Goal: Entertainment & Leisure: Browse casually

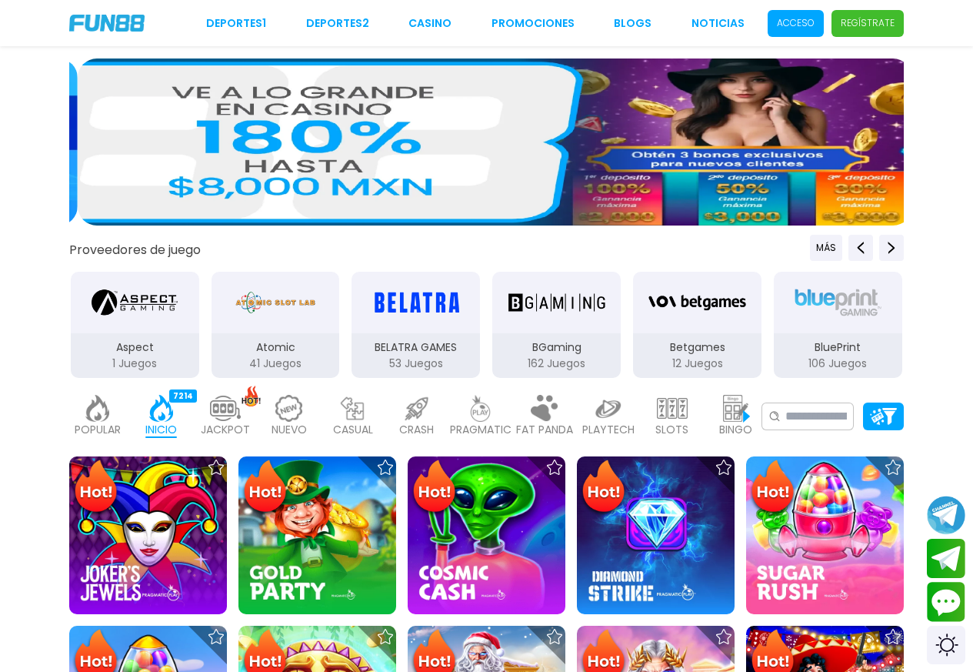
click at [806, 24] on p "Acceso" at bounding box center [796, 23] width 38 height 14
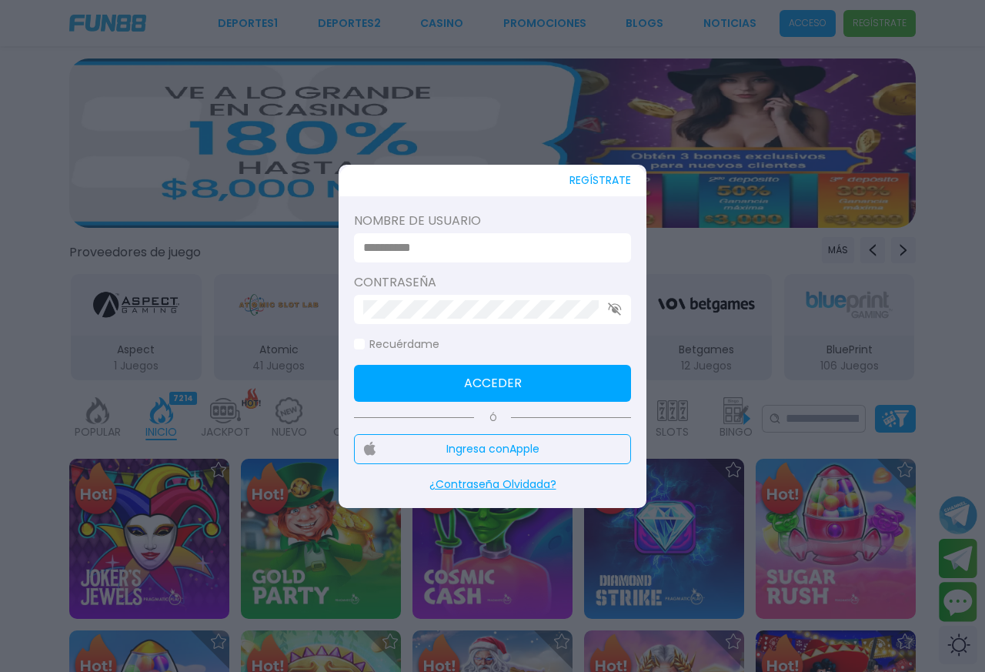
type input "**********"
click at [476, 372] on button "Acceder" at bounding box center [492, 383] width 277 height 37
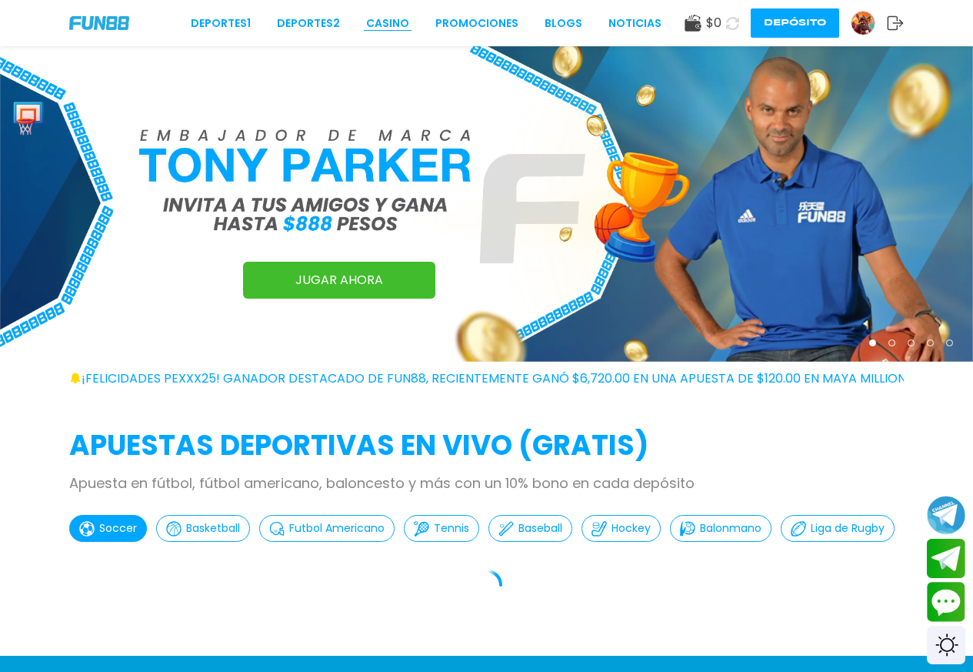
click at [391, 25] on link "CASINO" at bounding box center [387, 23] width 43 height 16
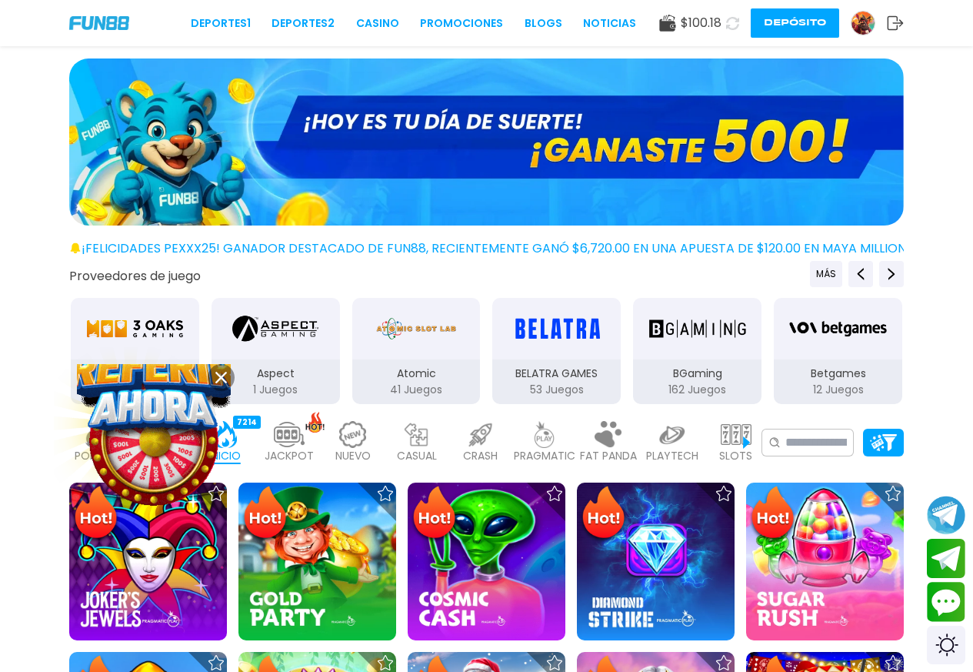
click at [219, 381] on icon at bounding box center [221, 378] width 12 height 12
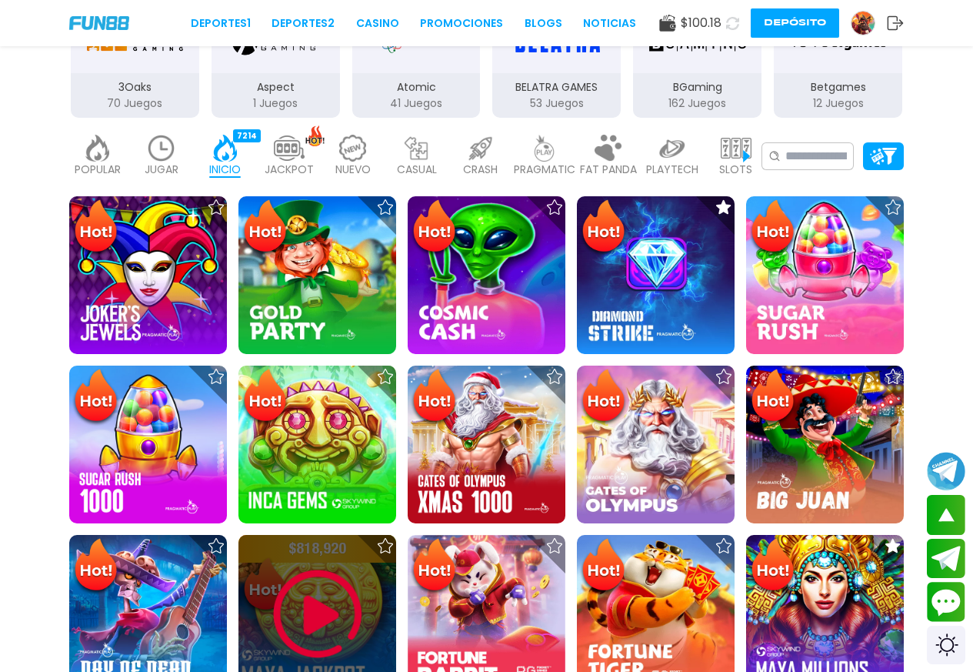
scroll to position [410, 0]
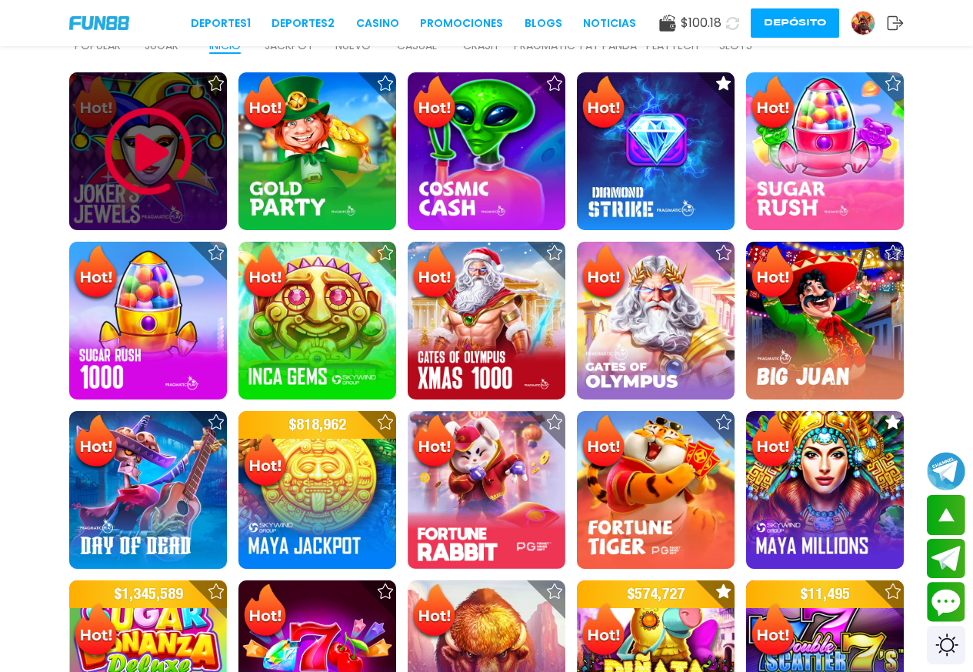
click at [149, 158] on img at bounding box center [148, 151] width 92 height 92
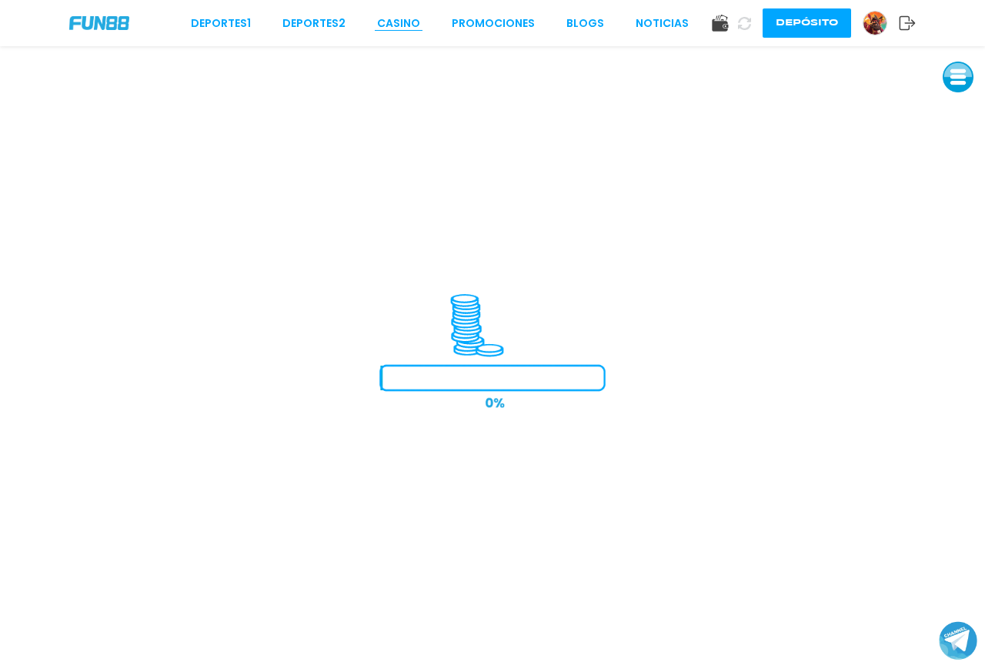
click at [393, 31] on link "CASINO" at bounding box center [398, 23] width 43 height 16
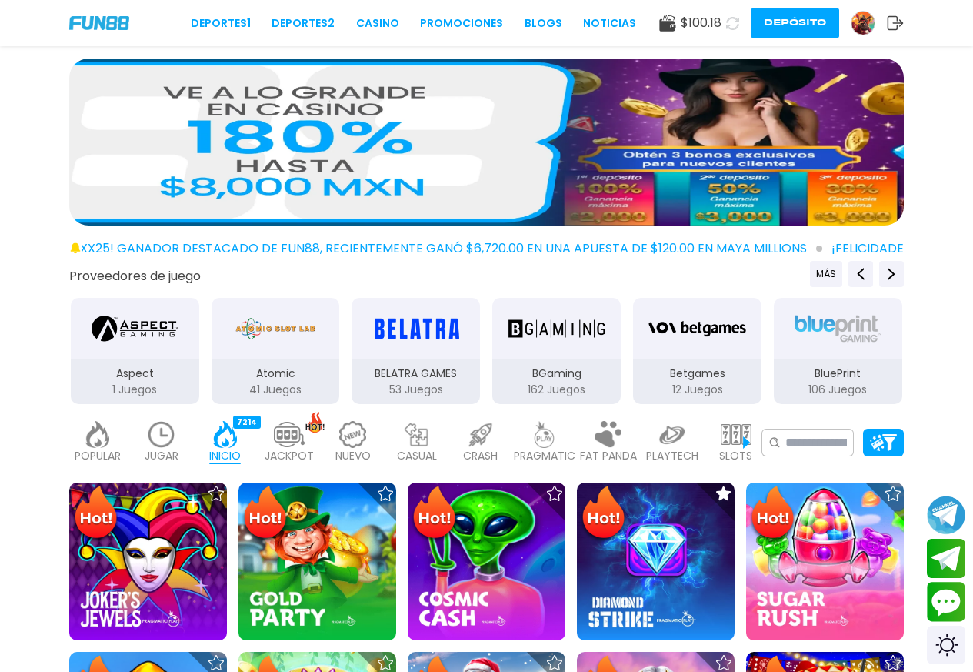
click at [891, 18] on icon at bounding box center [895, 22] width 17 height 15
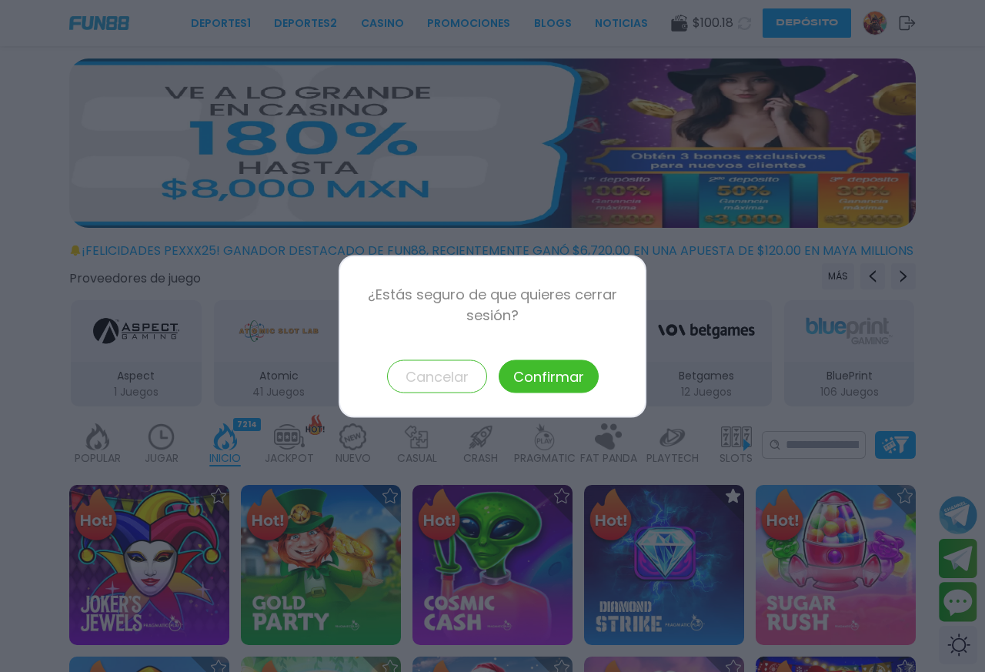
click at [548, 370] on button "Confirmar" at bounding box center [548, 375] width 100 height 33
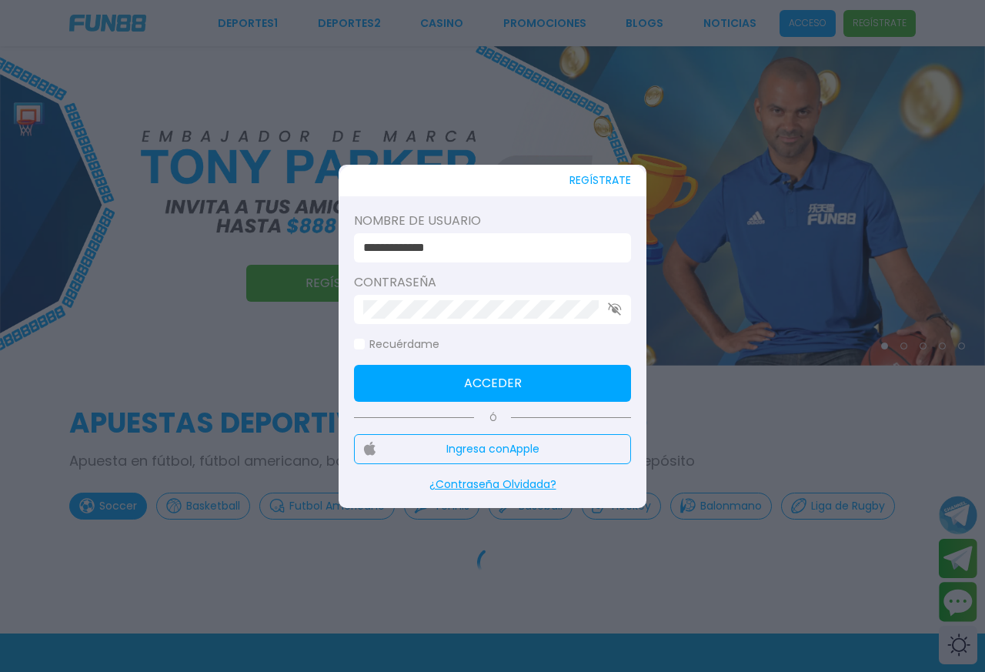
click at [362, 346] on span at bounding box center [359, 343] width 11 height 11
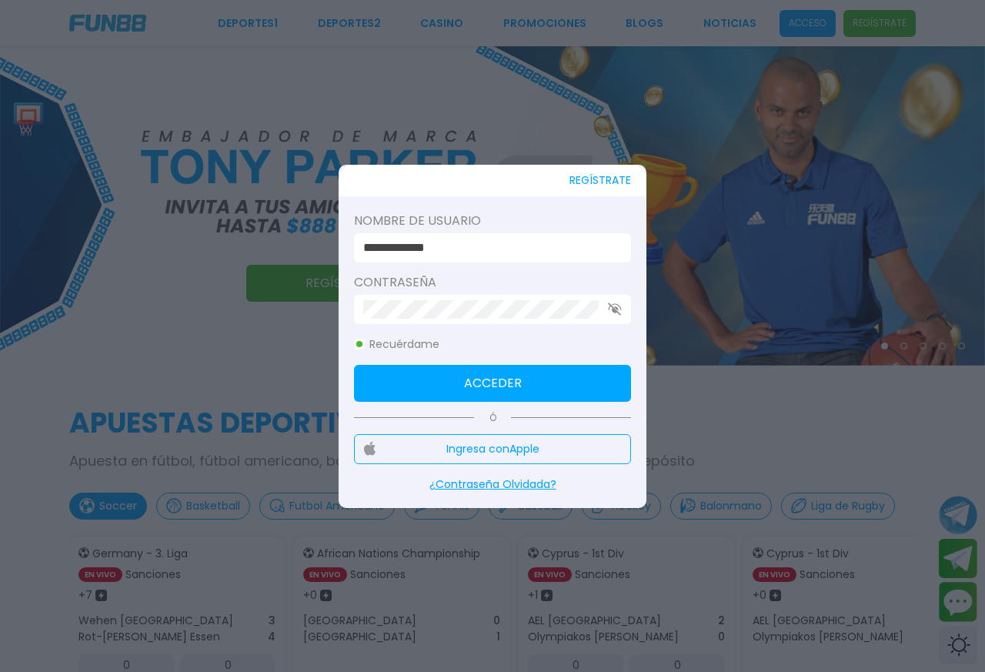
click at [396, 368] on button "Acceder" at bounding box center [492, 383] width 277 height 37
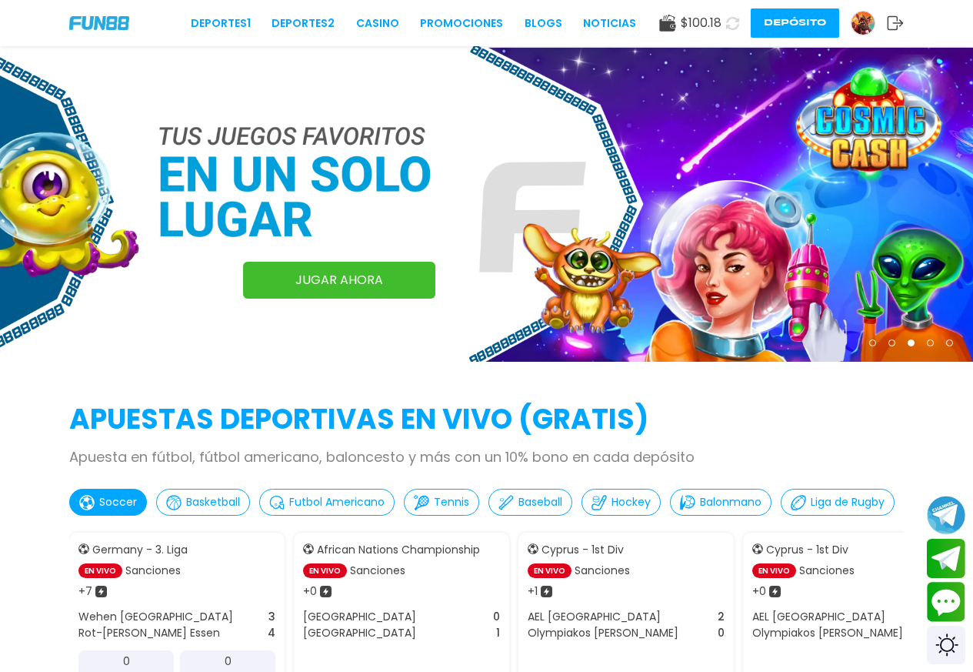
click at [380, 32] on div "Deportes 1 Deportes 2 CASINO Promociones BLOGS NOTICIAS $ 100.18 Depósito" at bounding box center [486, 23] width 973 height 46
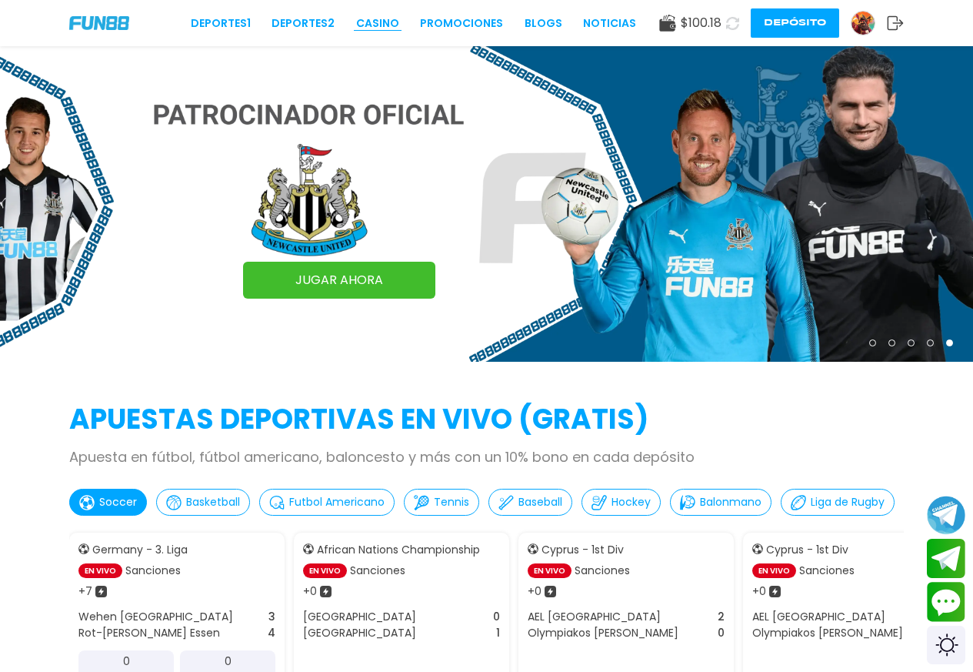
click at [384, 15] on link "CASINO" at bounding box center [377, 23] width 43 height 16
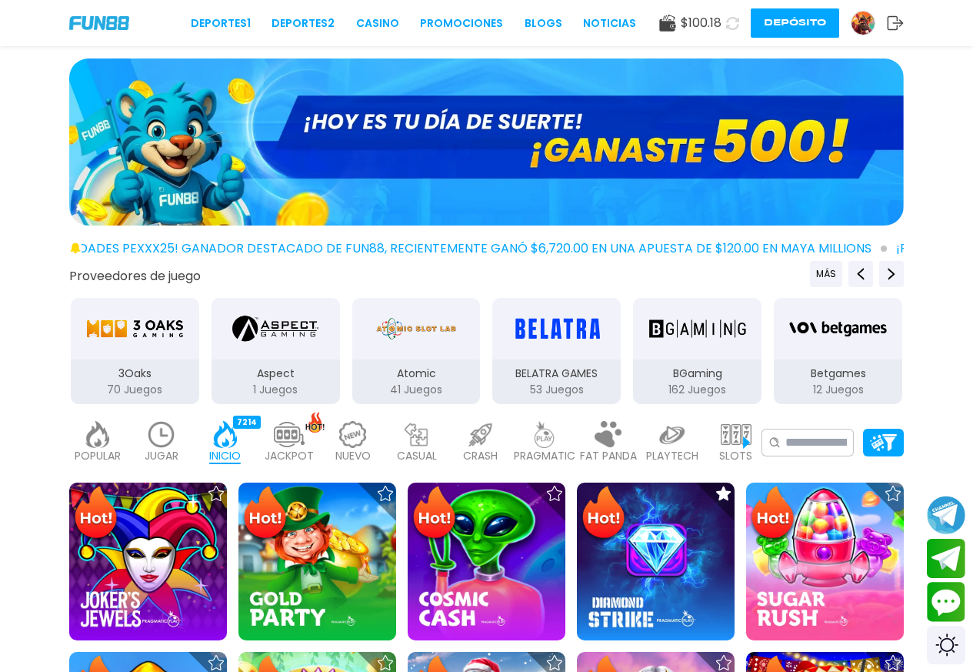
click at [663, 158] on img at bounding box center [486, 141] width 835 height 167
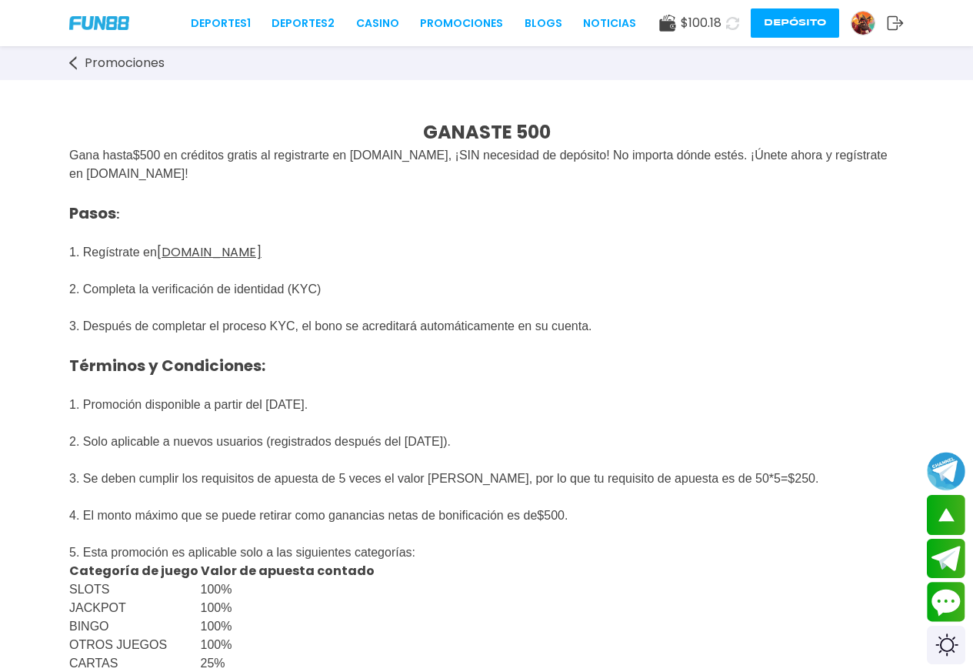
click at [72, 65] on icon at bounding box center [73, 63] width 8 height 14
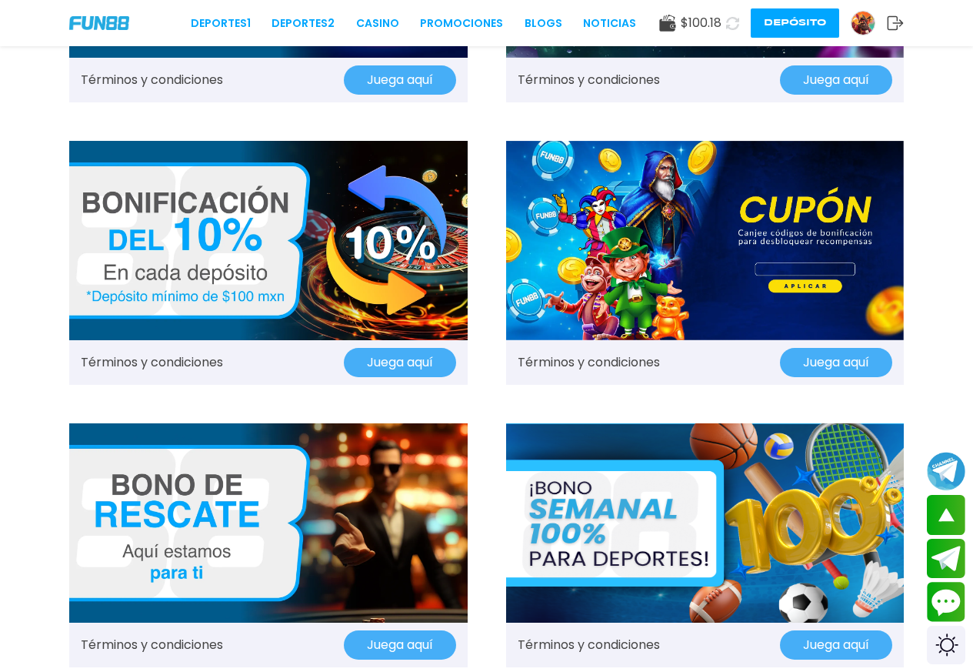
scroll to position [821, 0]
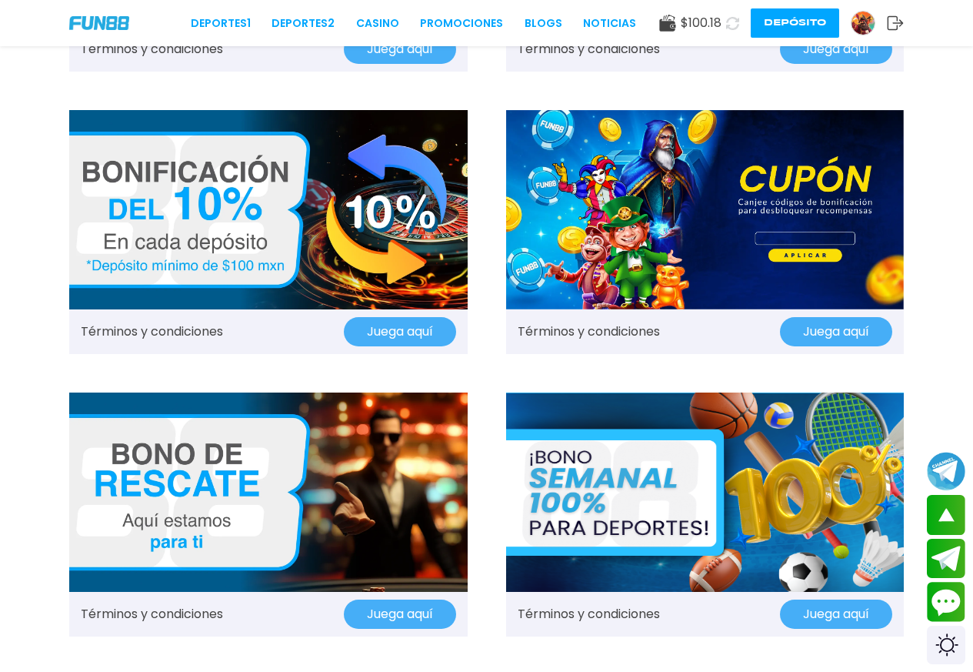
click at [847, 339] on button "Juega aquí" at bounding box center [836, 331] width 112 height 29
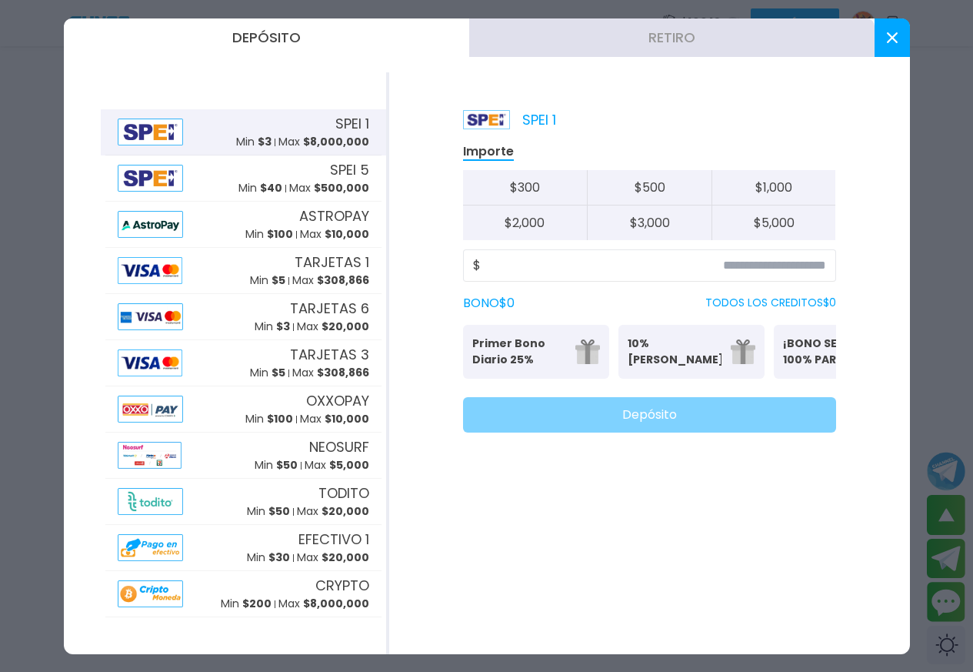
click at [897, 48] on button at bounding box center [892, 37] width 35 height 38
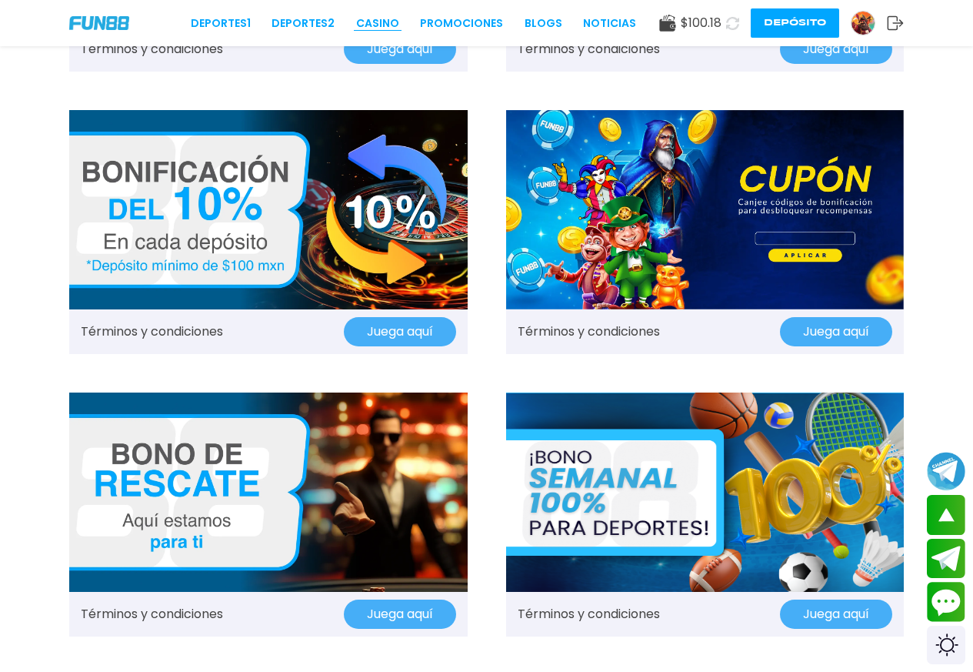
click at [383, 18] on link "CASINO" at bounding box center [377, 23] width 43 height 16
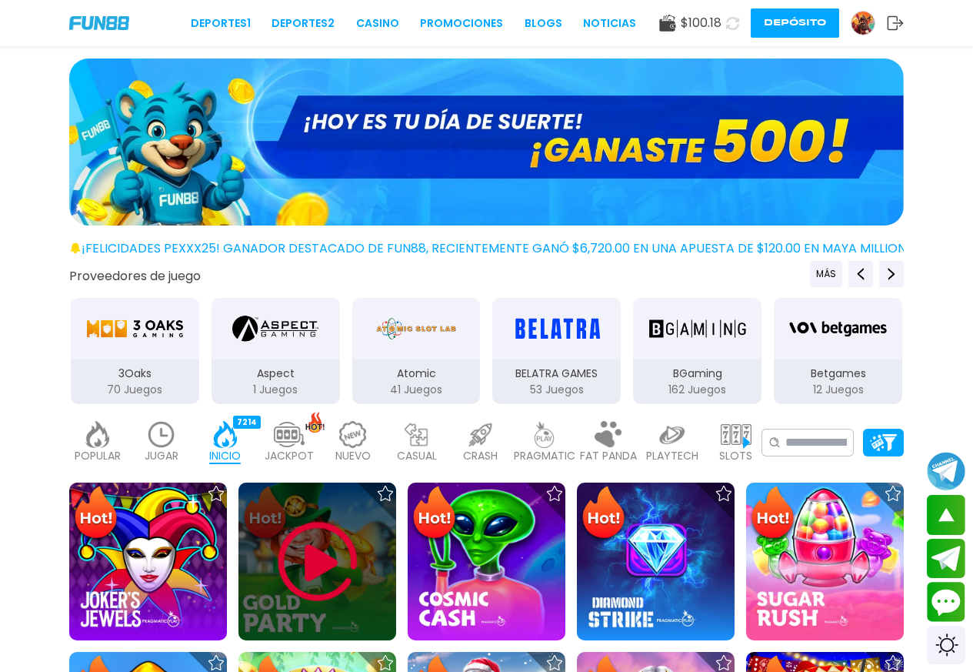
click at [305, 572] on img at bounding box center [318, 561] width 92 height 92
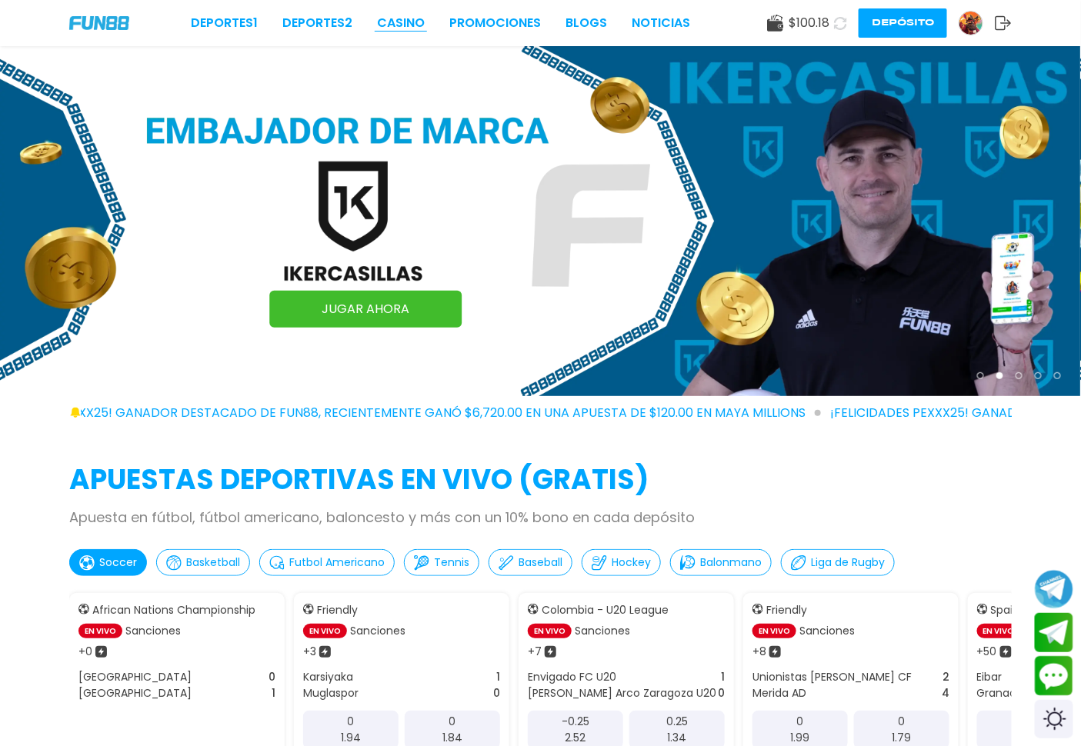
click at [411, 19] on link "CASINO" at bounding box center [401, 23] width 48 height 18
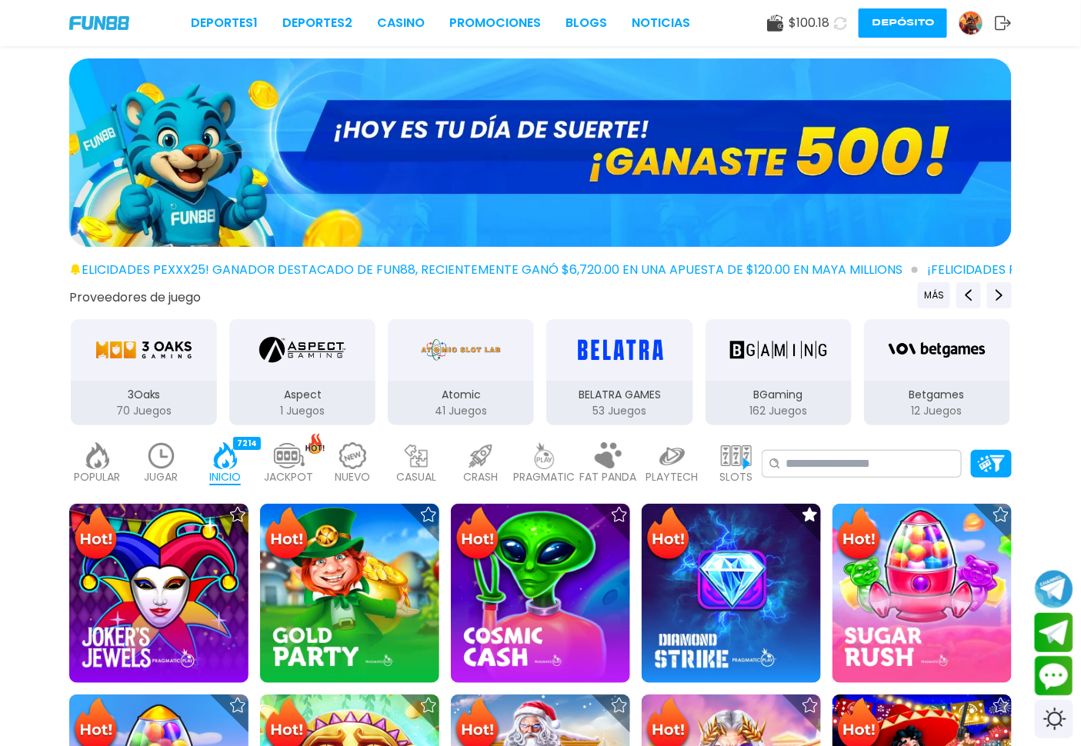
scroll to position [228, 0]
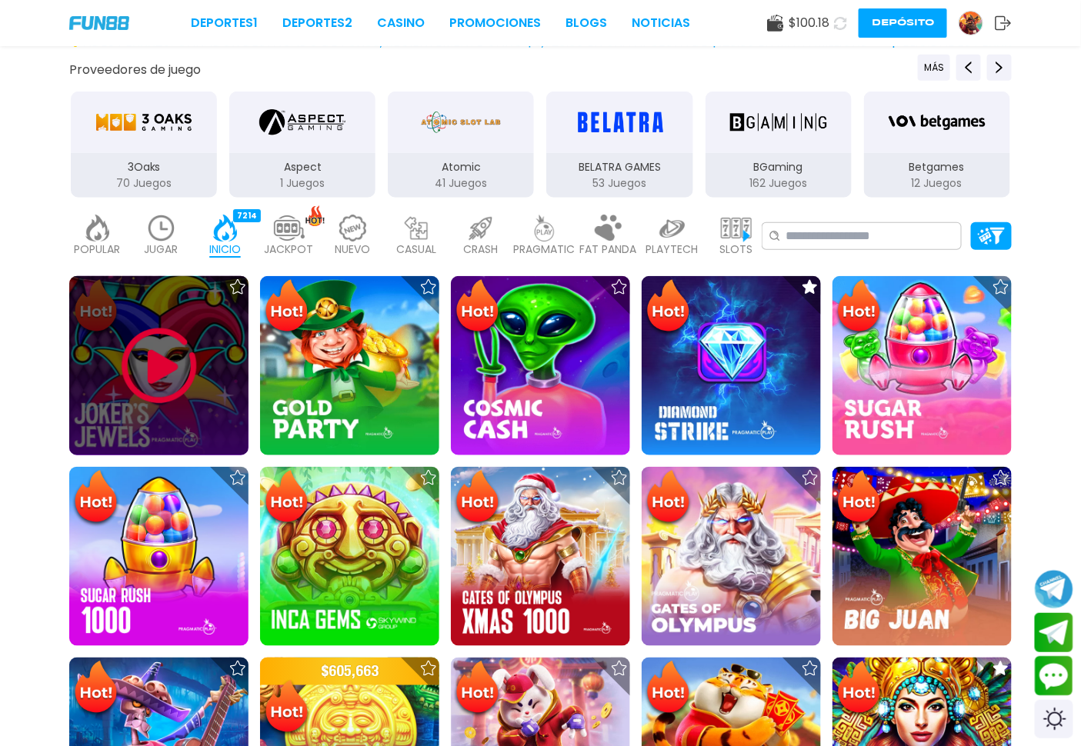
click at [162, 374] on img at bounding box center [159, 366] width 92 height 92
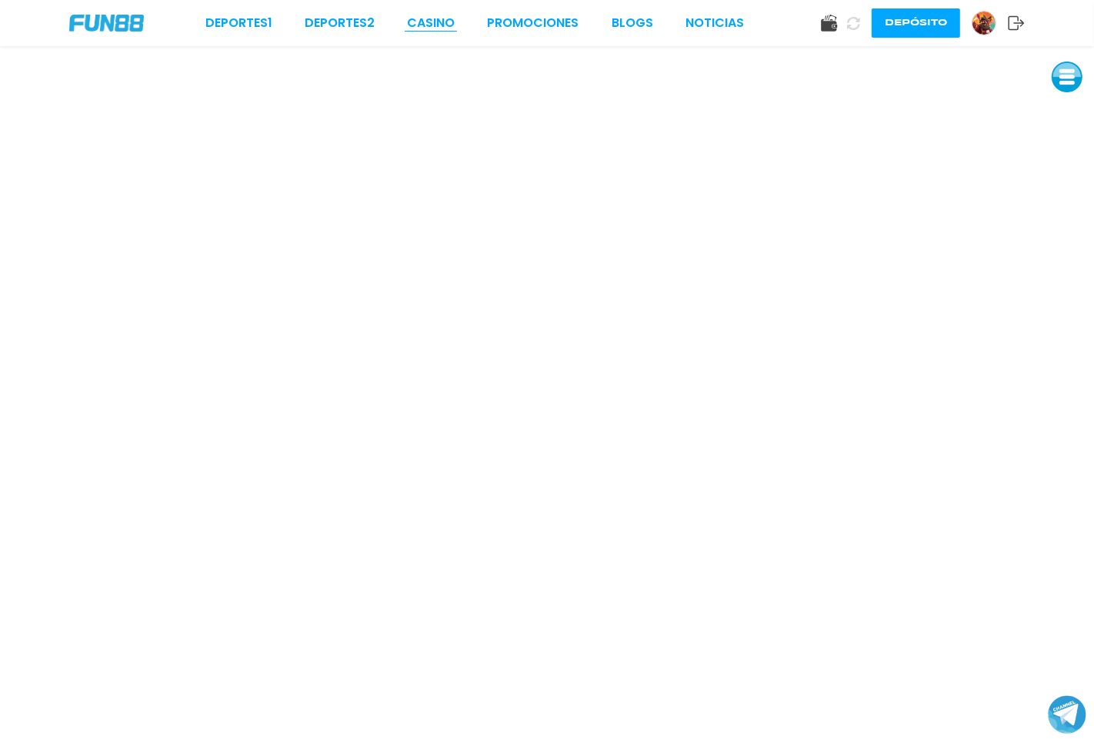
click at [433, 21] on link "CASINO" at bounding box center [431, 23] width 48 height 18
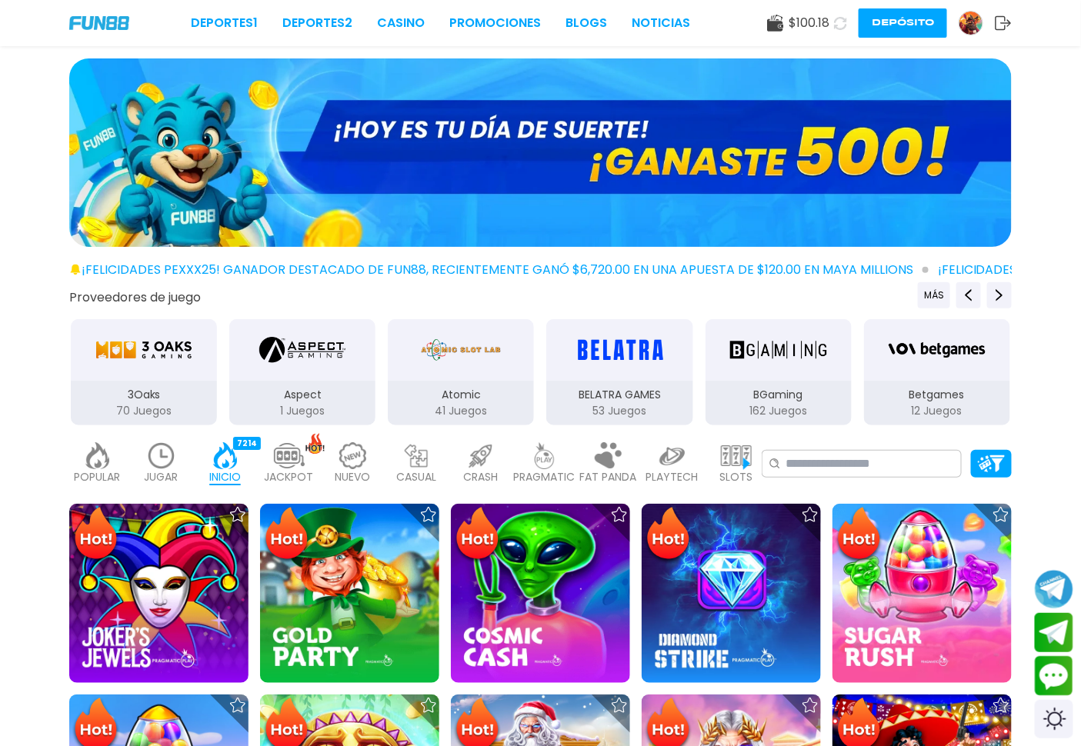
click at [167, 459] on img at bounding box center [161, 455] width 31 height 27
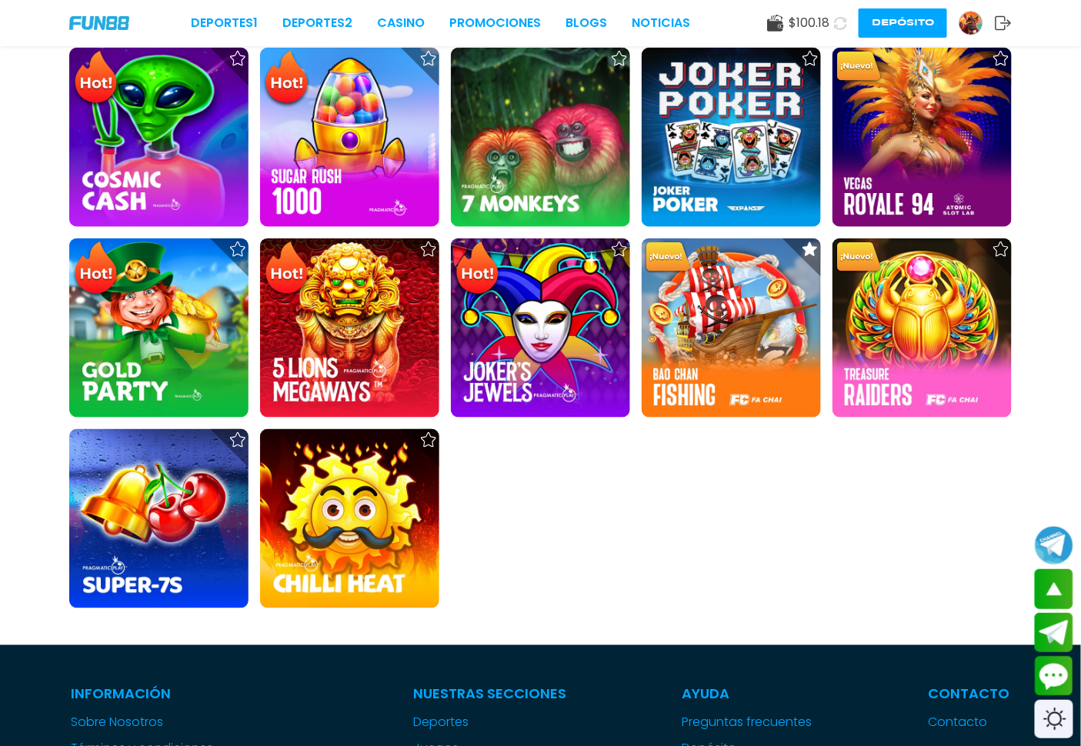
scroll to position [228, 0]
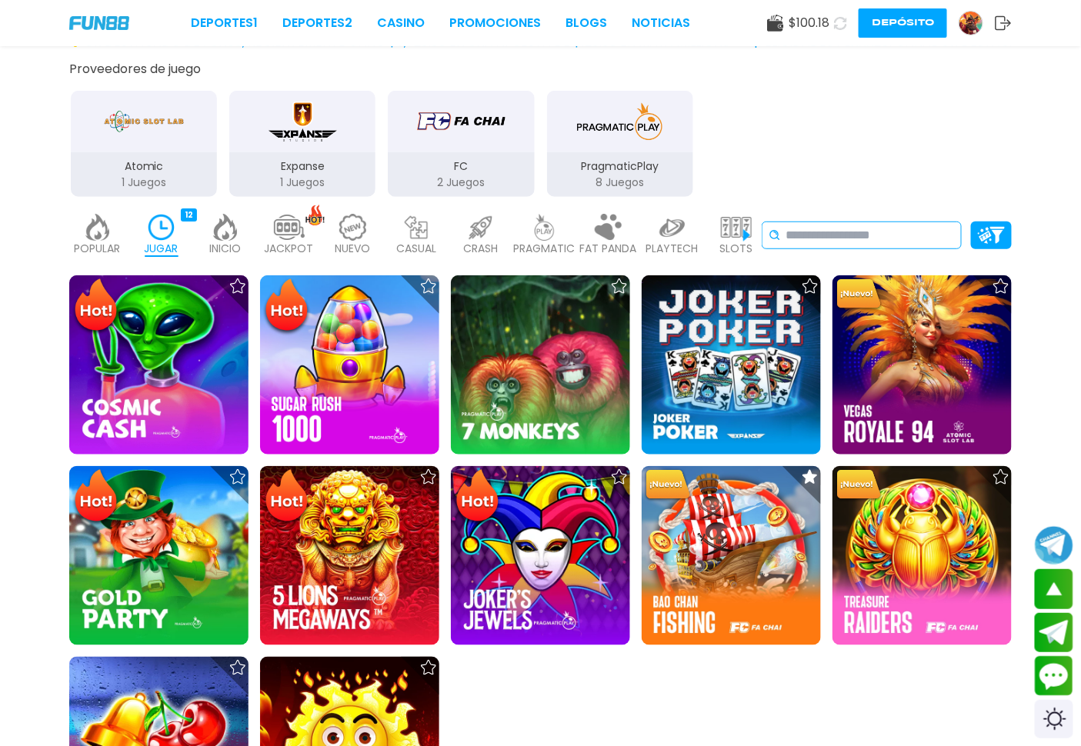
click at [805, 232] on input at bounding box center [869, 235] width 169 height 18
drag, startPoint x: 296, startPoint y: 148, endPoint x: 347, endPoint y: 125, distance: 55.5
click at [347, 125] on div "Expanse" at bounding box center [302, 122] width 146 height 62
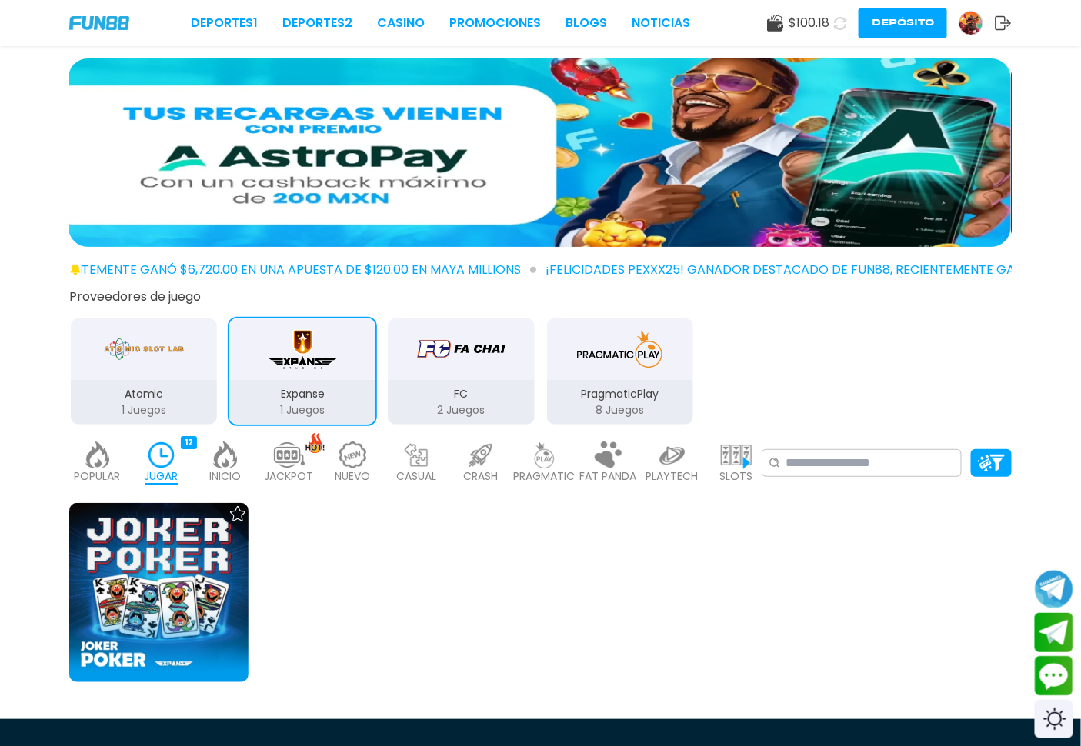
click at [235, 462] on img at bounding box center [225, 455] width 31 height 27
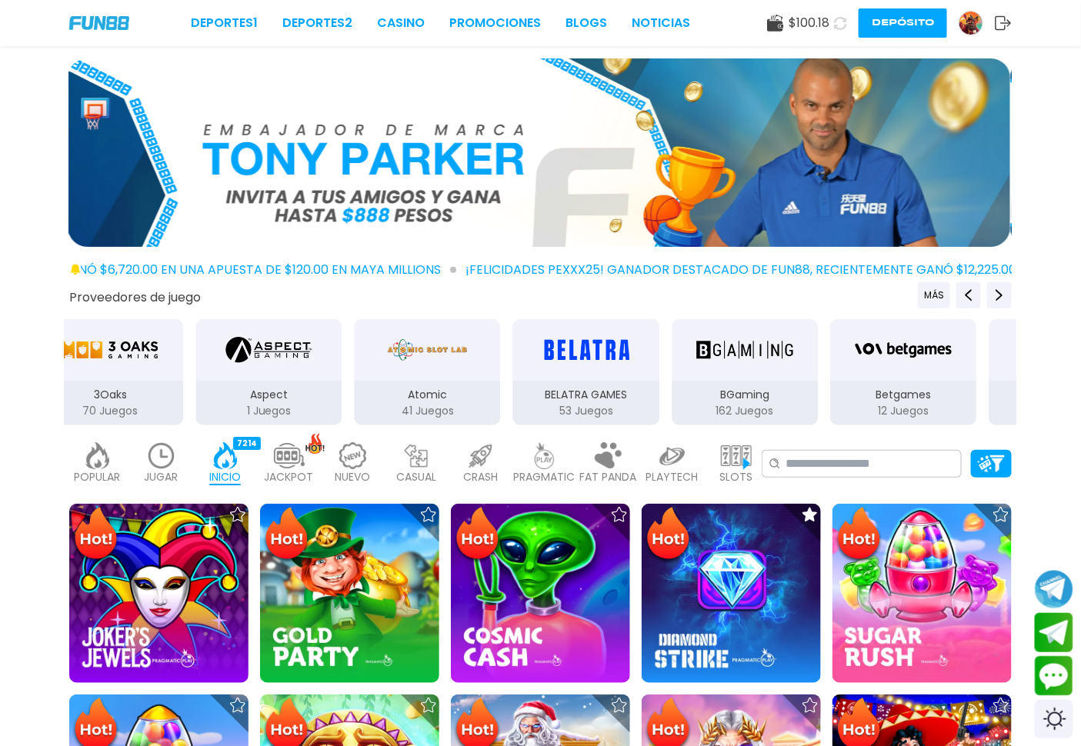
drag, startPoint x: 603, startPoint y: 394, endPoint x: 386, endPoint y: 386, distance: 217.1
click at [512, 412] on div "BELATRA GAMES 53 Juegos" at bounding box center [586, 372] width 149 height 109
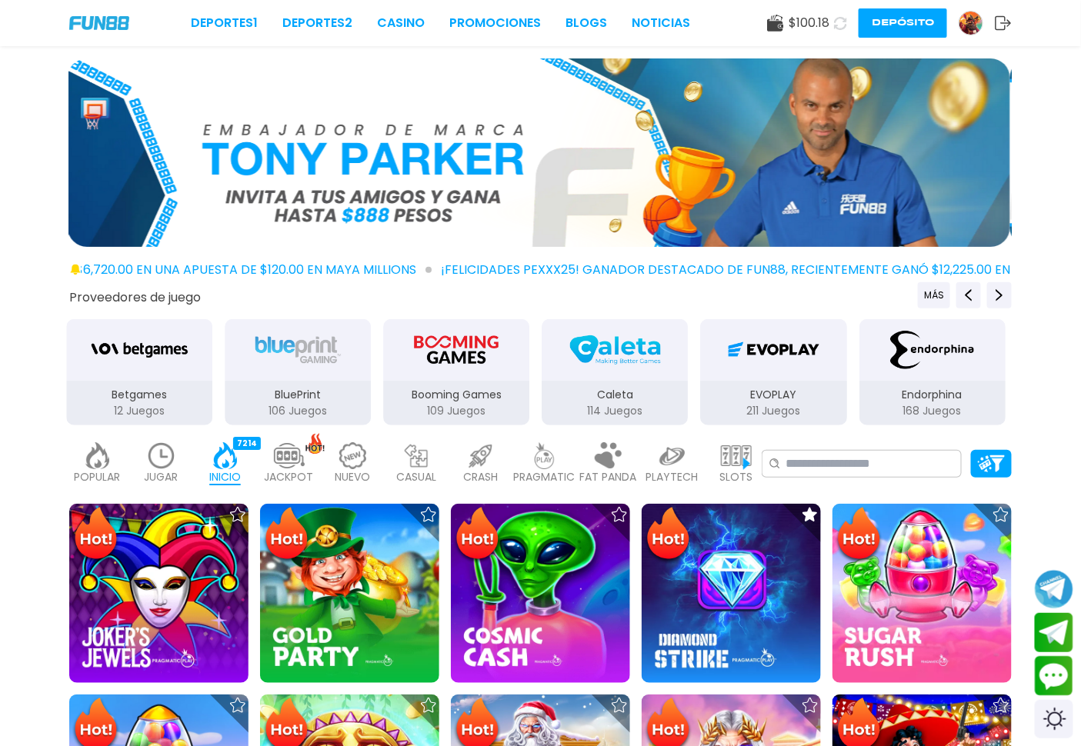
drag, startPoint x: 569, startPoint y: 398, endPoint x: 248, endPoint y: 403, distance: 320.8
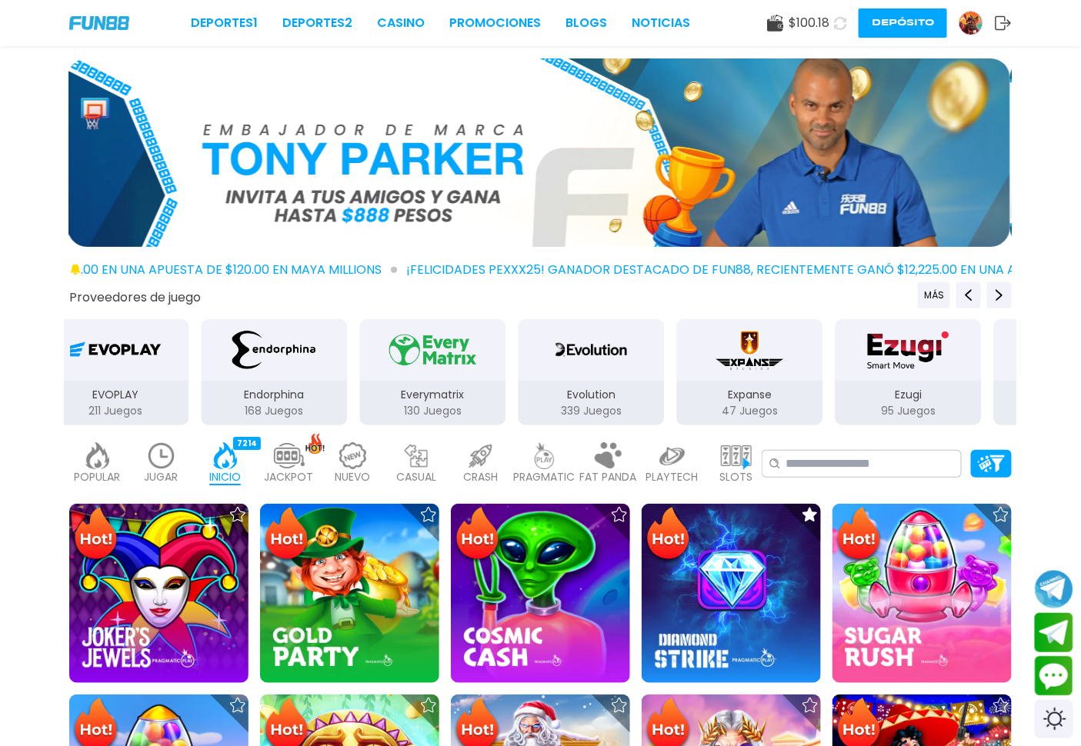
drag, startPoint x: 326, startPoint y: 402, endPoint x: 277, endPoint y: 398, distance: 49.3
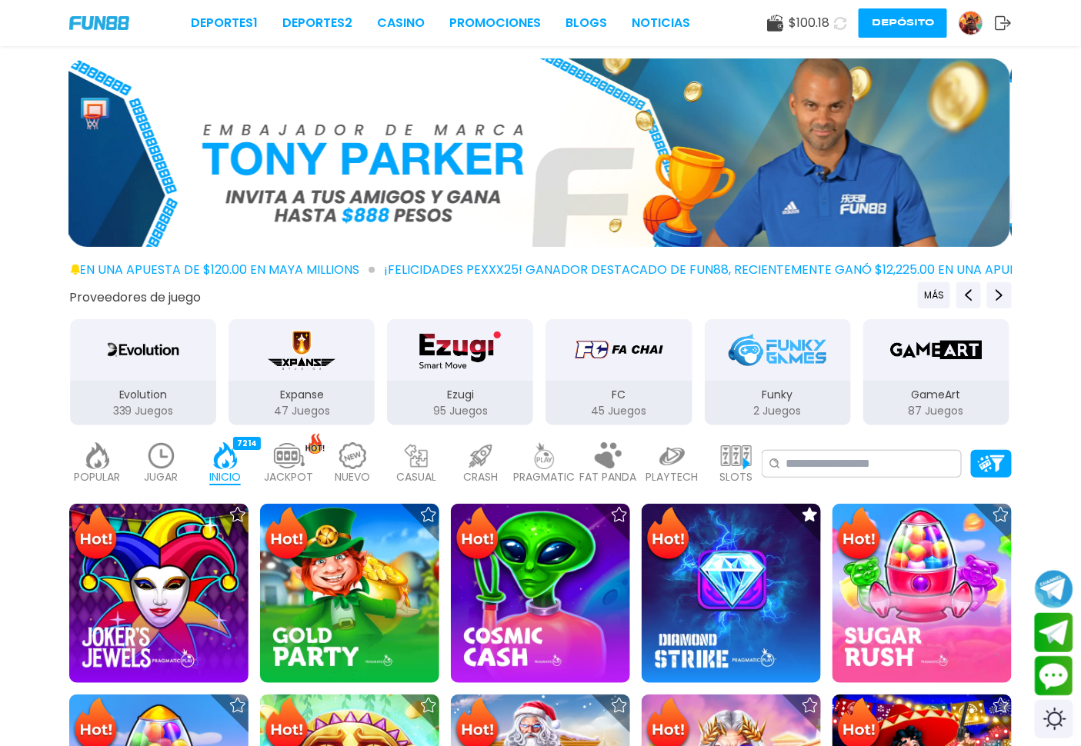
click at [545, 397] on div "FC 45 Juegos" at bounding box center [618, 403] width 146 height 45
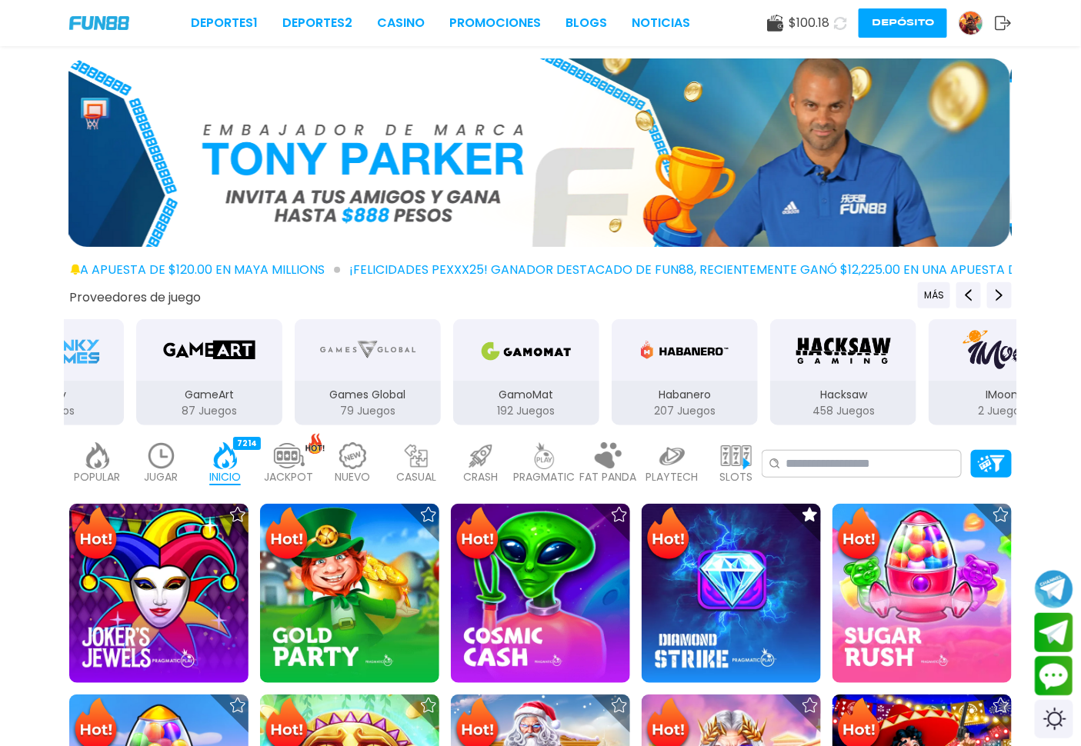
drag, startPoint x: 586, startPoint y: 414, endPoint x: 481, endPoint y: 408, distance: 105.5
click at [447, 405] on button "GamoMat 192 Juegos" at bounding box center [526, 372] width 158 height 109
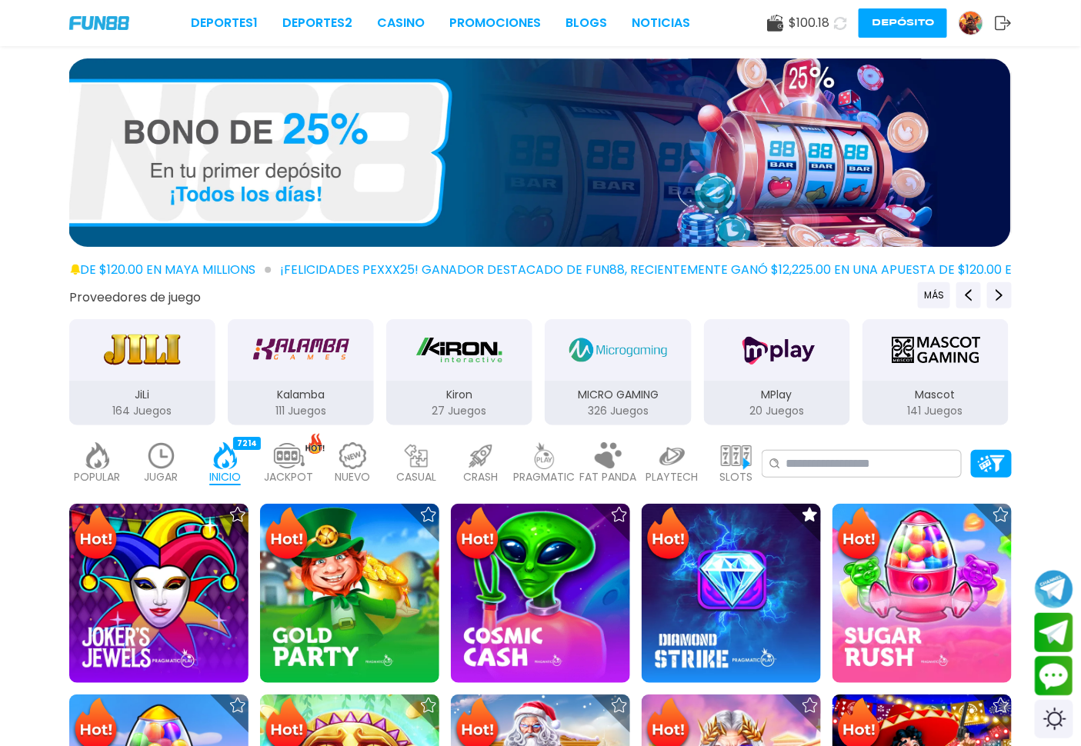
click at [123, 362] on img "JiLi" at bounding box center [142, 349] width 97 height 43
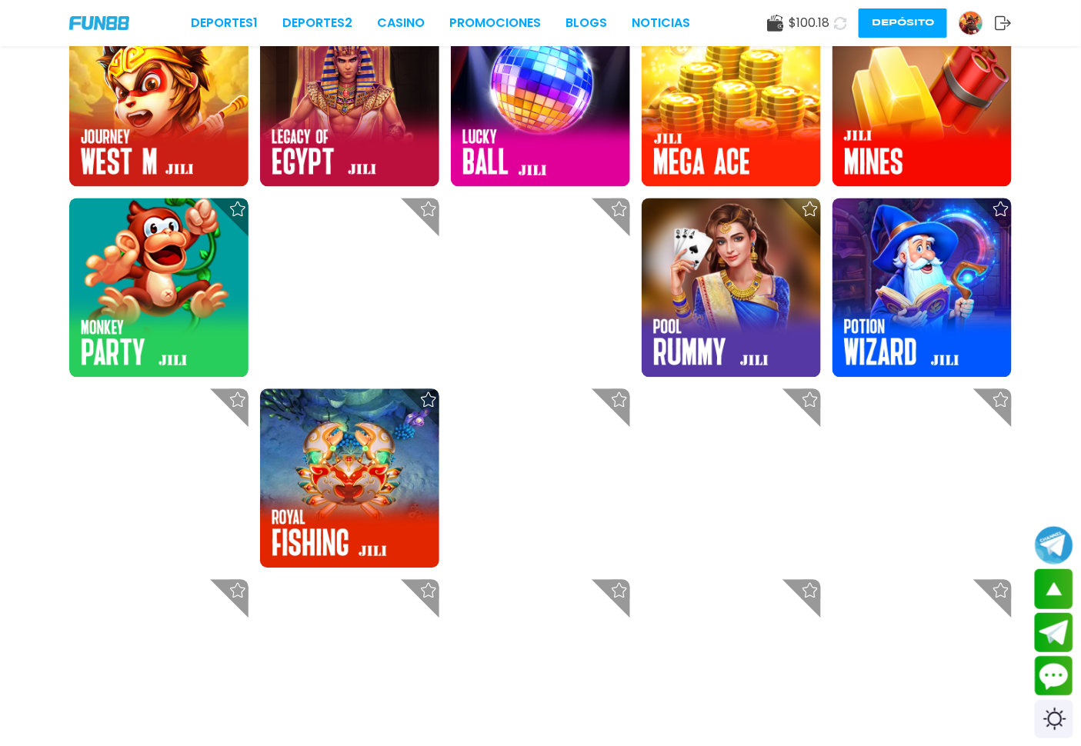
scroll to position [912, 0]
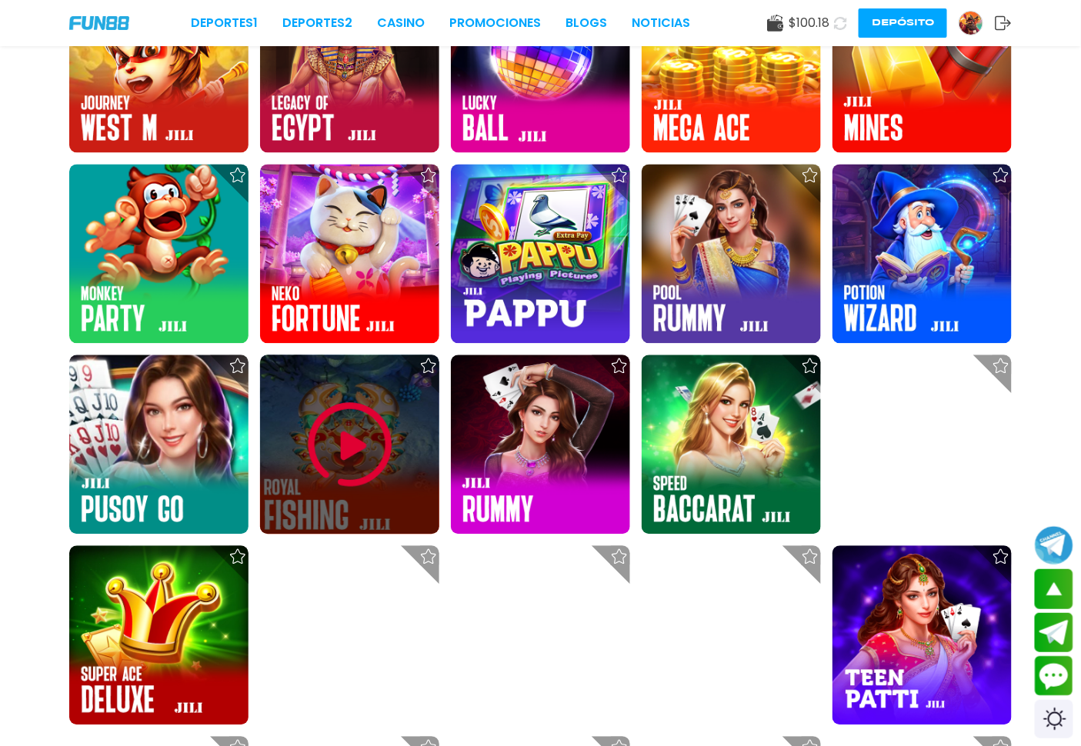
click at [326, 441] on img at bounding box center [350, 445] width 92 height 92
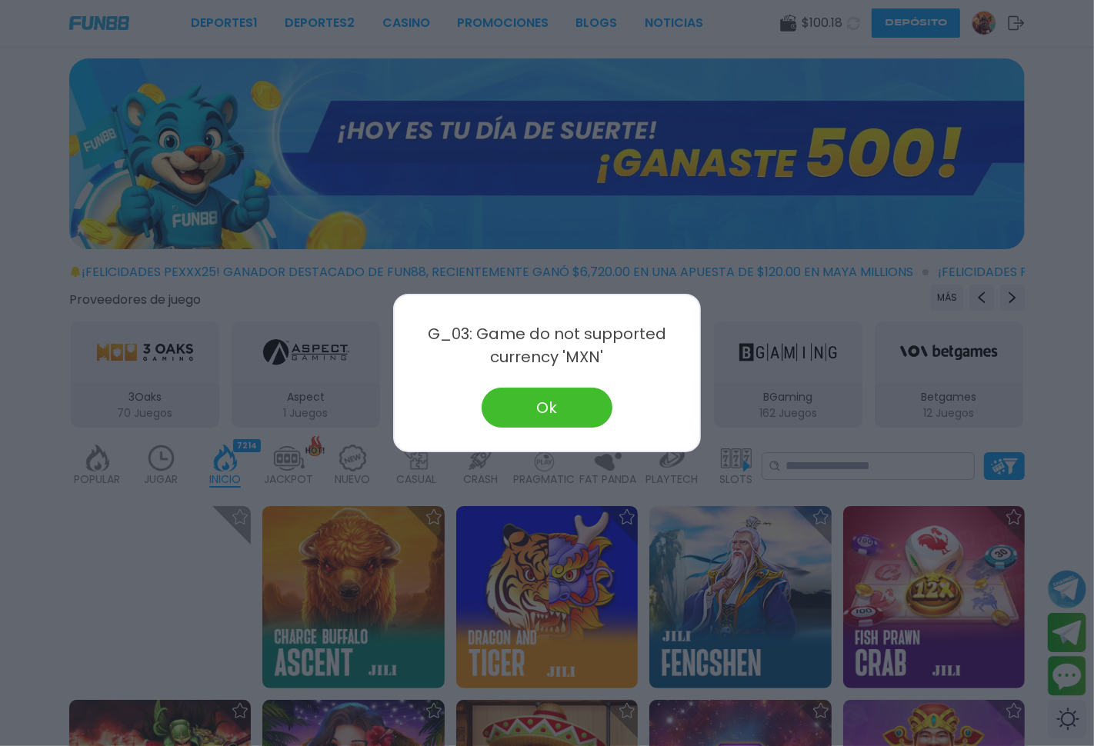
click at [535, 405] on button "Ok" at bounding box center [547, 408] width 131 height 40
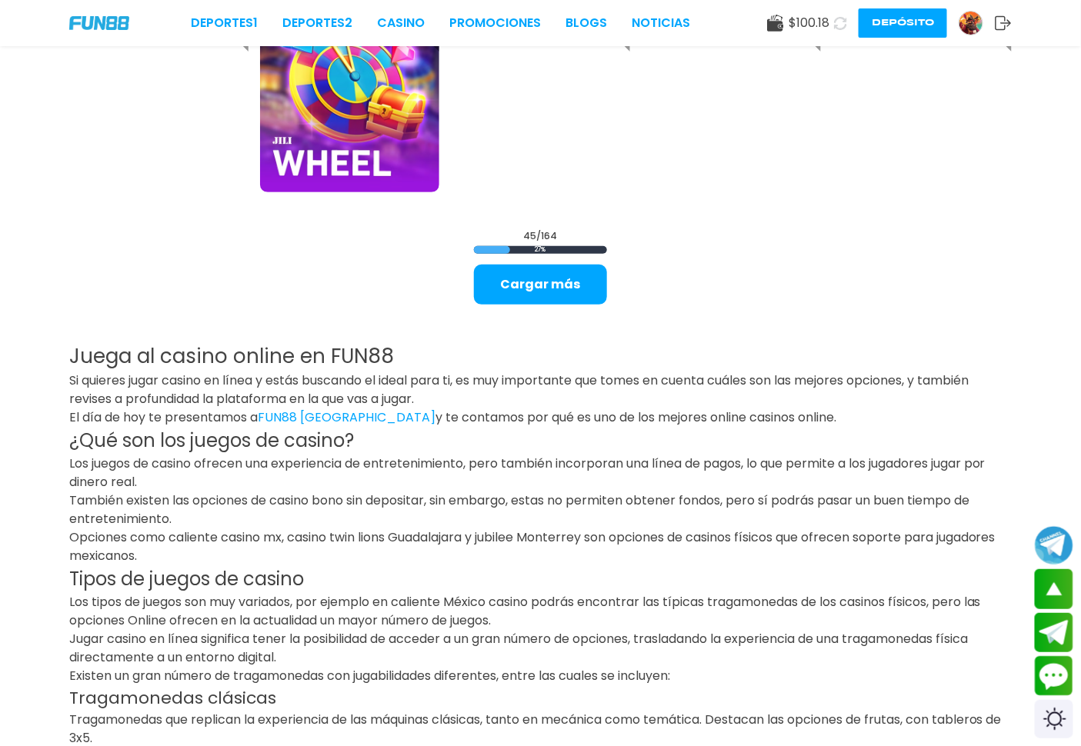
scroll to position [2051, 0]
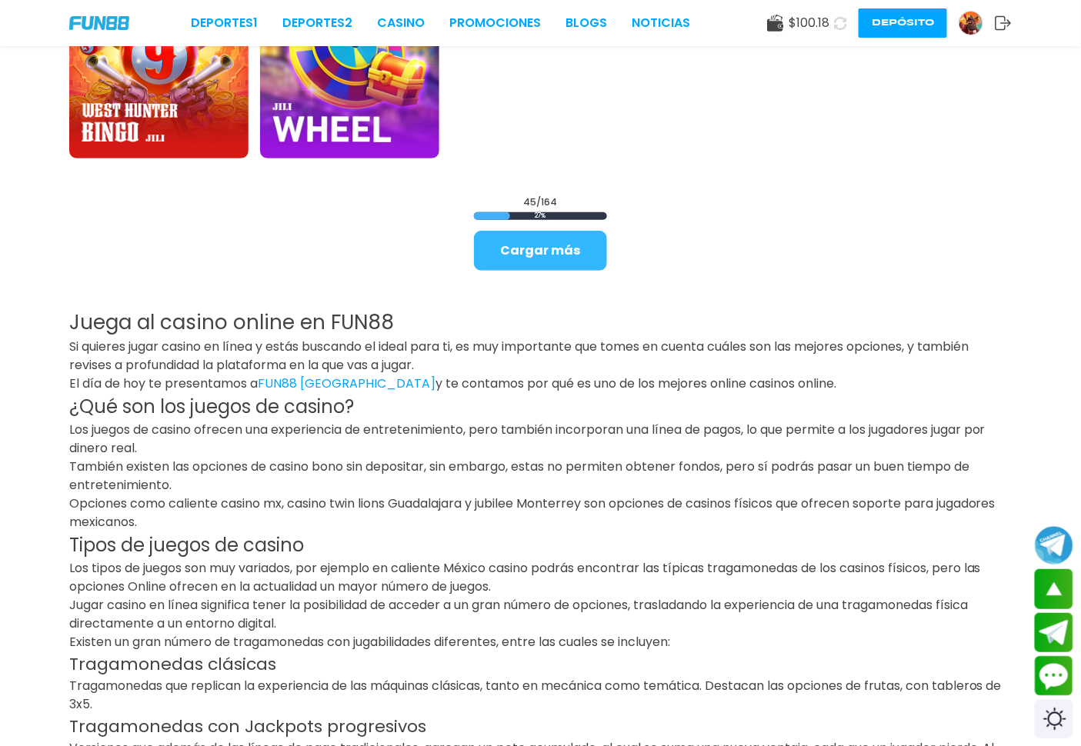
click at [549, 260] on button "Cargar más" at bounding box center [540, 251] width 133 height 40
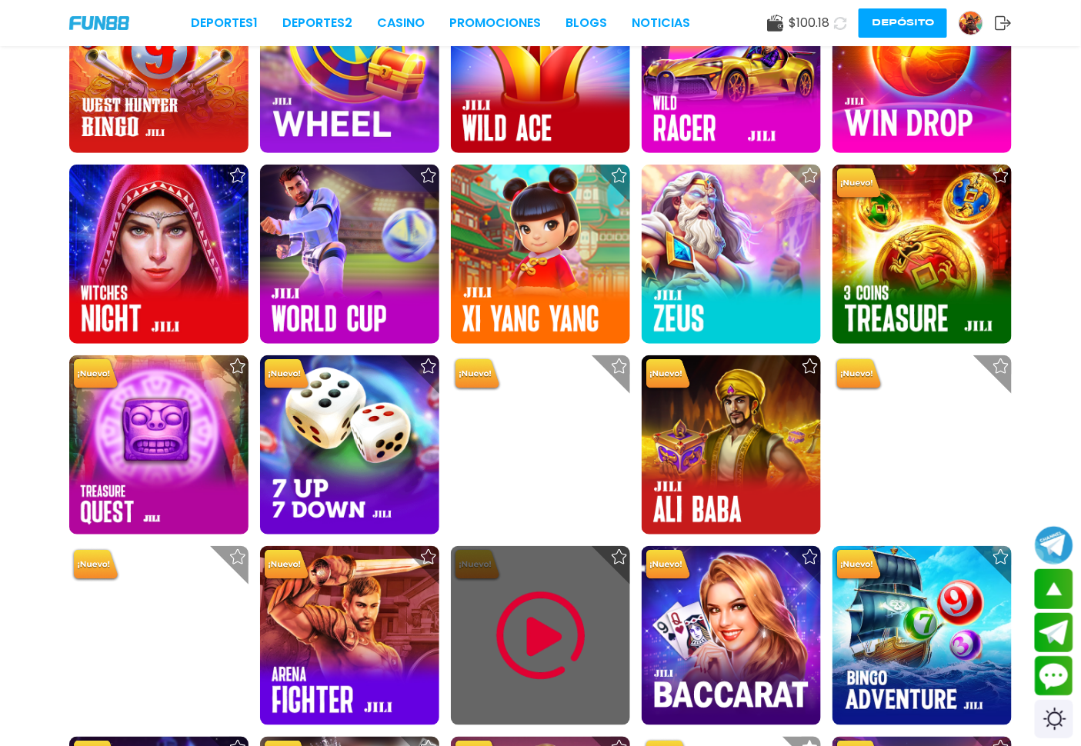
scroll to position [2279, 0]
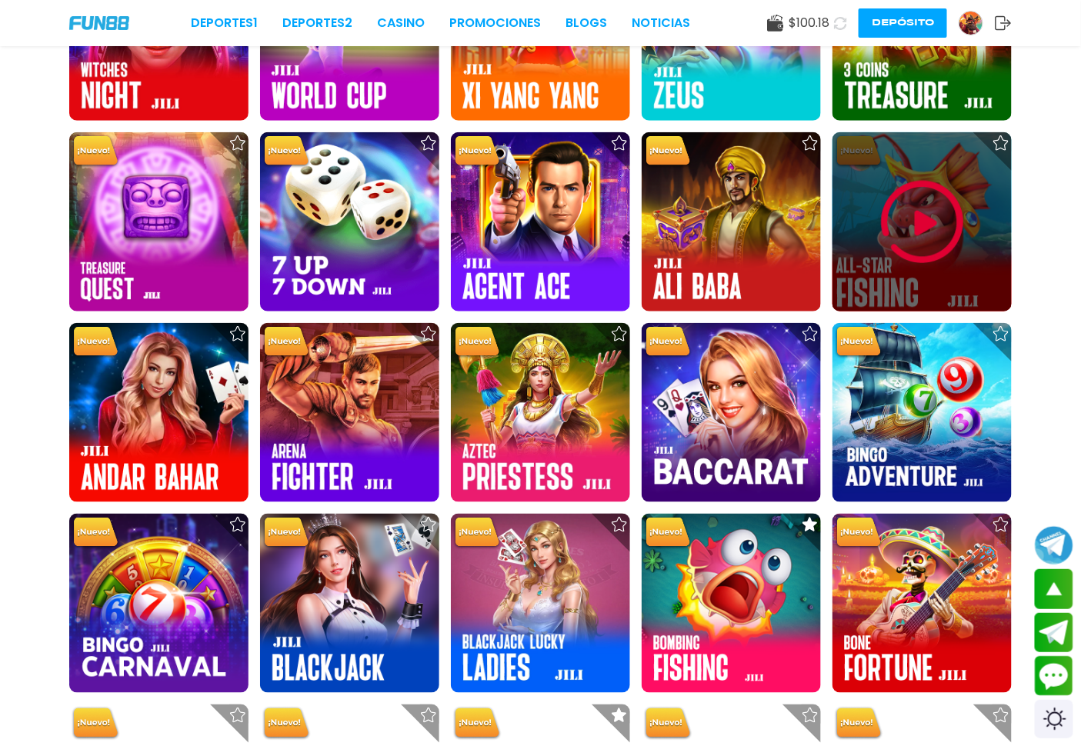
click at [919, 232] on img at bounding box center [922, 222] width 92 height 92
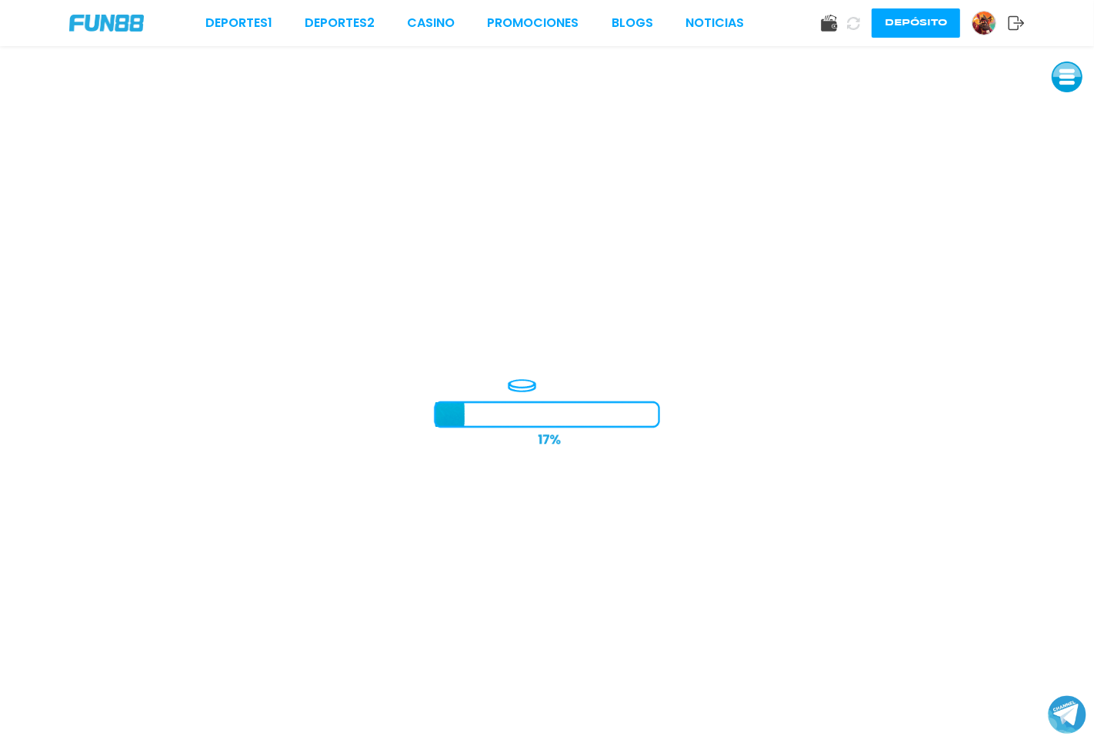
click at [424, 12] on div "Deportes 1 Deportes 2 CASINO Promociones BLOGS NOTICIAS Depósito" at bounding box center [547, 23] width 1094 height 46
drag, startPoint x: 443, startPoint y: 22, endPoint x: 449, endPoint y: 28, distance: 8.7
click at [443, 20] on link "CASINO" at bounding box center [431, 23] width 48 height 18
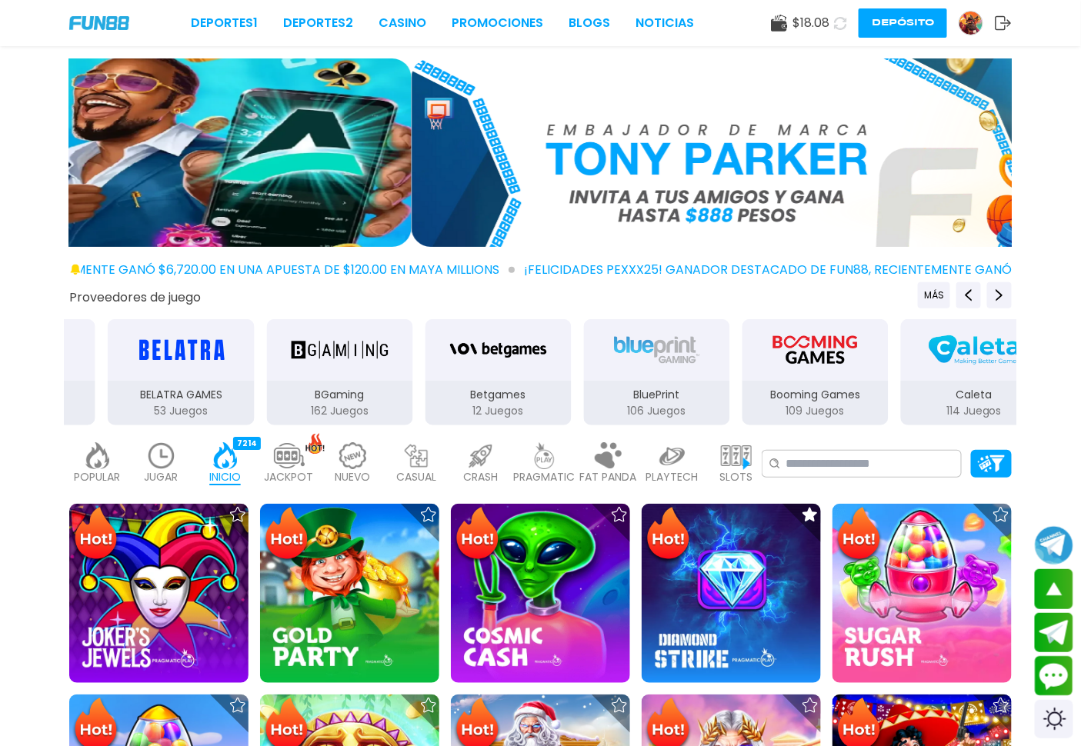
drag, startPoint x: 608, startPoint y: 403, endPoint x: 466, endPoint y: 398, distance: 142.4
click at [582, 406] on div "BluePrint 106 Juegos" at bounding box center [656, 372] width 149 height 109
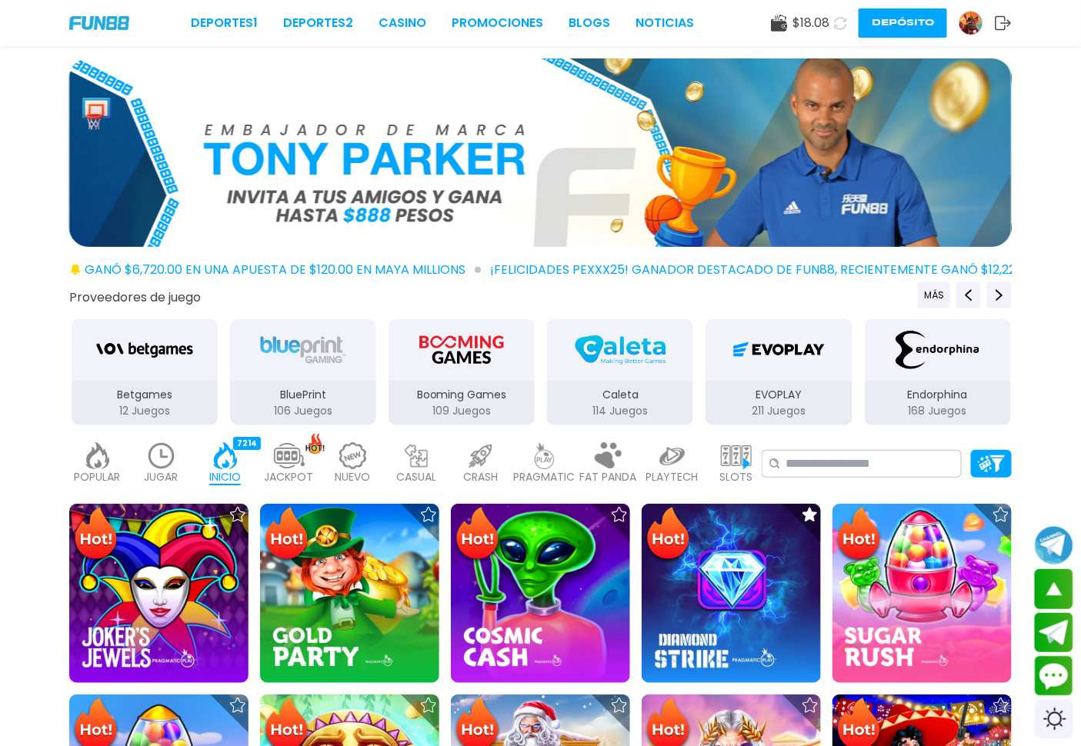
drag, startPoint x: 742, startPoint y: 372, endPoint x: 685, endPoint y: 366, distance: 58.0
click at [865, 373] on div "Endorphina" at bounding box center [938, 350] width 146 height 62
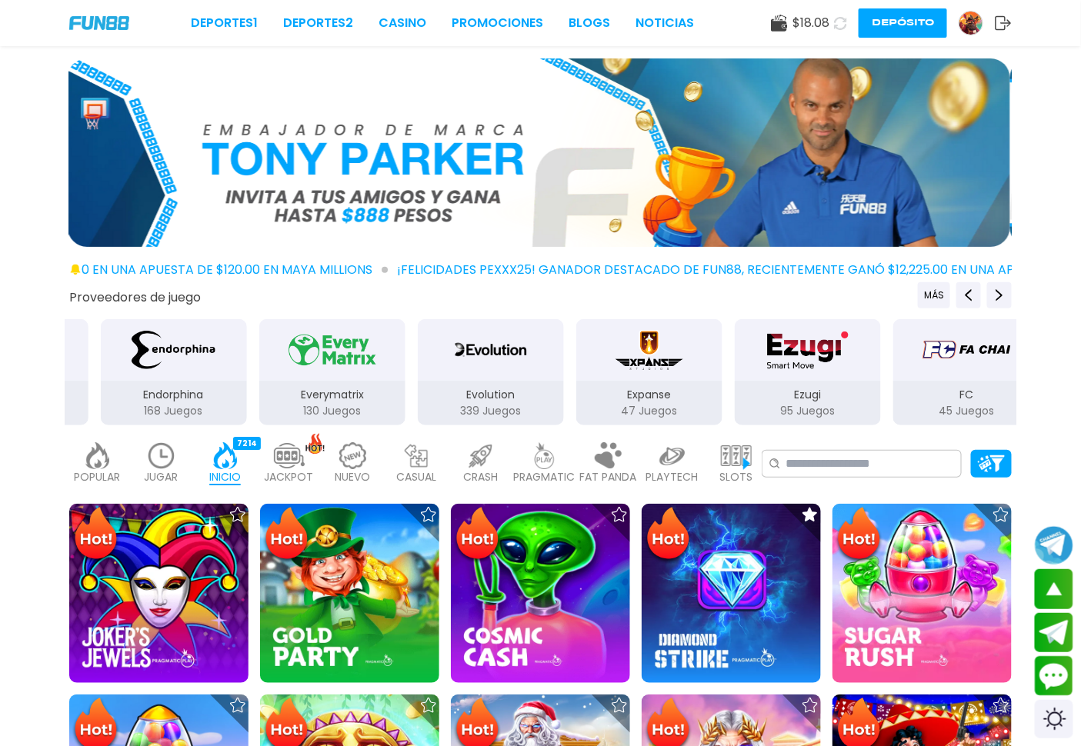
drag, startPoint x: 836, startPoint y: 390, endPoint x: 409, endPoint y: 385, distance: 427.0
click at [418, 386] on div "Evolution 339 Juegos" at bounding box center [491, 403] width 146 height 45
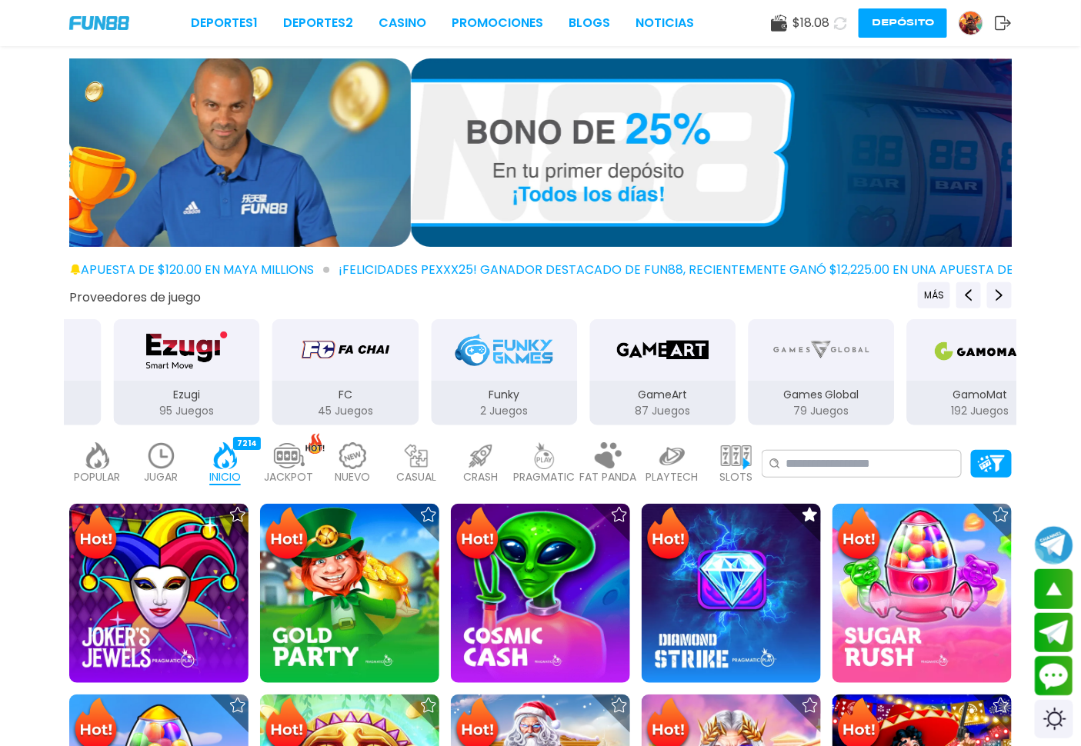
drag, startPoint x: 866, startPoint y: 395, endPoint x: 277, endPoint y: 378, distance: 589.5
click at [277, 378] on div "FC 45 Juegos" at bounding box center [345, 372] width 149 height 109
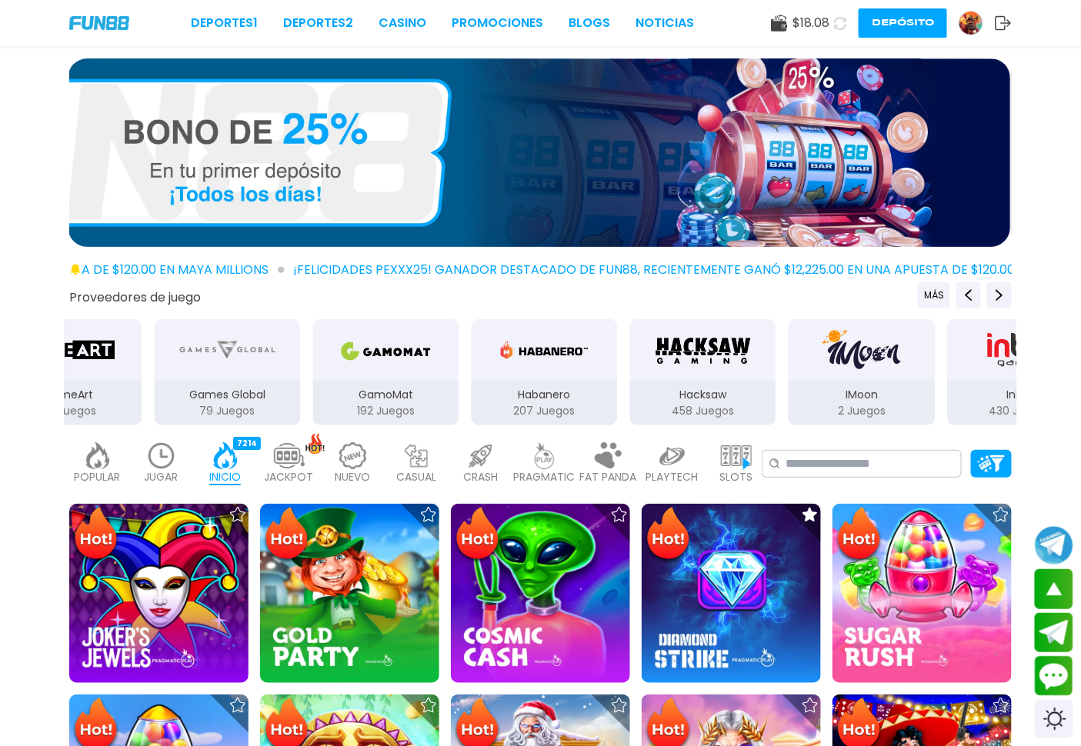
drag, startPoint x: 501, startPoint y: 395, endPoint x: 288, endPoint y: 371, distance: 213.7
click at [288, 371] on div "Games Global 79 Juegos" at bounding box center [226, 372] width 149 height 109
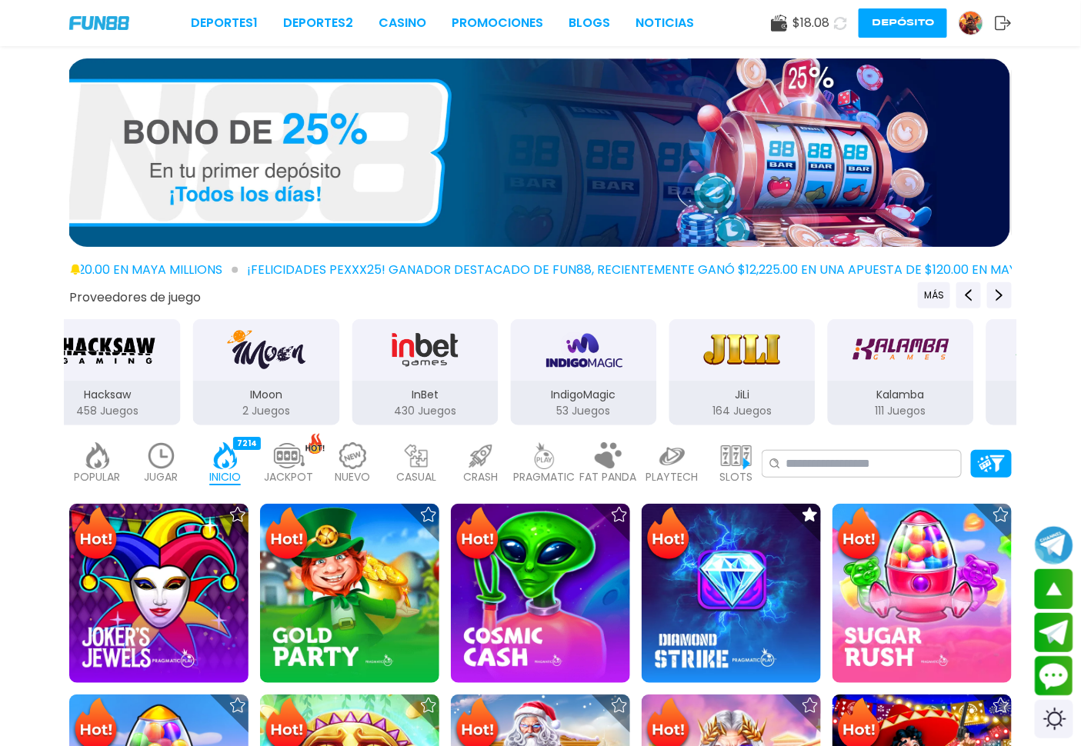
drag, startPoint x: 652, startPoint y: 391, endPoint x: 310, endPoint y: 354, distance: 344.3
click at [310, 354] on div "IMoon 2 Juegos" at bounding box center [266, 372] width 149 height 109
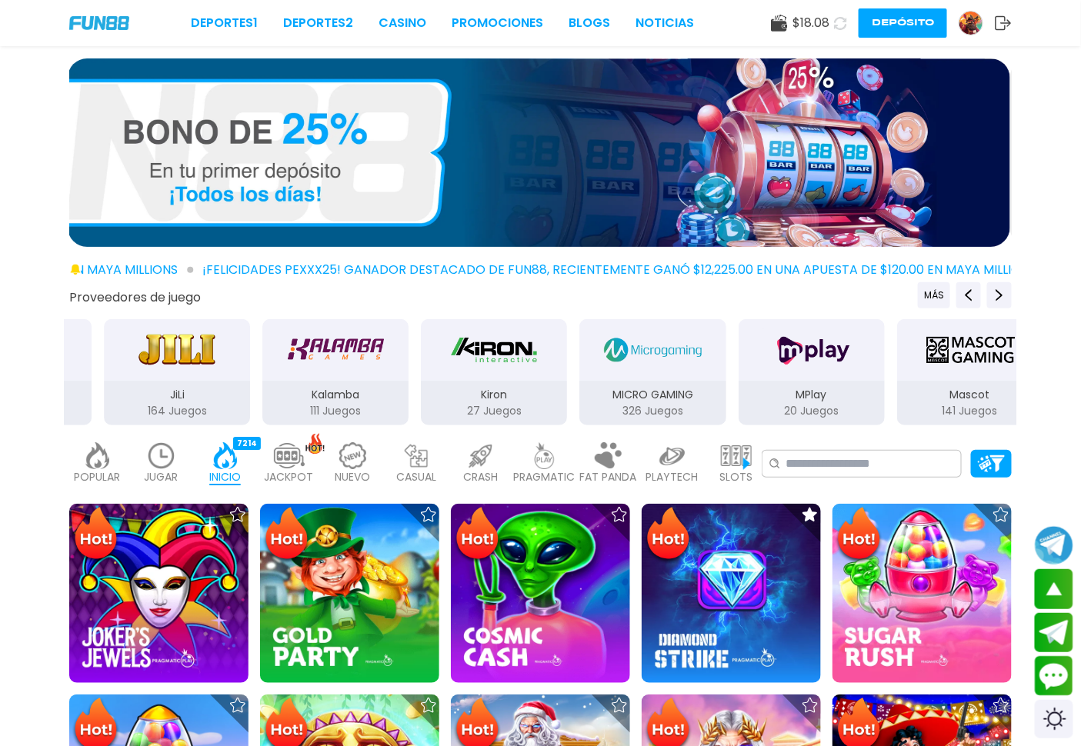
drag, startPoint x: 805, startPoint y: 379, endPoint x: 234, endPoint y: 369, distance: 570.9
click at [256, 369] on button "Kalamba 111 Juegos" at bounding box center [335, 372] width 158 height 109
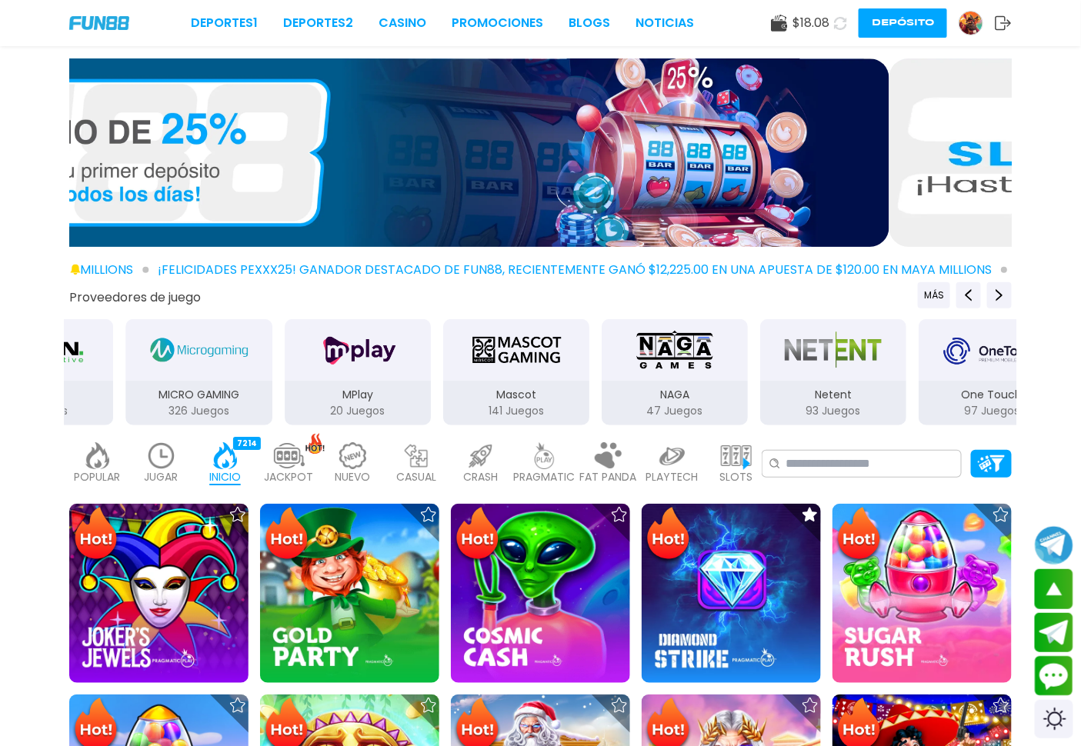
drag, startPoint x: 747, startPoint y: 396, endPoint x: 289, endPoint y: 356, distance: 459.5
click at [289, 356] on div "MPlay 20 Juegos" at bounding box center [357, 372] width 149 height 109
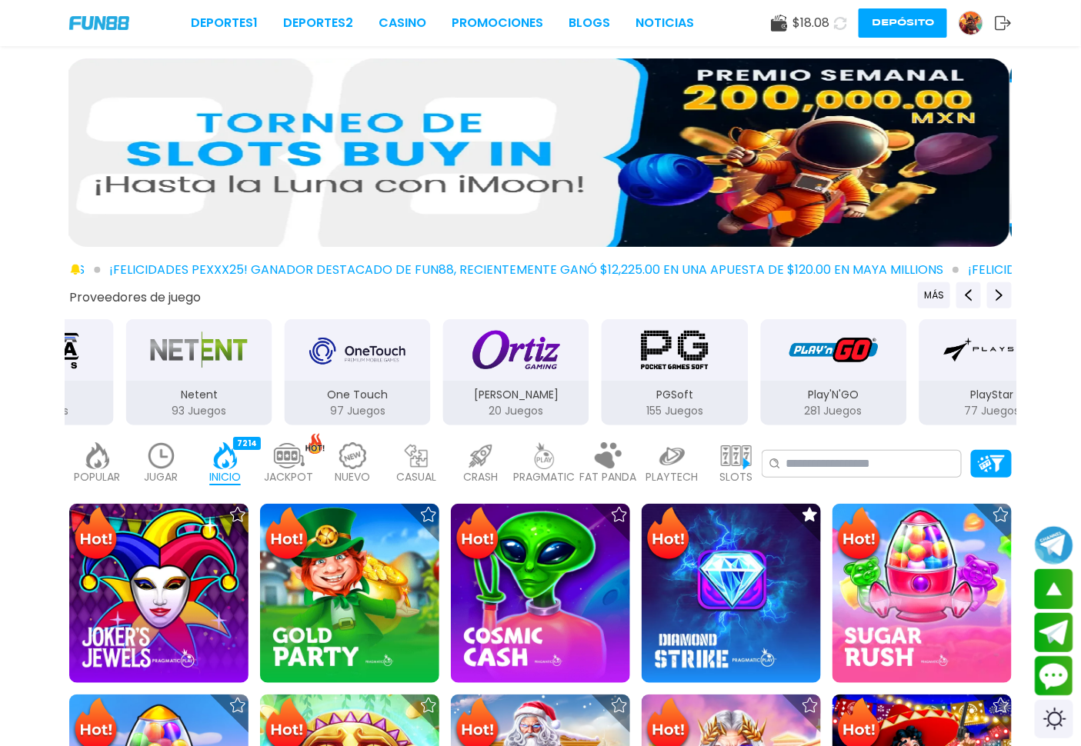
drag, startPoint x: 775, startPoint y: 373, endPoint x: 426, endPoint y: 343, distance: 349.8
click at [371, 351] on img "One Touch" at bounding box center [357, 349] width 97 height 43
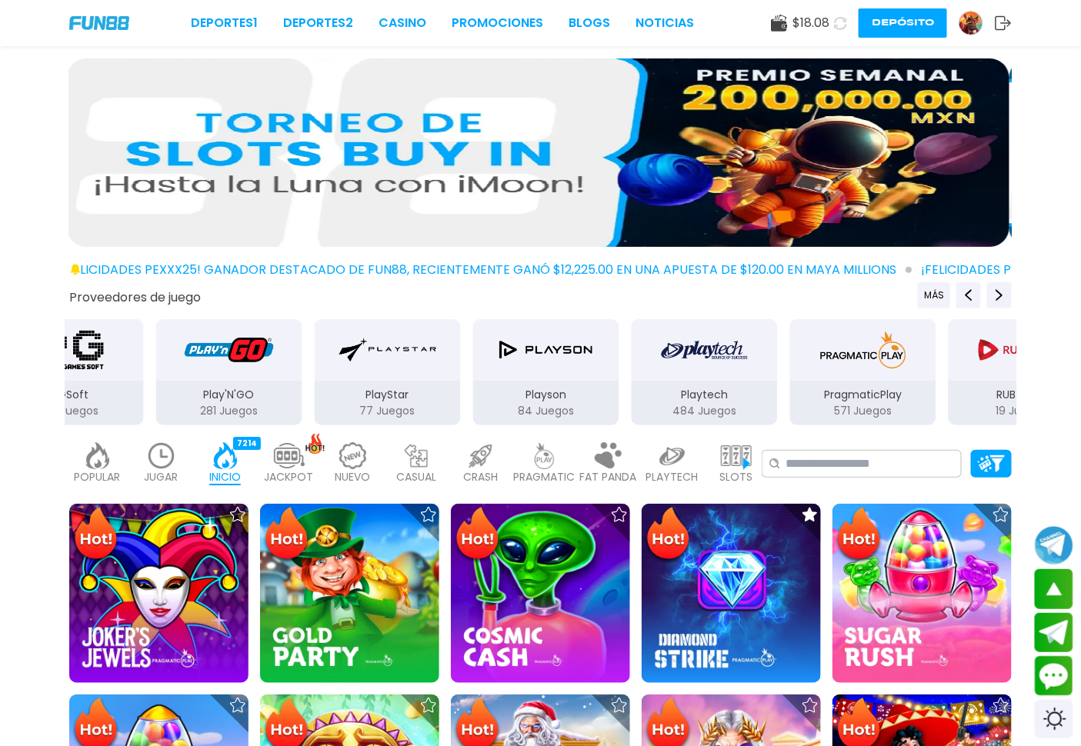
drag, startPoint x: 869, startPoint y: 391, endPoint x: 357, endPoint y: 354, distance: 513.7
click at [357, 354] on div "PlayStar 77 Juegos" at bounding box center [386, 372] width 149 height 109
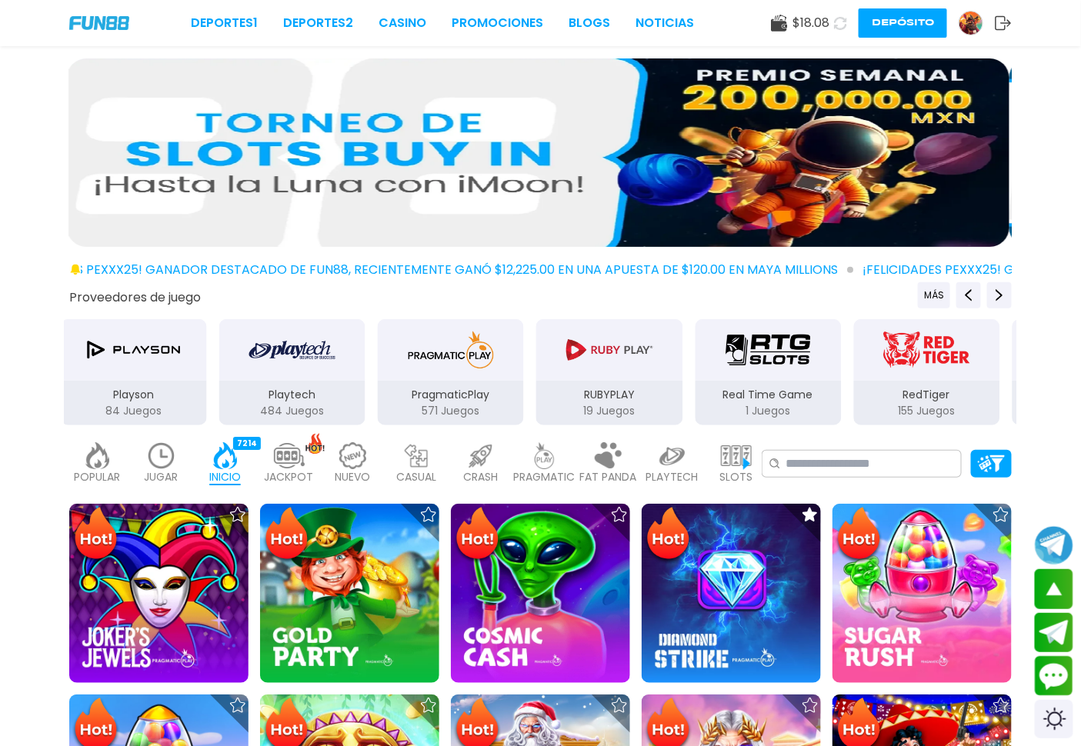
drag, startPoint x: 447, startPoint y: 366, endPoint x: 556, endPoint y: 356, distance: 109.7
click at [335, 348] on img "Playtech" at bounding box center [292, 349] width 86 height 43
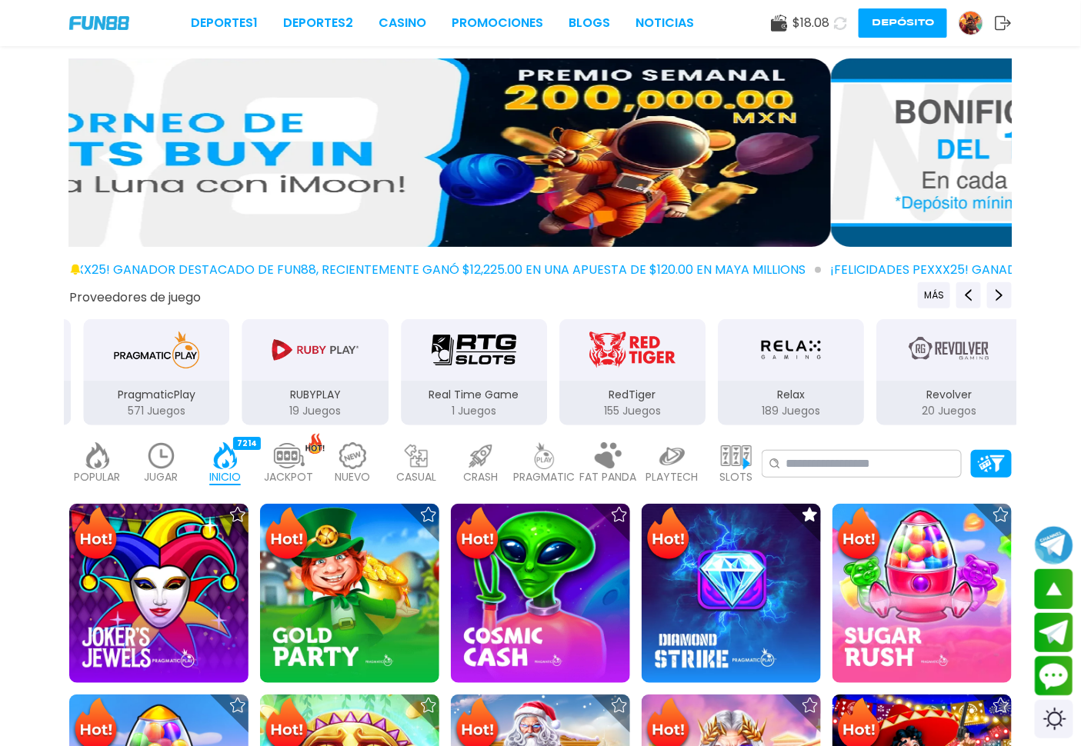
drag, startPoint x: 813, startPoint y: 381, endPoint x: 474, endPoint y: 378, distance: 339.3
click at [559, 378] on div "RedTiger" at bounding box center [632, 350] width 146 height 62
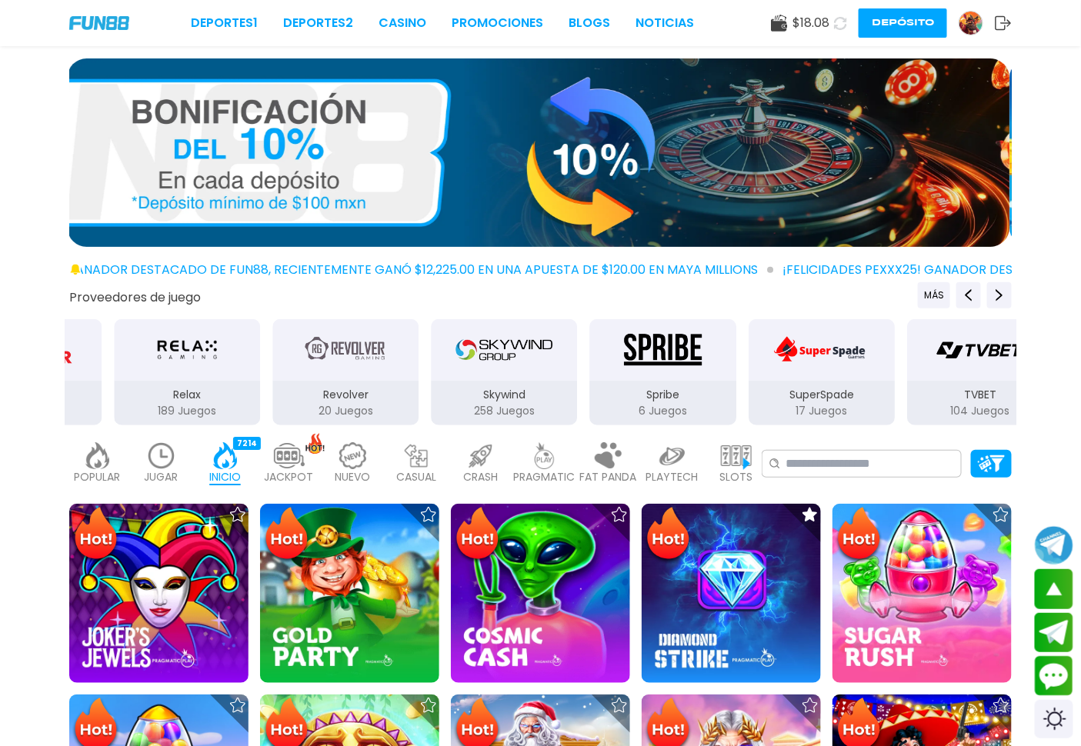
drag, startPoint x: 710, startPoint y: 372, endPoint x: 469, endPoint y: 362, distance: 241.0
click at [469, 362] on div "Skywind" at bounding box center [505, 350] width 146 height 62
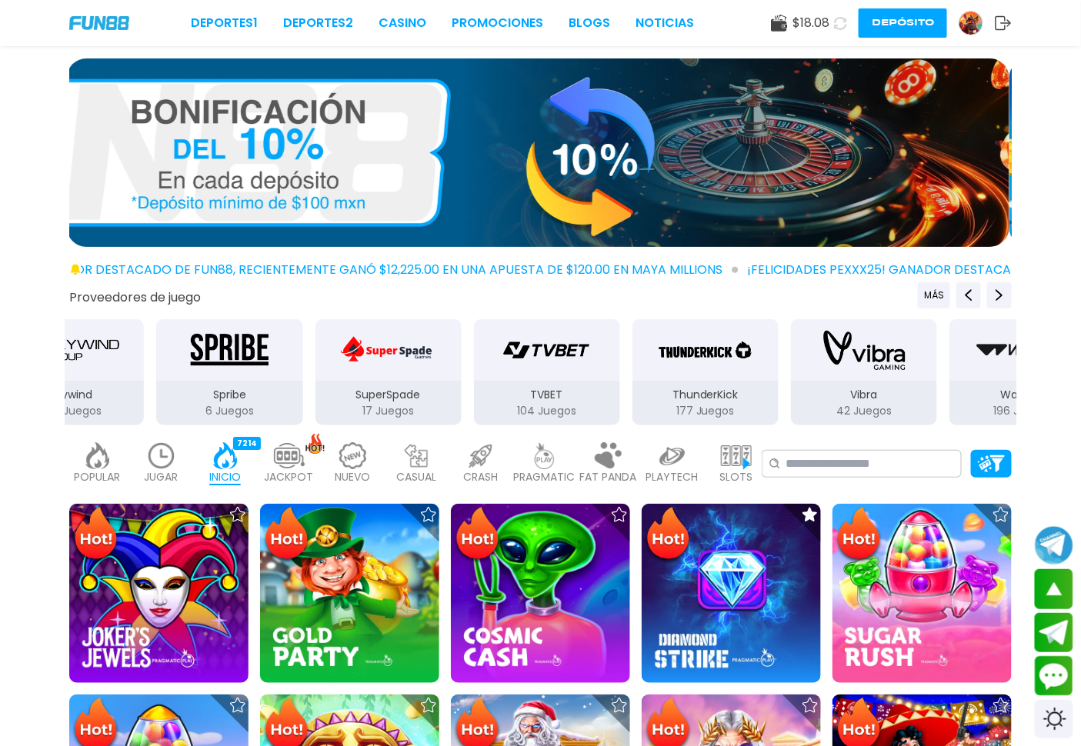
drag, startPoint x: 542, startPoint y: 377, endPoint x: 478, endPoint y: 365, distance: 64.1
click at [478, 365] on div "TVBET" at bounding box center [547, 350] width 146 height 62
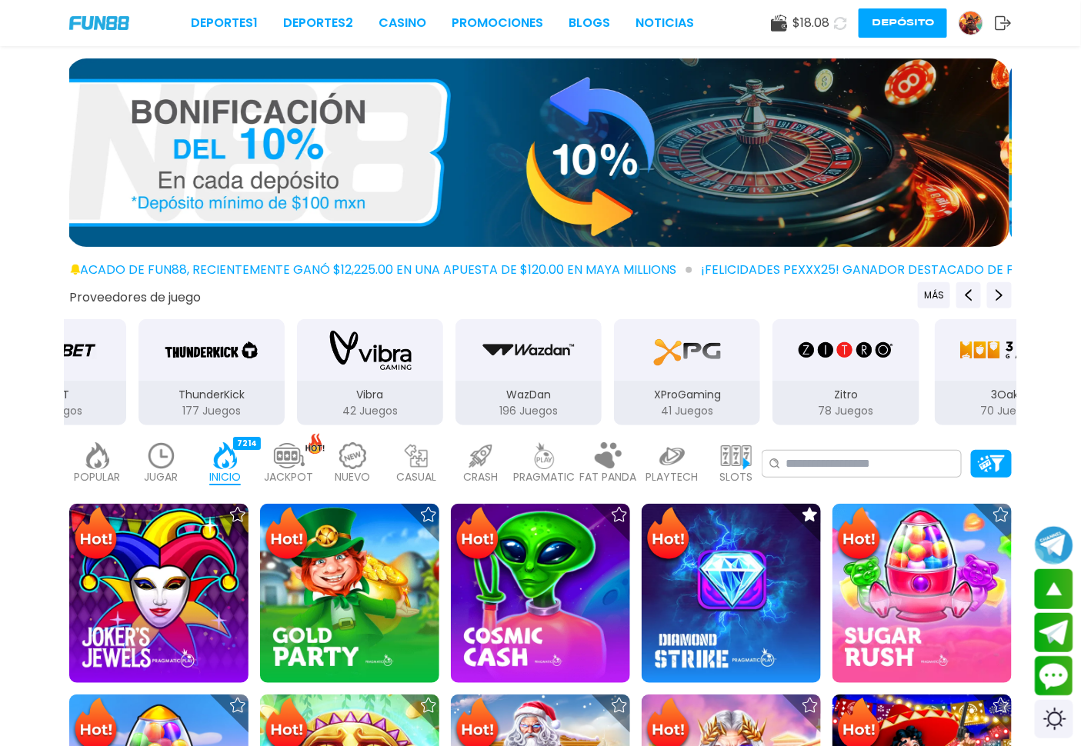
drag, startPoint x: 639, startPoint y: 395, endPoint x: 375, endPoint y: 355, distance: 266.8
click at [375, 355] on div "Vibra 42 Juegos" at bounding box center [369, 372] width 149 height 109
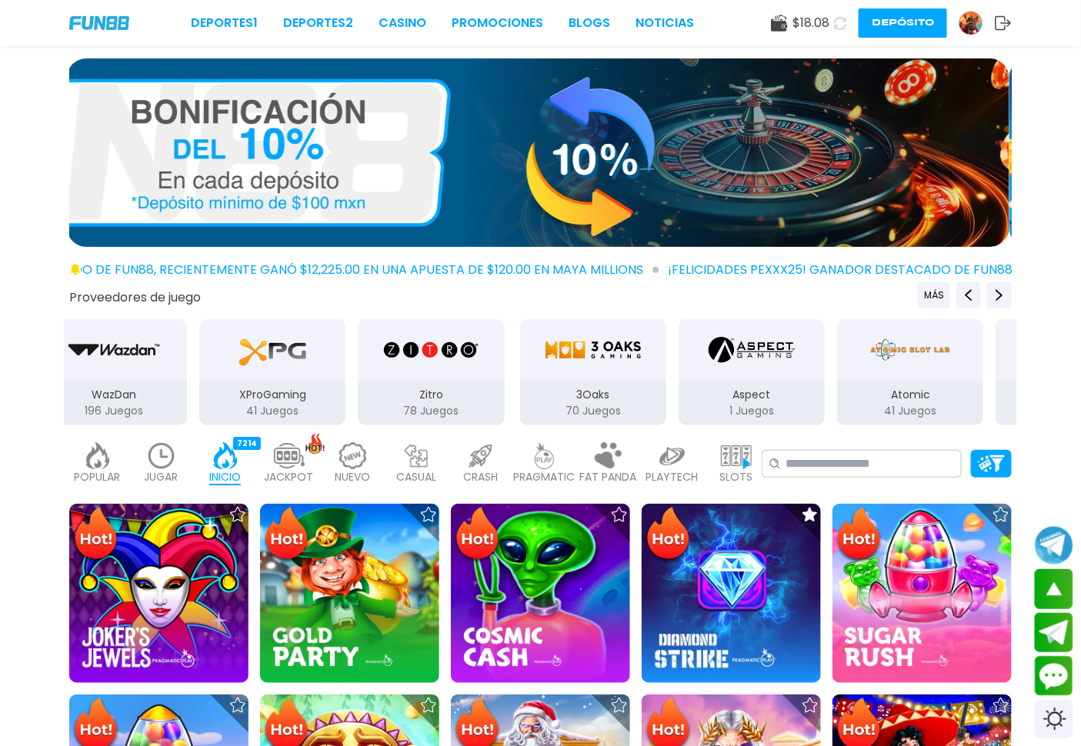
drag, startPoint x: 720, startPoint y: 388, endPoint x: 477, endPoint y: 382, distance: 243.2
click at [477, 382] on div "Zitro 78 Juegos" at bounding box center [431, 403] width 146 height 45
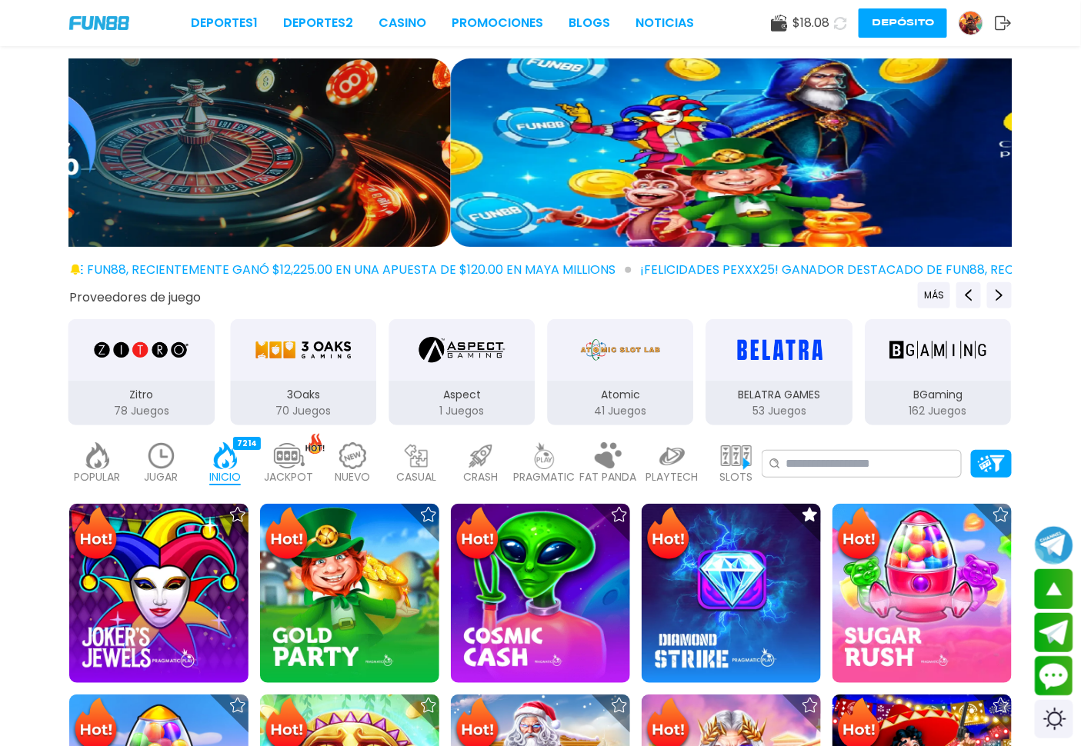
drag, startPoint x: 551, startPoint y: 395, endPoint x: 542, endPoint y: 392, distance: 9.5
click at [548, 392] on div "Atomic 41 Juegos" at bounding box center [621, 403] width 146 height 45
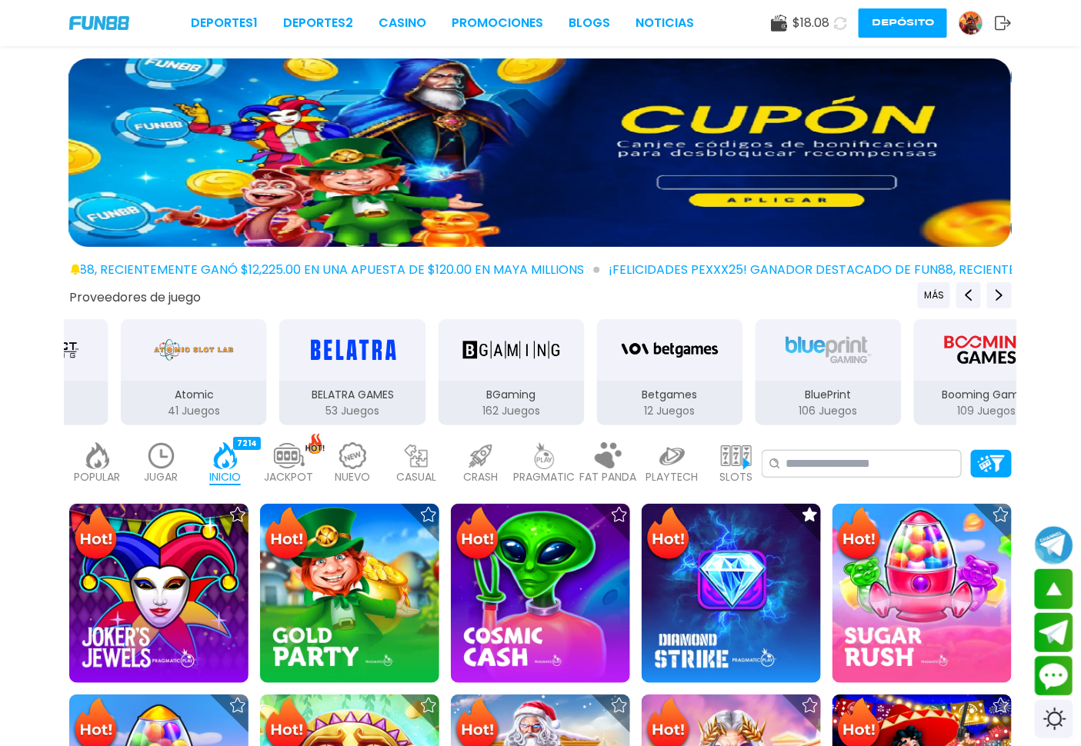
drag, startPoint x: 890, startPoint y: 401, endPoint x: 665, endPoint y: 382, distance: 226.2
click at [665, 382] on div "Betgames 12 Juegos" at bounding box center [670, 403] width 146 height 45
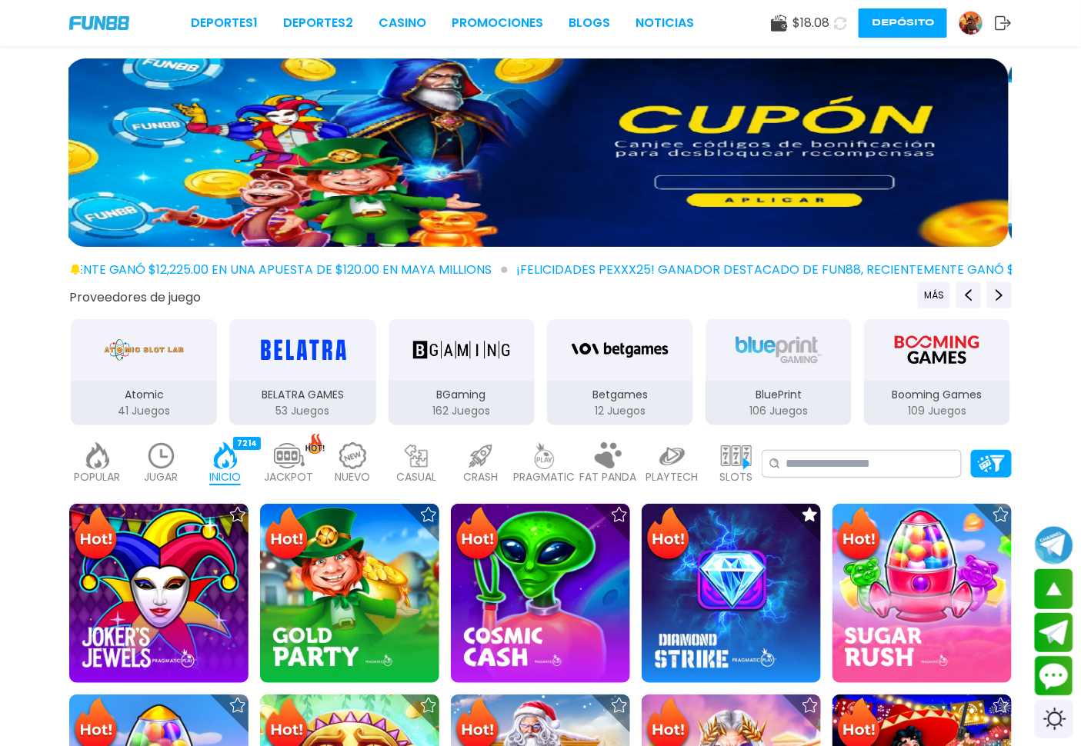
click at [946, 357] on img "Booming Games" at bounding box center [937, 349] width 97 height 43
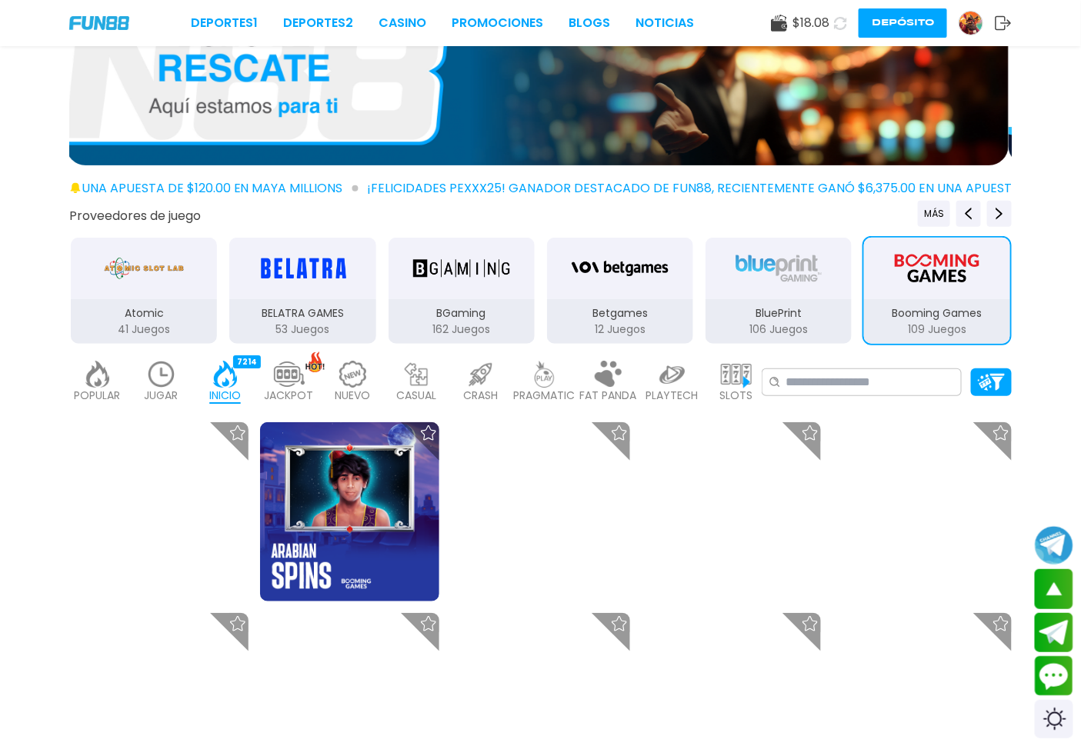
scroll to position [228, 0]
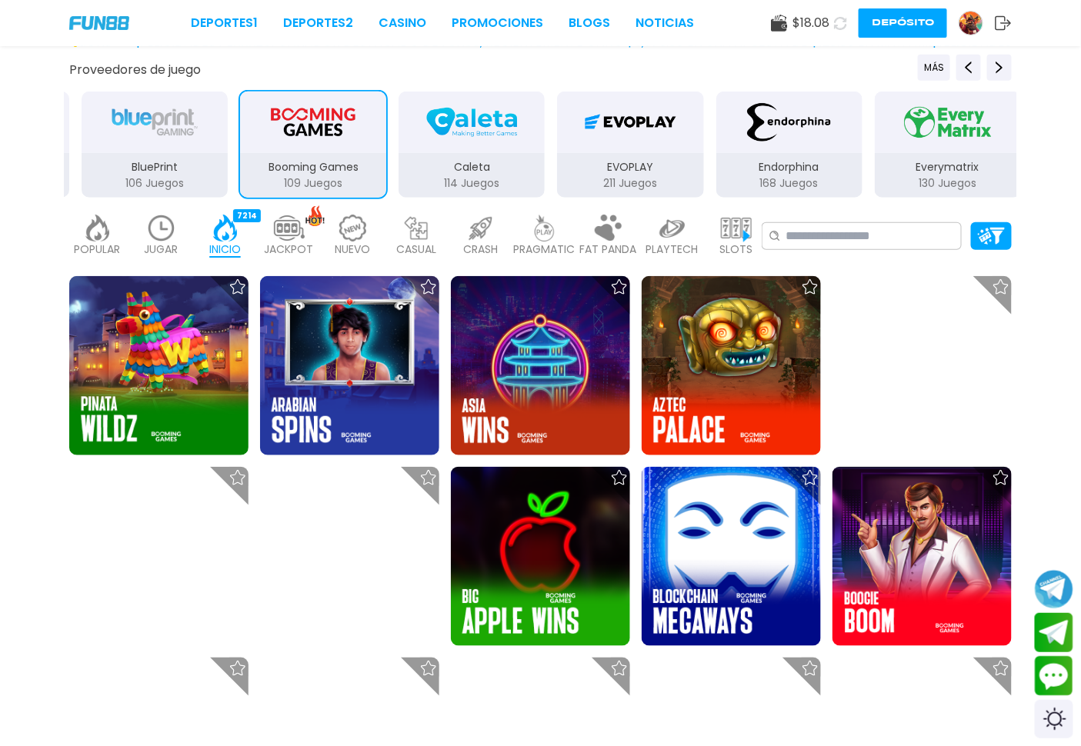
drag, startPoint x: 667, startPoint y: 144, endPoint x: 482, endPoint y: 121, distance: 186.8
click at [431, 143] on div "Caleta" at bounding box center [471, 123] width 146 height 62
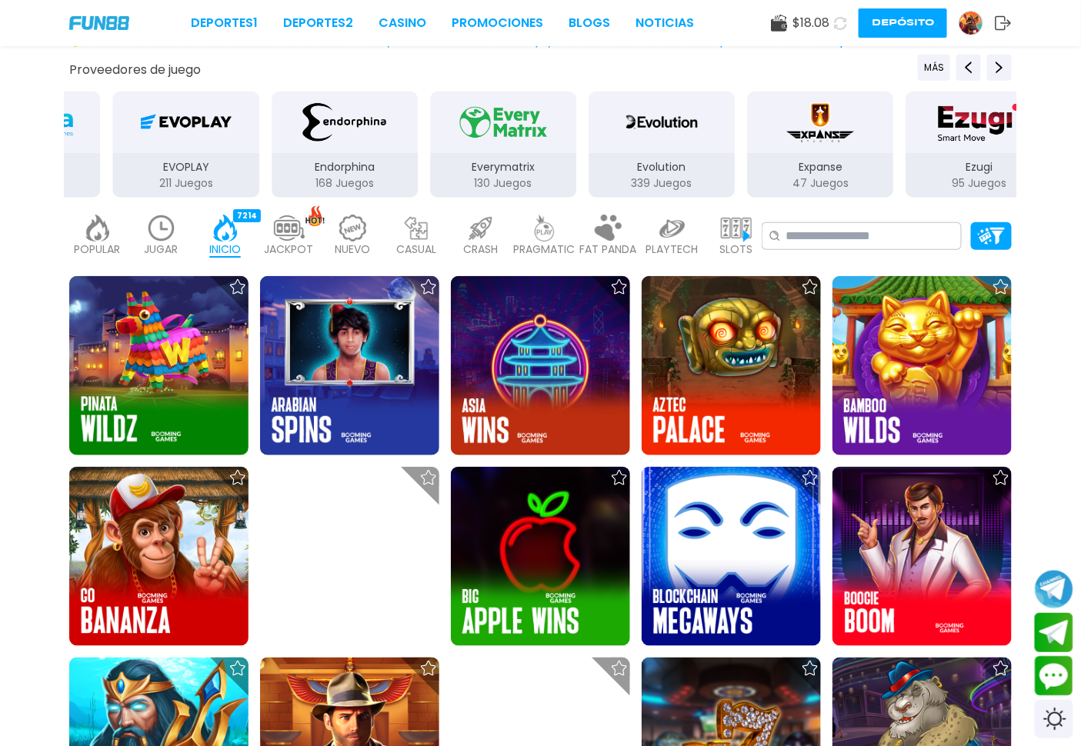
drag, startPoint x: 513, startPoint y: 151, endPoint x: 408, endPoint y: 155, distance: 104.7
click at [342, 155] on div "Endorphina 168 Juegos" at bounding box center [344, 144] width 149 height 109
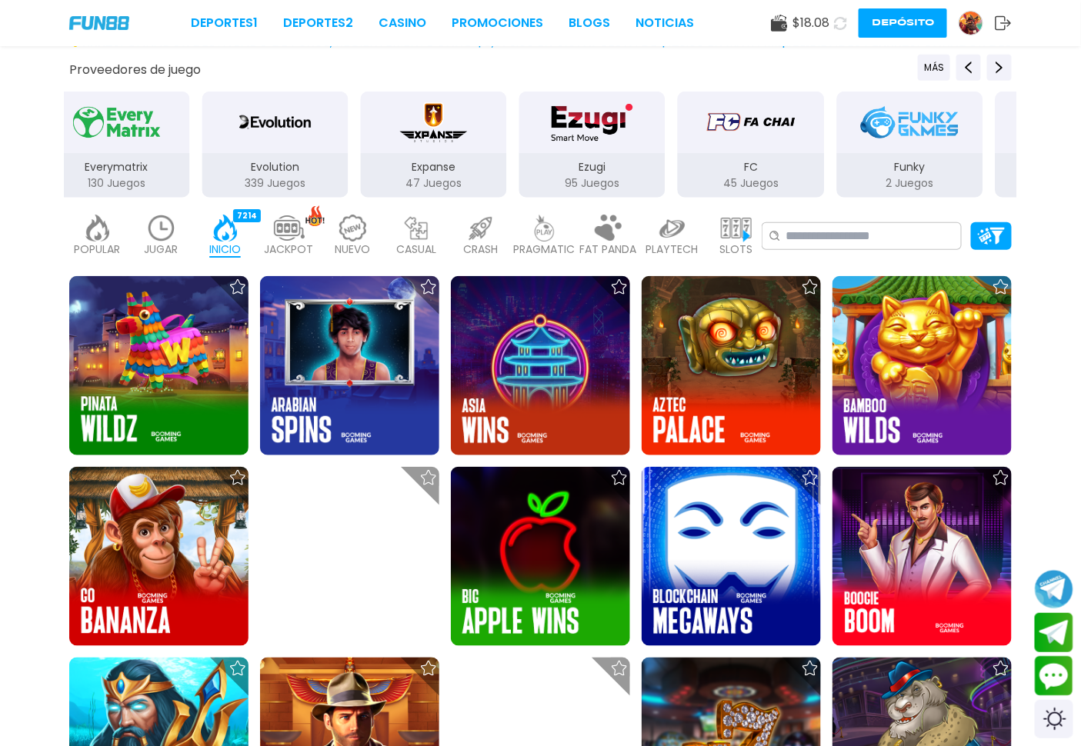
drag, startPoint x: 845, startPoint y: 152, endPoint x: 485, endPoint y: 151, distance: 360.0
click at [485, 154] on div "Expanse 47 Juegos" at bounding box center [434, 175] width 146 height 45
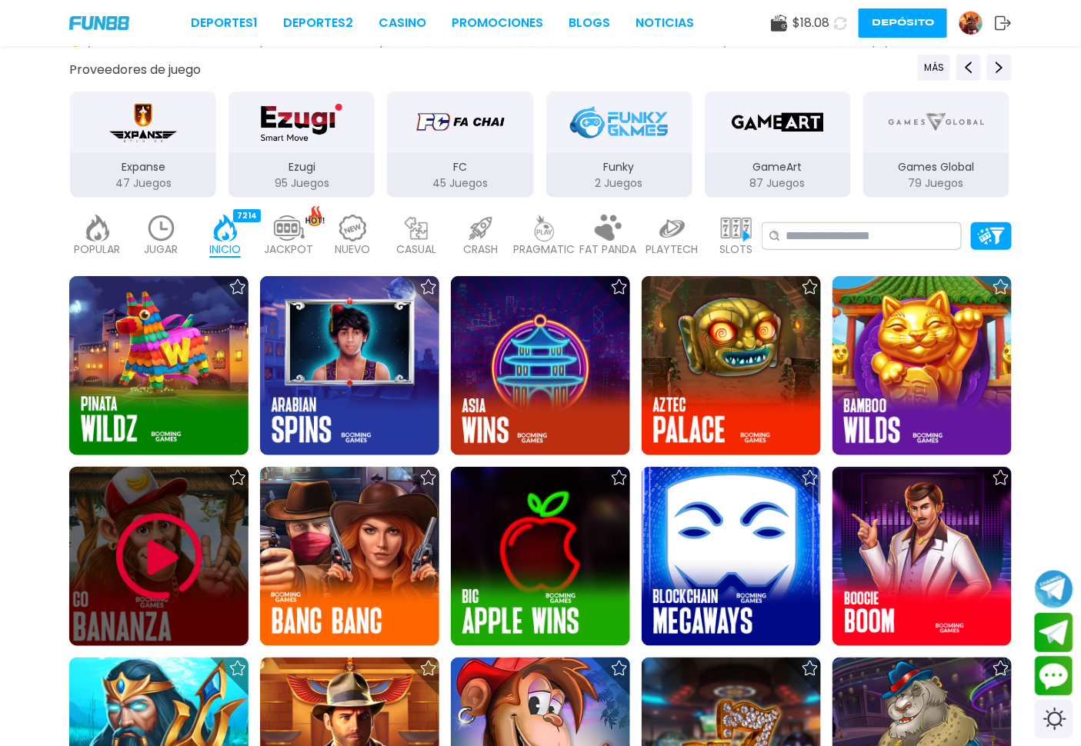
click at [155, 548] on img at bounding box center [159, 557] width 92 height 92
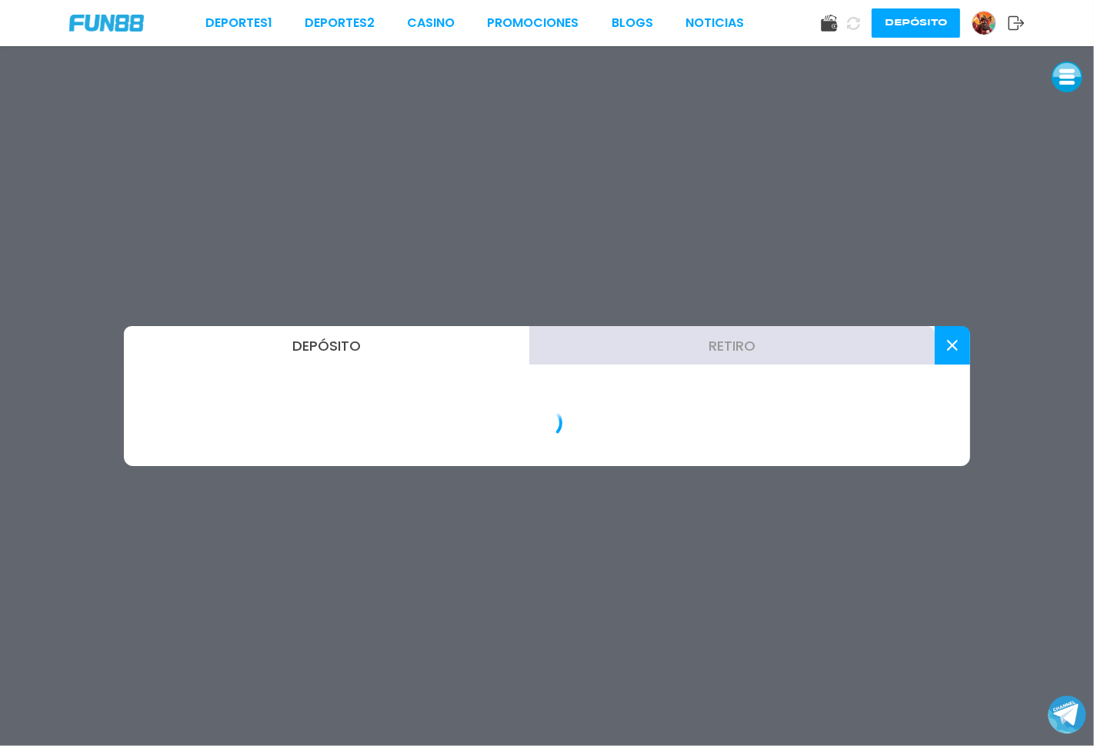
click at [129, 18] on img at bounding box center [106, 23] width 75 height 16
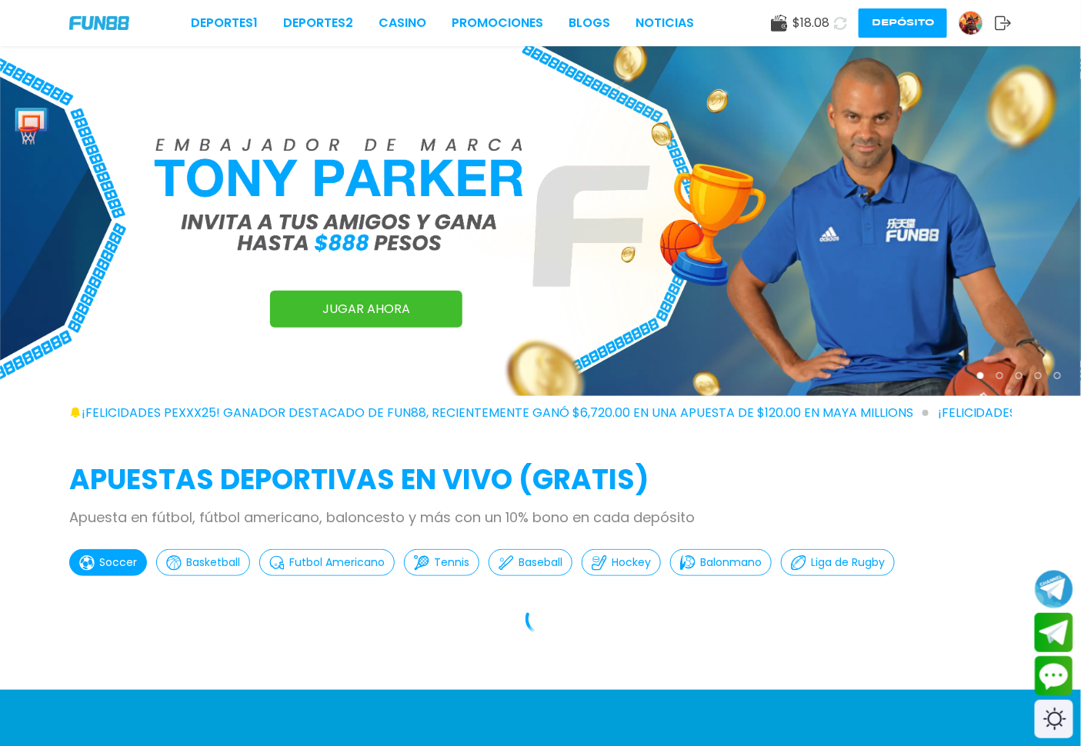
click at [964, 19] on img at bounding box center [970, 23] width 23 height 23
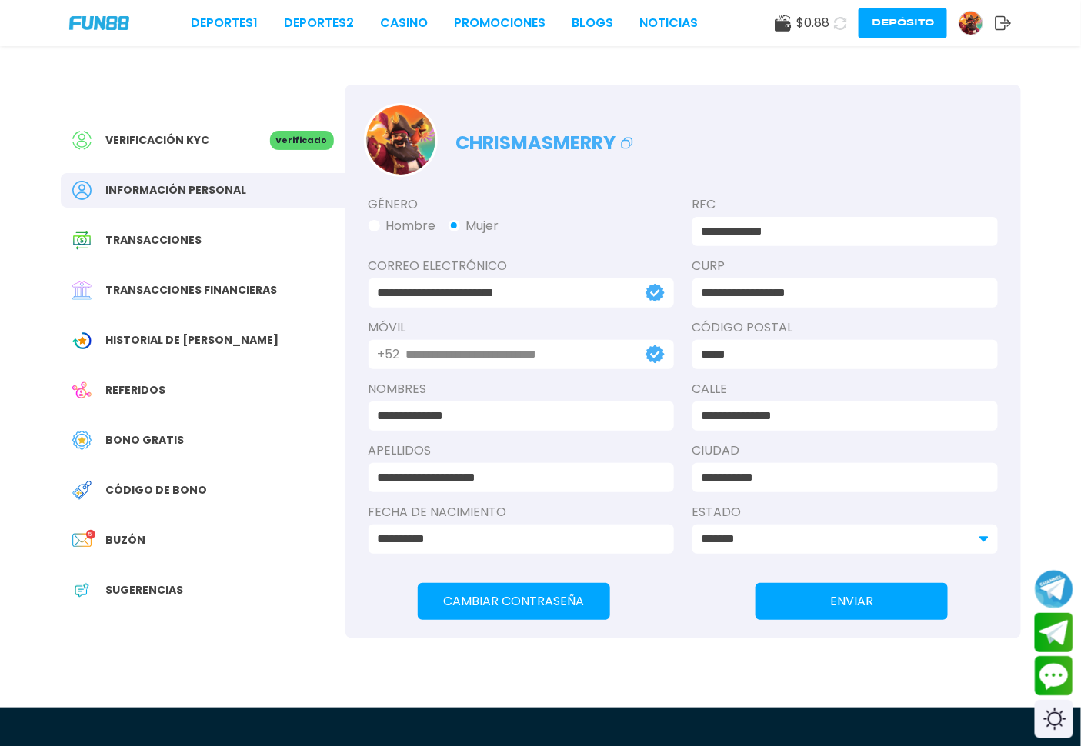
click at [143, 427] on div "Bono Gratis" at bounding box center [203, 440] width 285 height 35
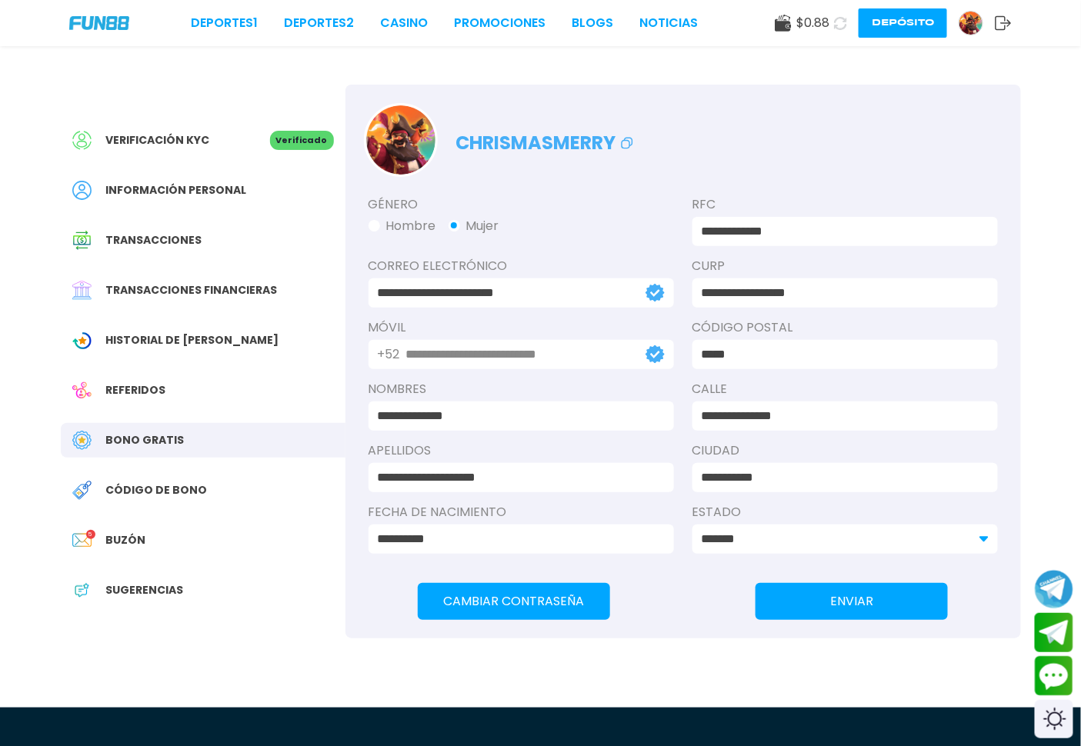
drag, startPoint x: 144, startPoint y: 429, endPoint x: 158, endPoint y: 425, distance: 15.3
click at [145, 431] on div "Bono Gratis" at bounding box center [203, 440] width 285 height 35
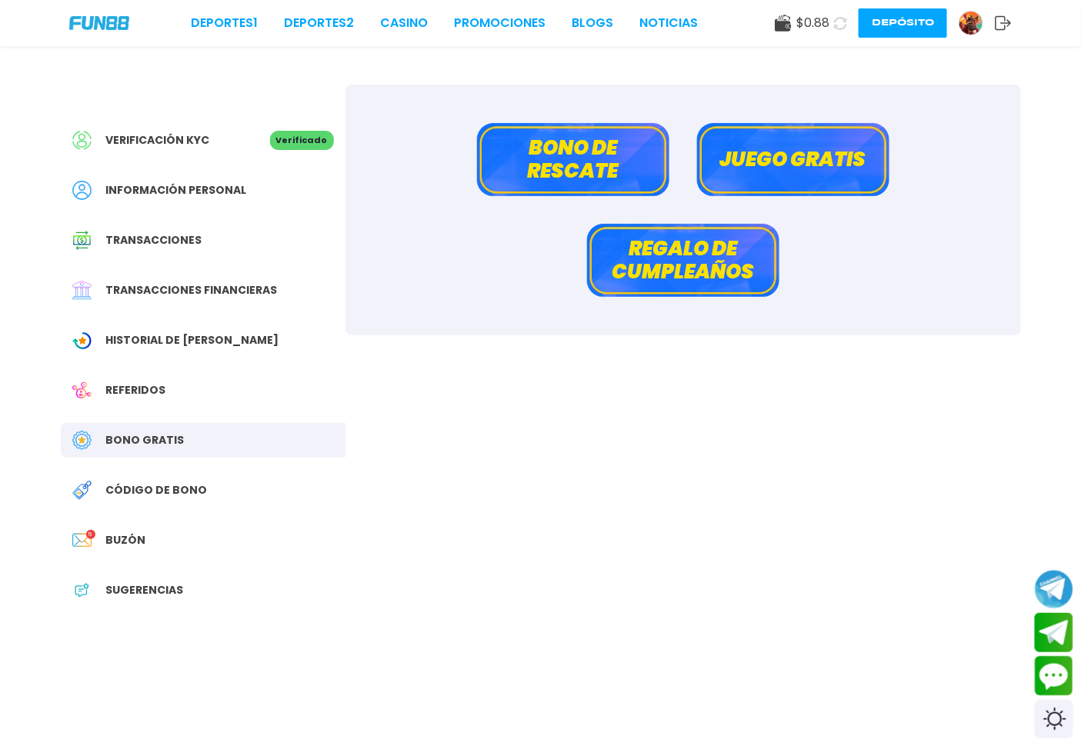
click at [545, 202] on div "[PERSON_NAME] de rescate Juego gratis Regalo de cumpleaños" at bounding box center [682, 210] width 675 height 251
click at [581, 175] on button "Bono de rescate" at bounding box center [573, 159] width 192 height 73
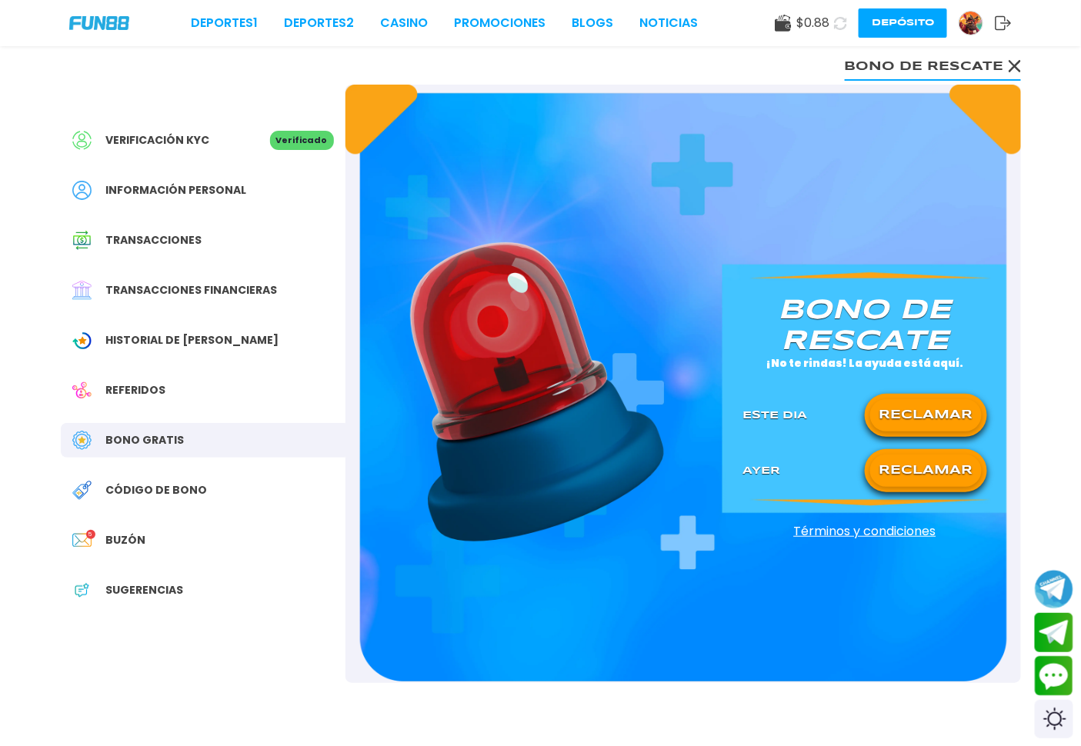
click at [895, 414] on button "RECLAMAR" at bounding box center [926, 415] width 112 height 32
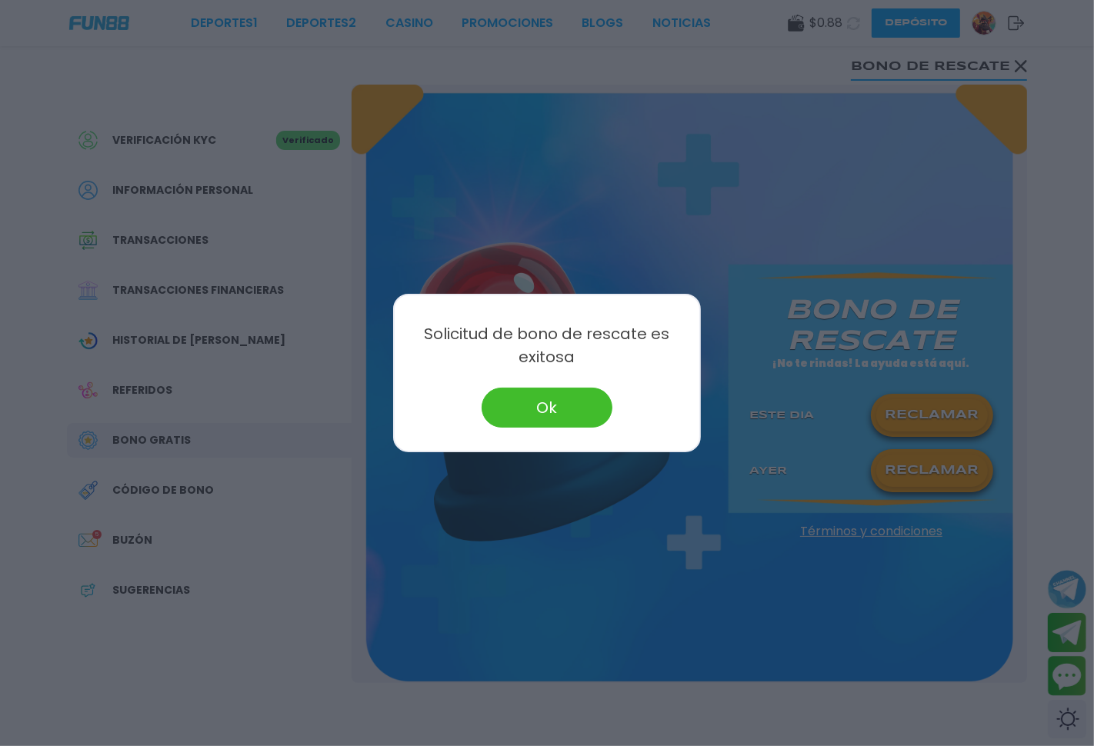
drag, startPoint x: 594, startPoint y: 398, endPoint x: 548, endPoint y: 370, distance: 53.6
click at [582, 398] on button "Ok" at bounding box center [547, 408] width 131 height 40
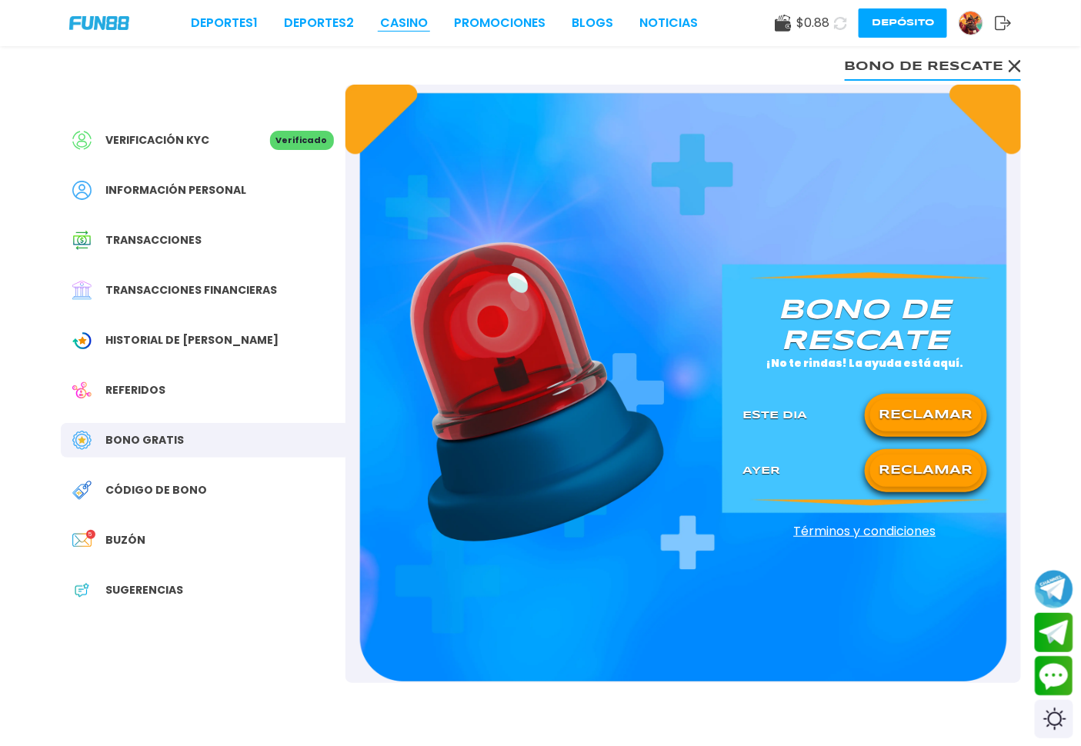
click at [409, 20] on link "CASINO" at bounding box center [404, 23] width 48 height 18
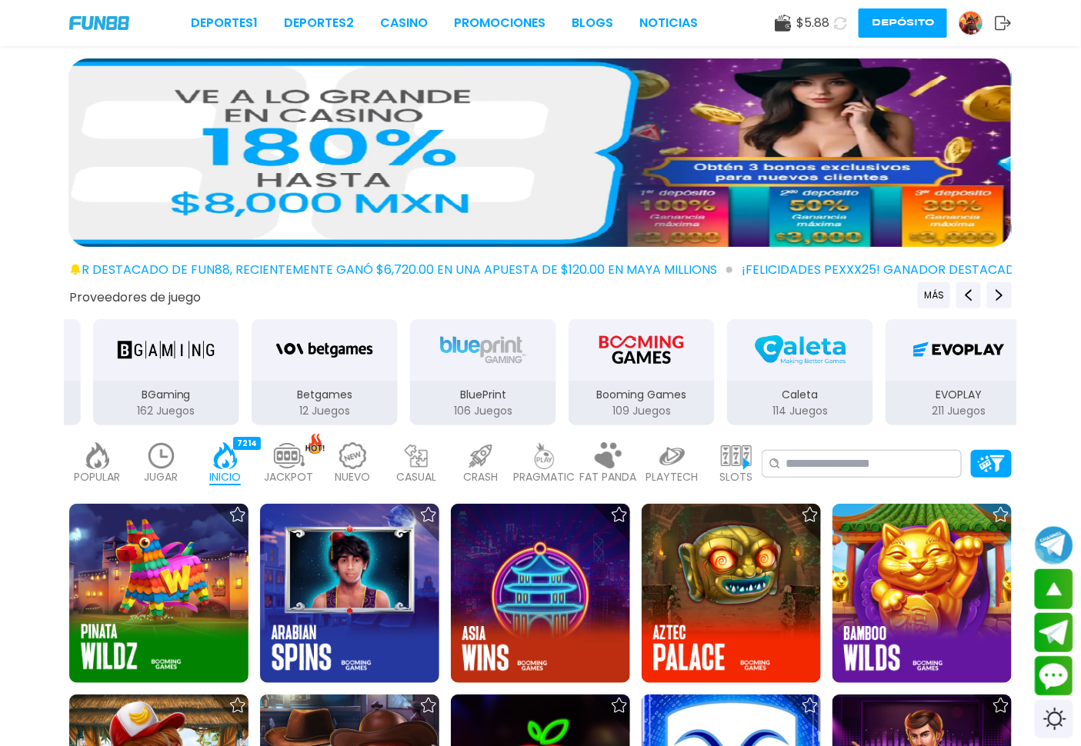
drag, startPoint x: 802, startPoint y: 382, endPoint x: 438, endPoint y: 385, distance: 363.9
click at [338, 410] on div "Betgames 12 Juegos" at bounding box center [324, 372] width 149 height 109
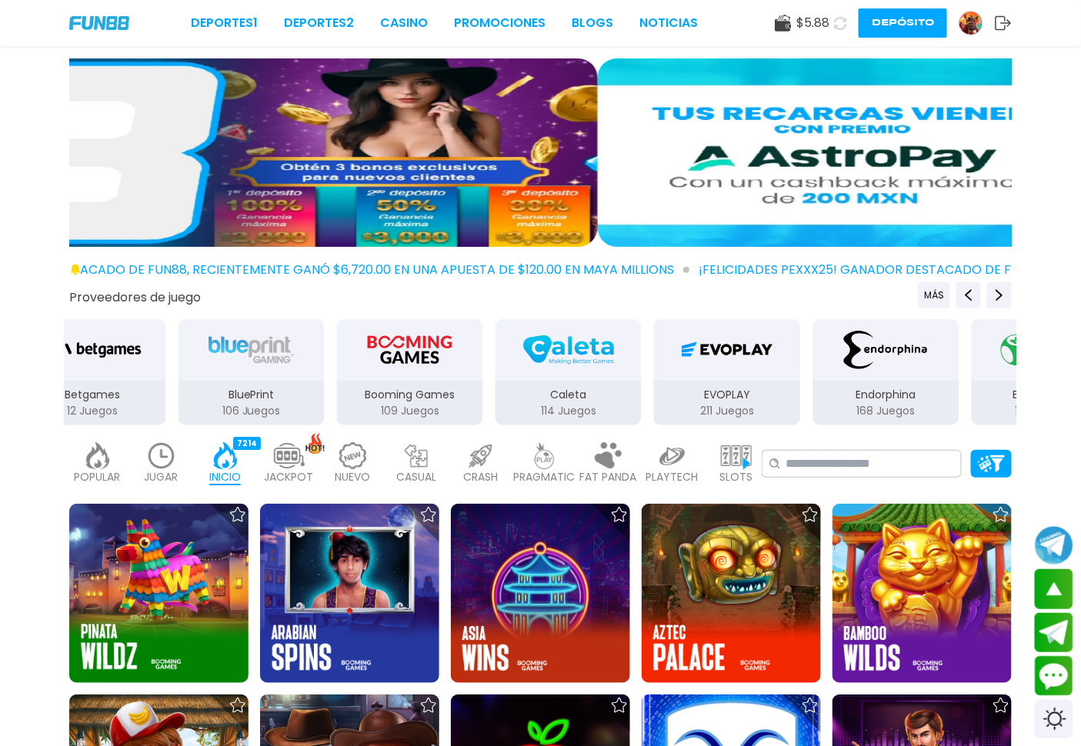
drag, startPoint x: 715, startPoint y: 389, endPoint x: 227, endPoint y: 388, distance: 488.5
click at [495, 406] on div "Caleta 114 Juegos" at bounding box center [568, 403] width 146 height 45
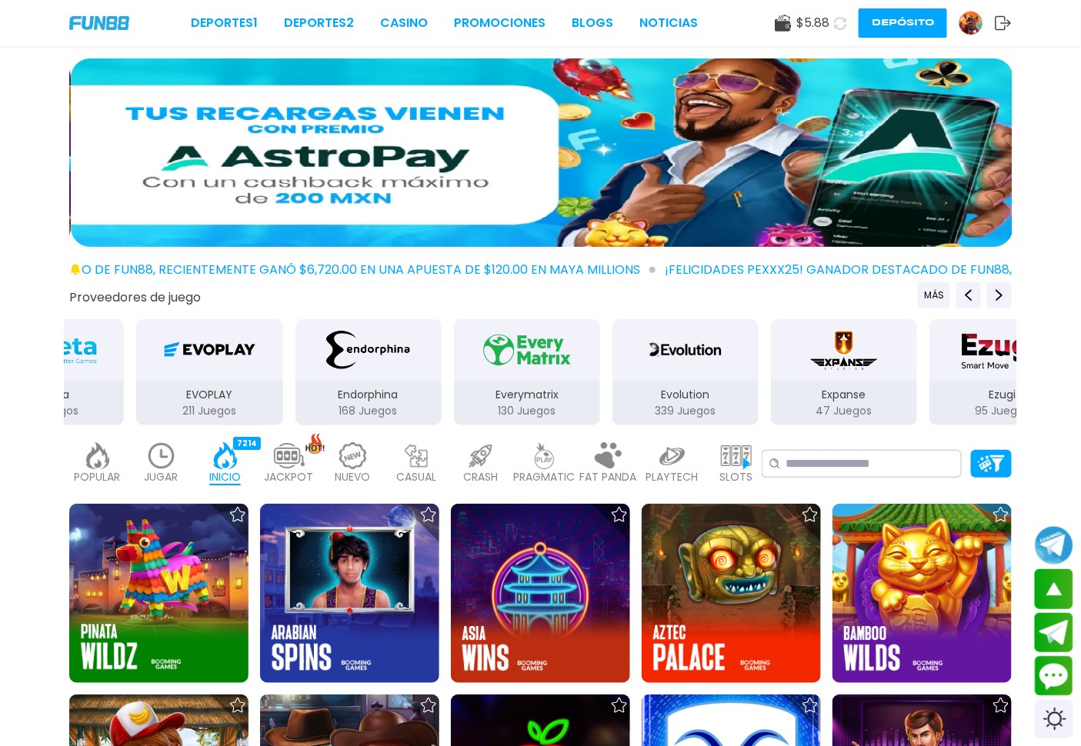
drag, startPoint x: 597, startPoint y: 392, endPoint x: 328, endPoint y: 382, distance: 269.5
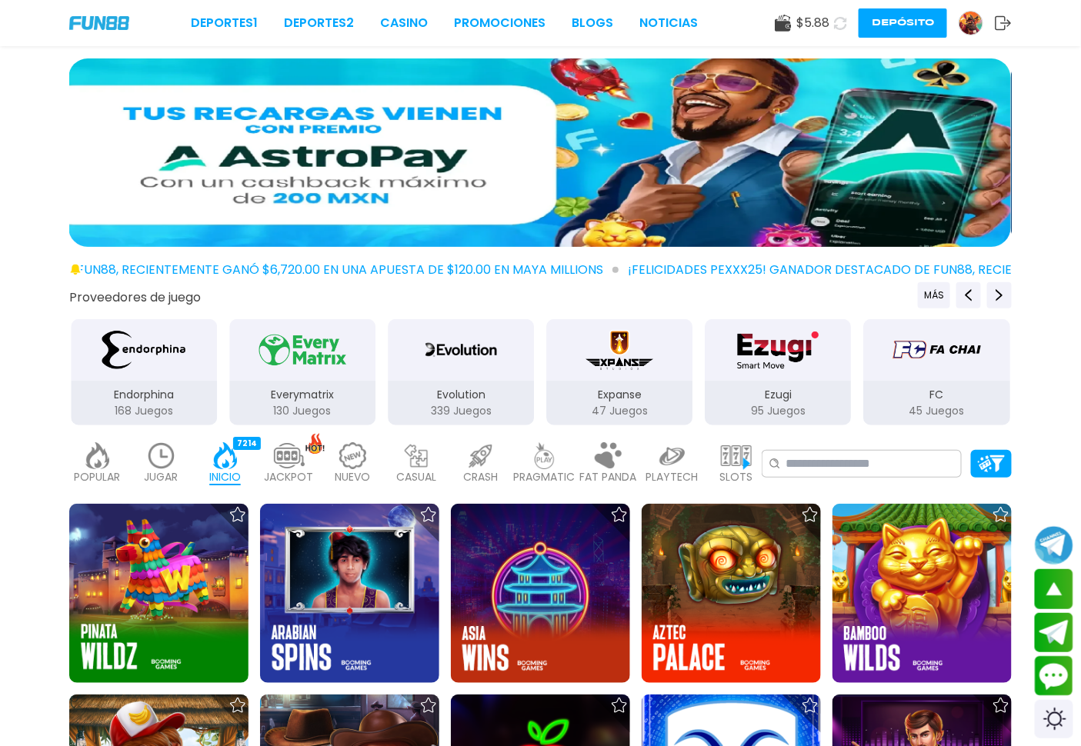
drag, startPoint x: 459, startPoint y: 385, endPoint x: 309, endPoint y: 380, distance: 150.1
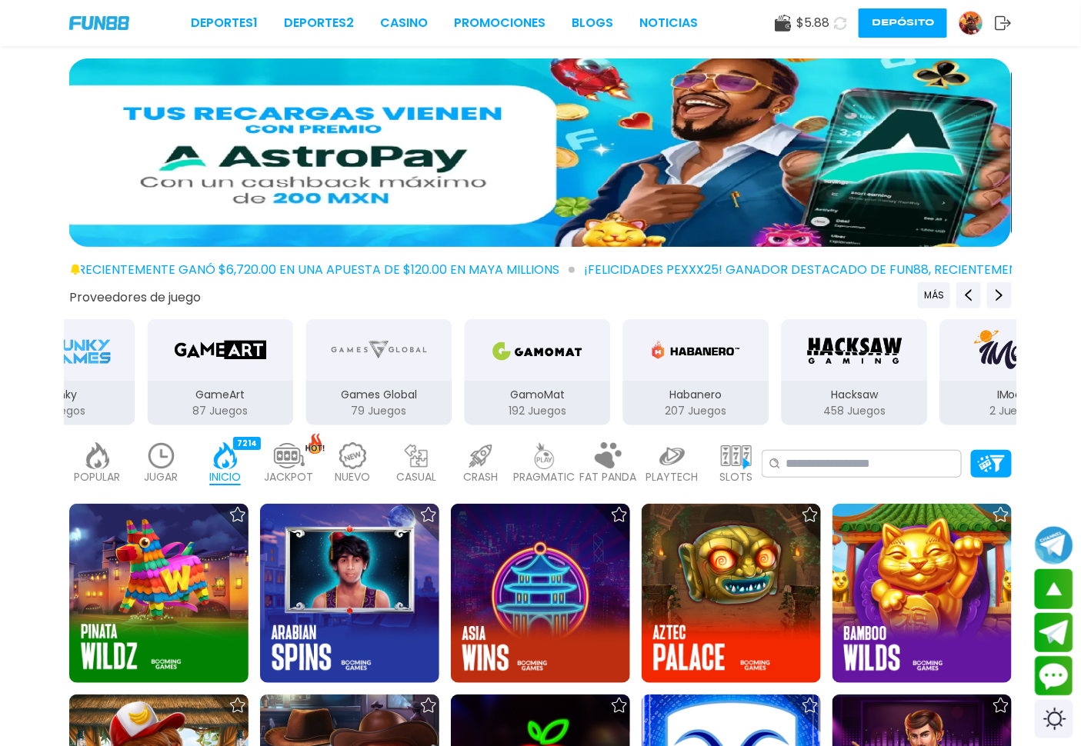
drag, startPoint x: 546, startPoint y: 390, endPoint x: 221, endPoint y: 382, distance: 325.5
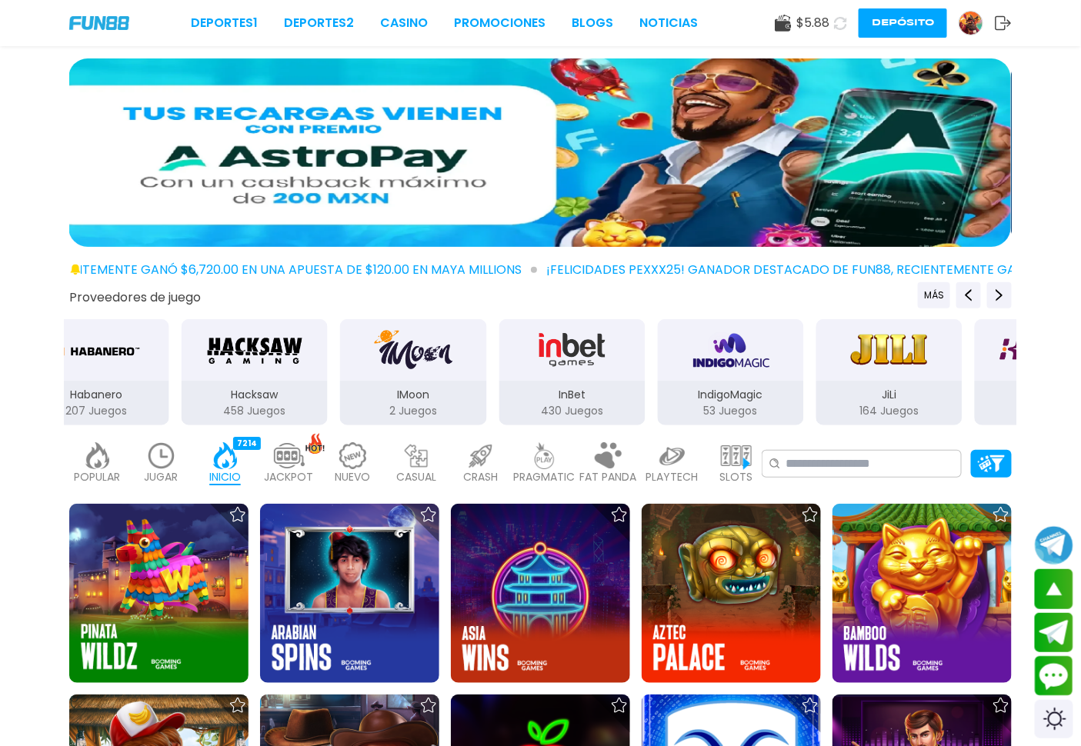
drag, startPoint x: 637, startPoint y: 382, endPoint x: 281, endPoint y: 362, distance: 356.7
click at [338, 372] on div "IMoon 2 Juegos" at bounding box center [412, 372] width 149 height 109
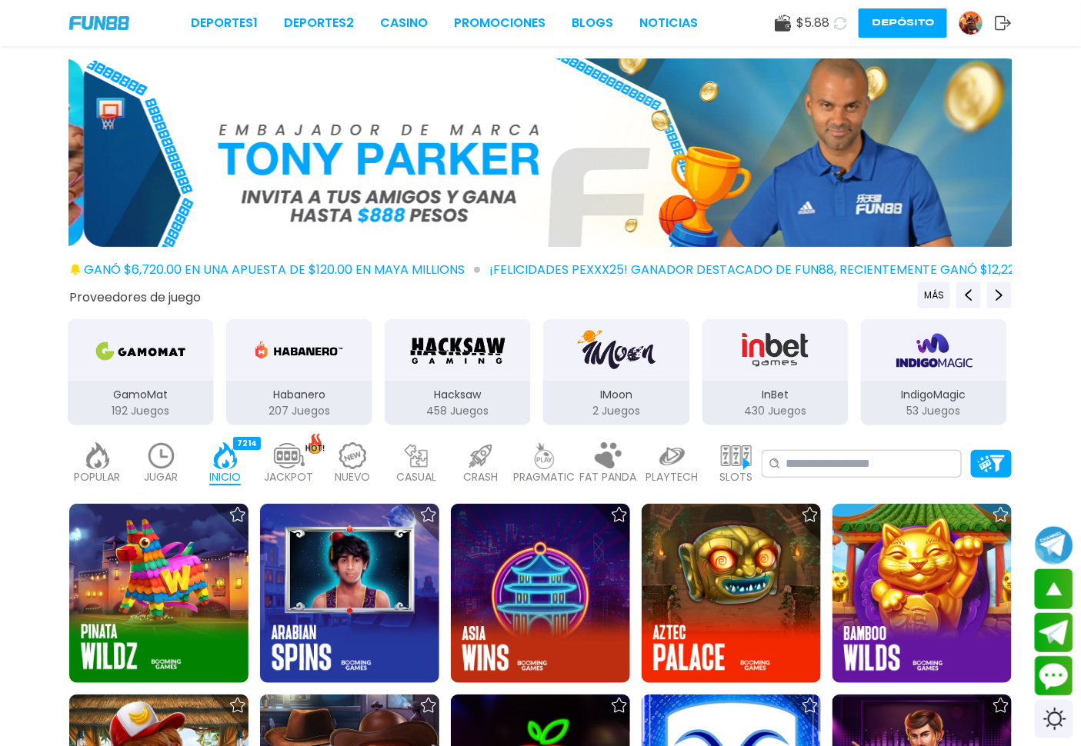
drag, startPoint x: 332, startPoint y: 375, endPoint x: 912, endPoint y: 391, distance: 579.5
click at [949, 397] on button "IndigoMagic 53 Juegos" at bounding box center [934, 372] width 158 height 109
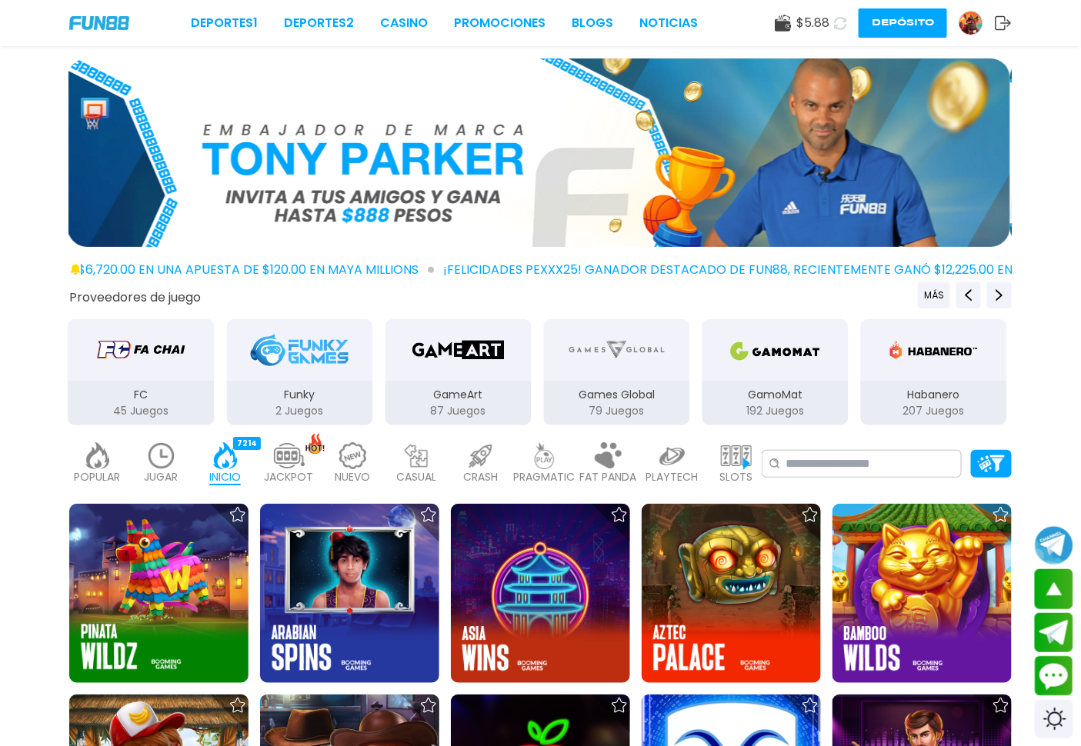
drag, startPoint x: 445, startPoint y: 371, endPoint x: 758, endPoint y: 367, distance: 313.1
click at [758, 367] on div "GamoMat" at bounding box center [775, 350] width 146 height 62
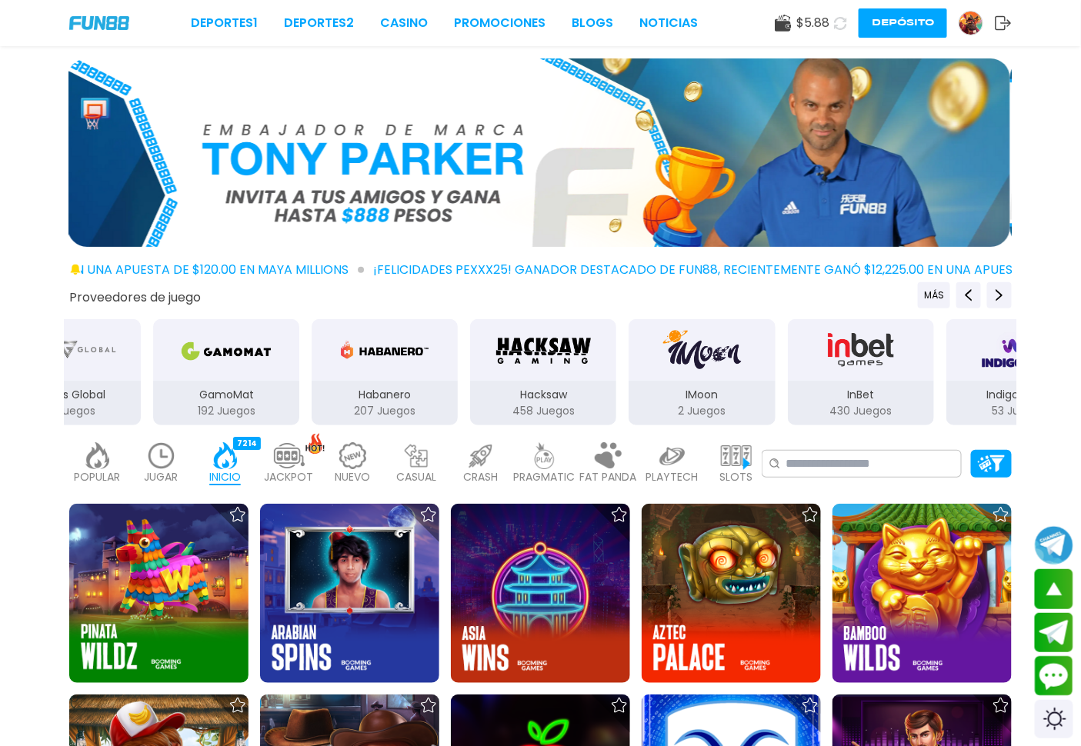
drag, startPoint x: 618, startPoint y: 395, endPoint x: 437, endPoint y: 344, distance: 188.7
click at [182, 374] on div "GamoMat 192 Juegos" at bounding box center [226, 372] width 149 height 109
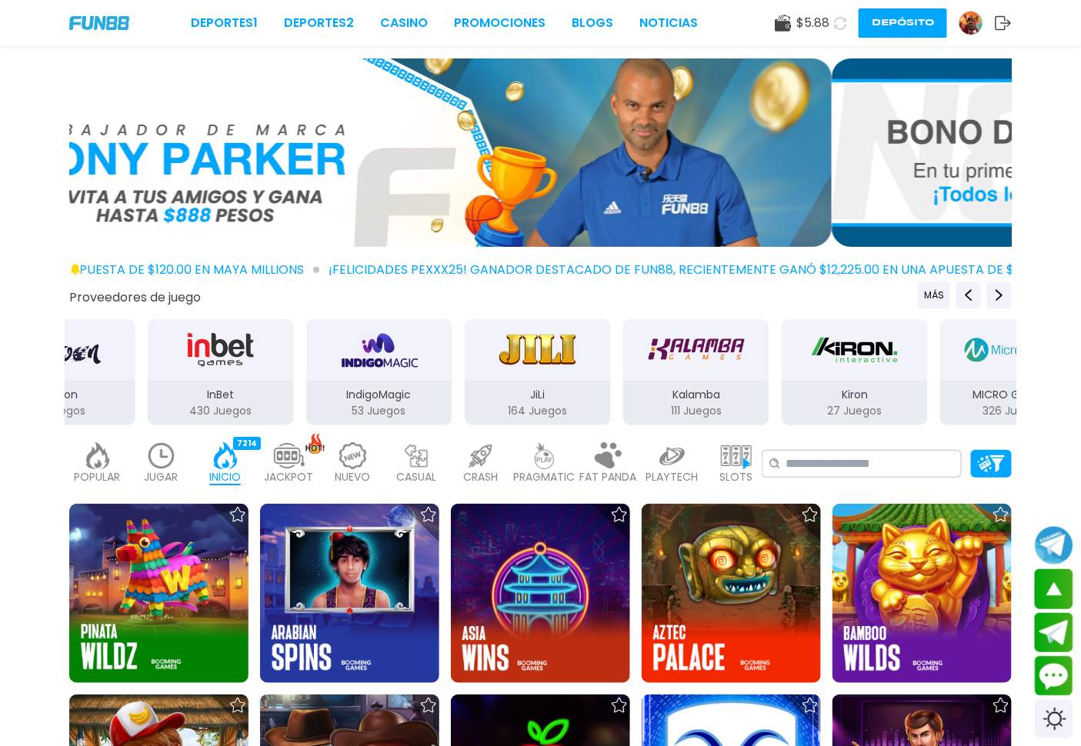
drag, startPoint x: 542, startPoint y: 372, endPoint x: 416, endPoint y: 347, distance: 127.9
click at [237, 372] on div "InBet" at bounding box center [220, 350] width 146 height 62
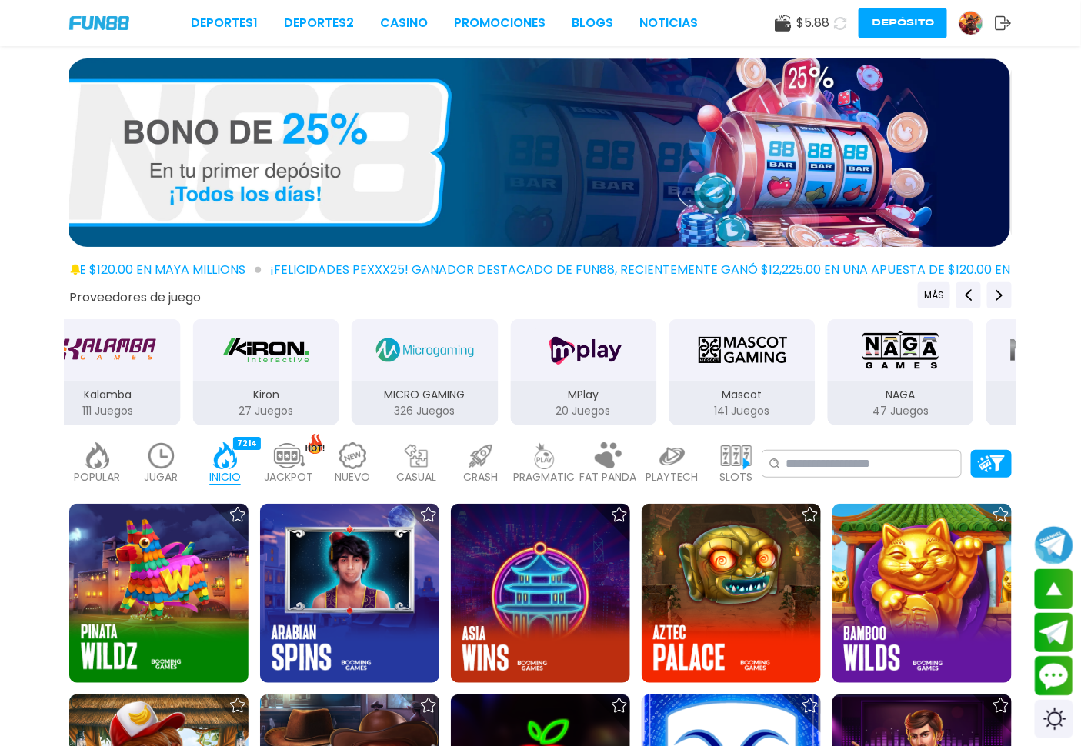
drag, startPoint x: 665, startPoint y: 389, endPoint x: 228, endPoint y: 375, distance: 437.2
click at [228, 375] on div "Kiron 27 Juegos" at bounding box center [266, 372] width 149 height 109
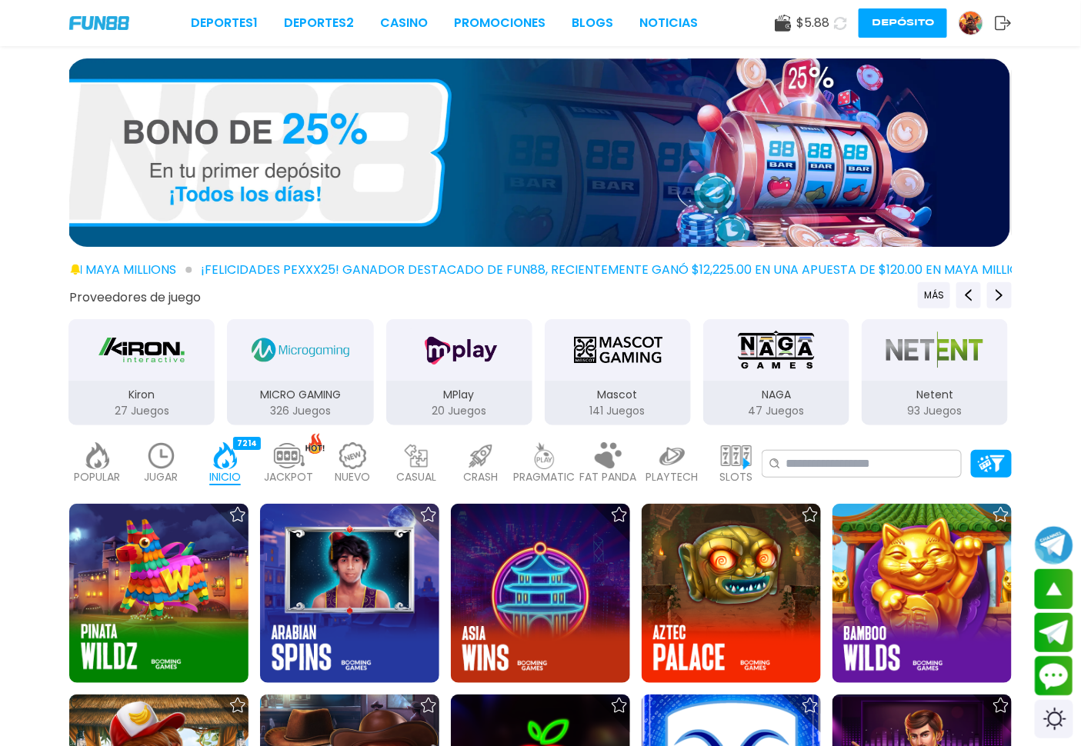
drag, startPoint x: 582, startPoint y: 474, endPoint x: 532, endPoint y: 465, distance: 50.7
click at [568, 471] on div "POPULAR 40 JUGAR 14 INICIO 7214 JACKPOT 133 NUEVO 977 CASUAL 17 CRASH 33 PRAGMA…" at bounding box center [415, 464] width 692 height 62
click at [525, 465] on div "PRAGMATIC 492" at bounding box center [544, 464] width 56 height 62
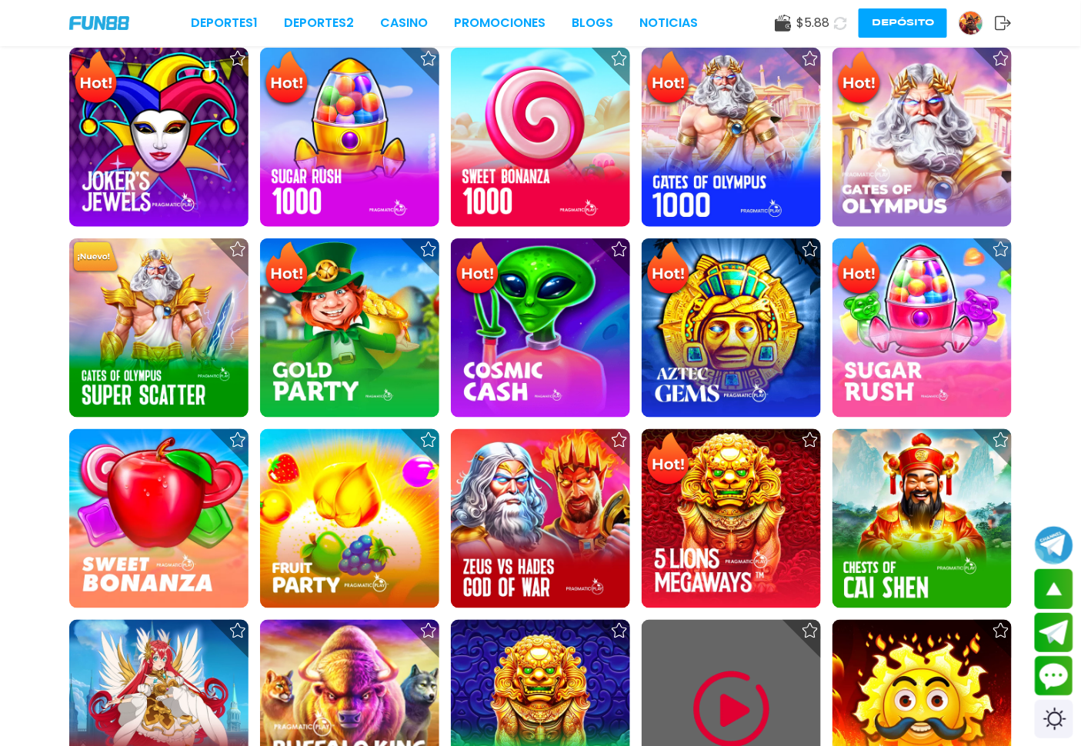
scroll to position [683, 0]
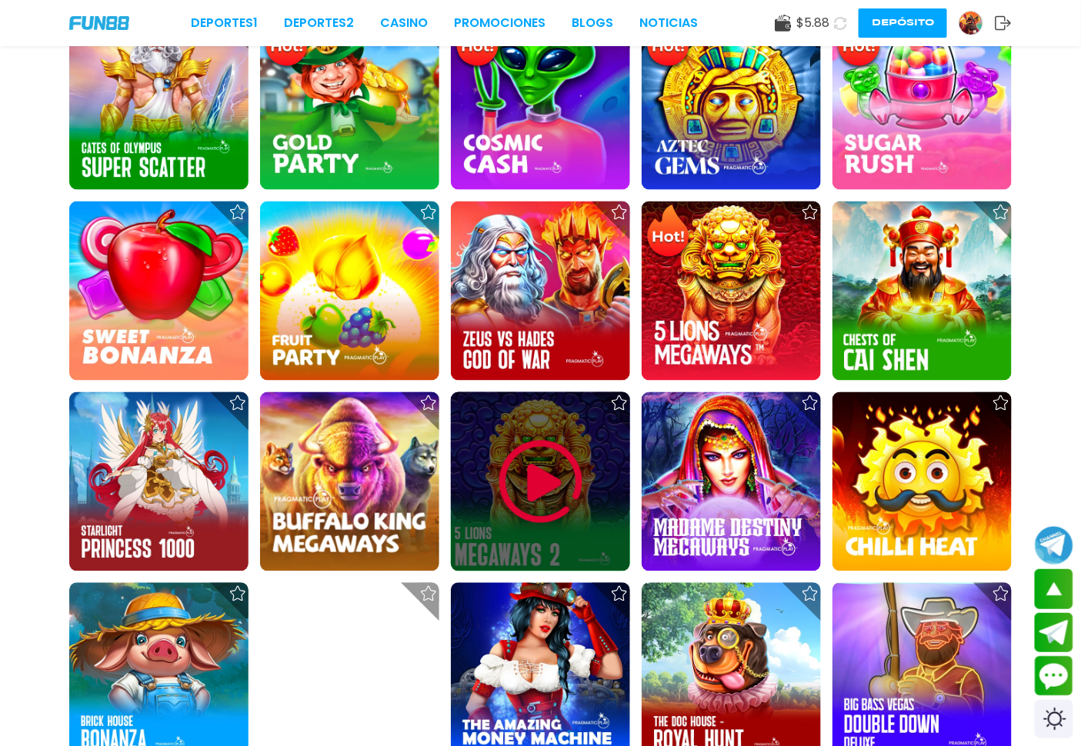
click at [540, 478] on img at bounding box center [541, 482] width 92 height 92
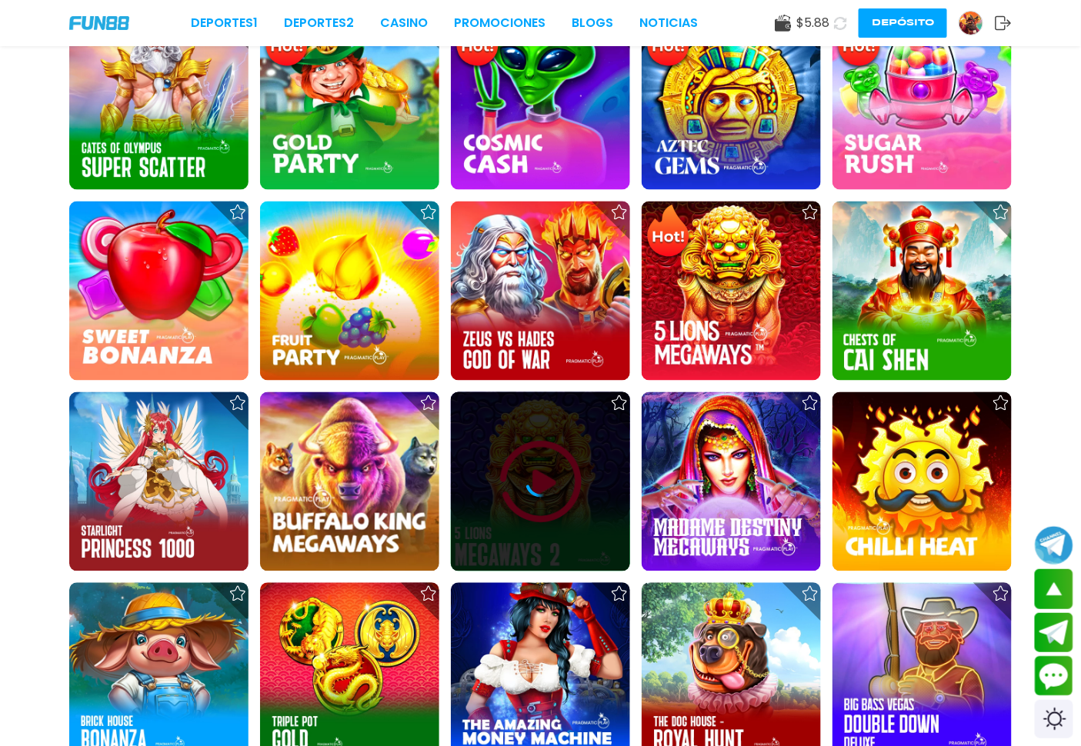
click at [519, 508] on div at bounding box center [540, 481] width 179 height 179
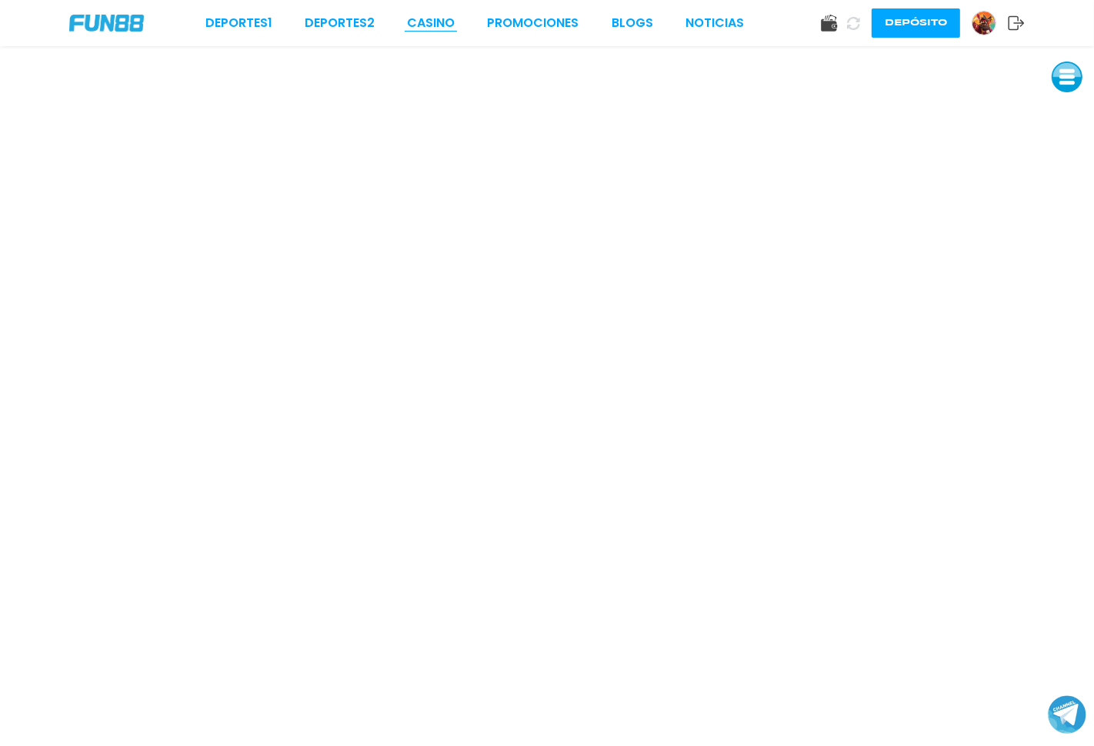
click at [448, 19] on link "CASINO" at bounding box center [431, 23] width 48 height 18
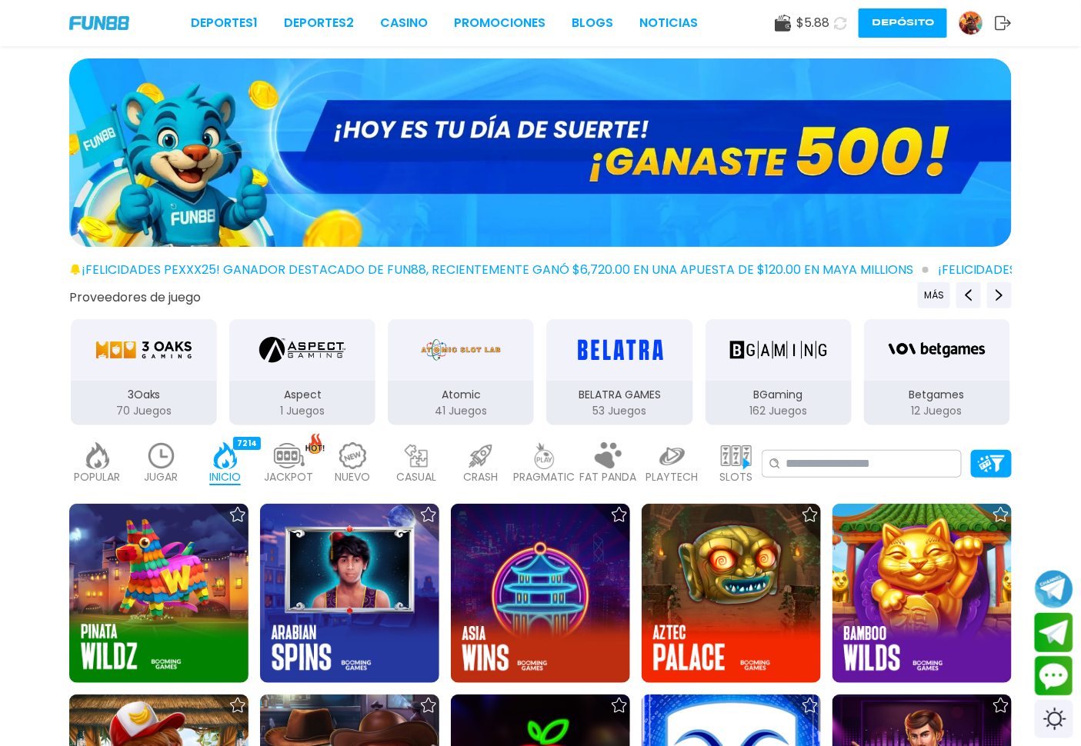
click at [566, 459] on div "PRAGMATIC 492" at bounding box center [544, 464] width 56 height 62
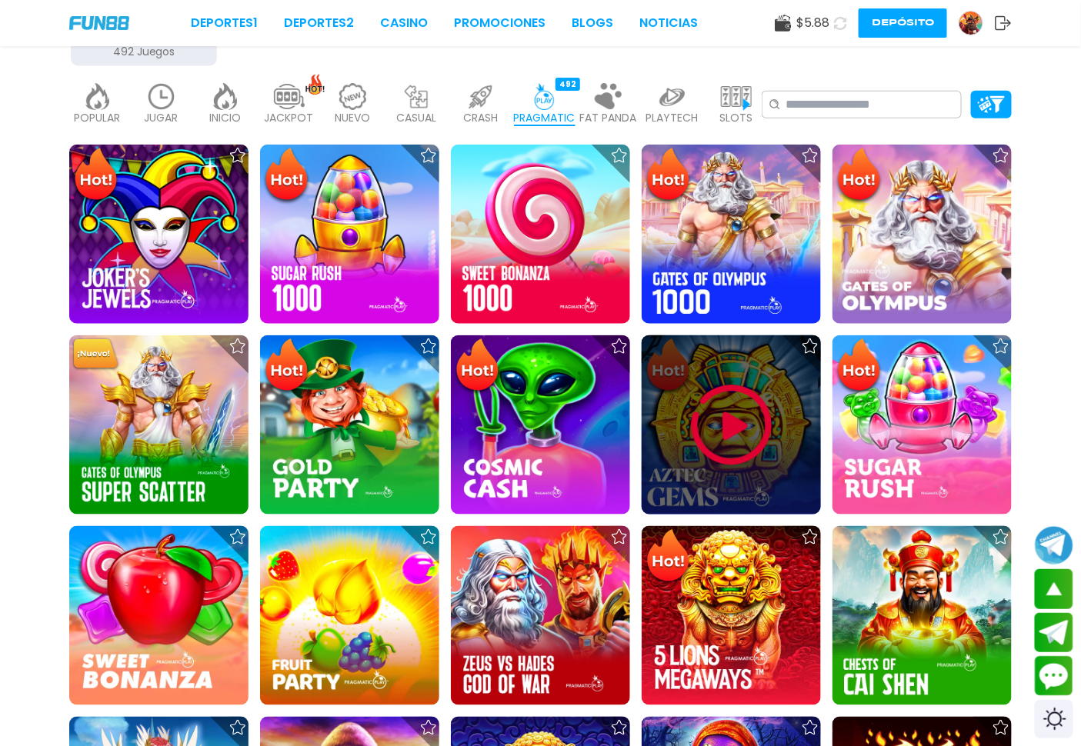
scroll to position [683, 0]
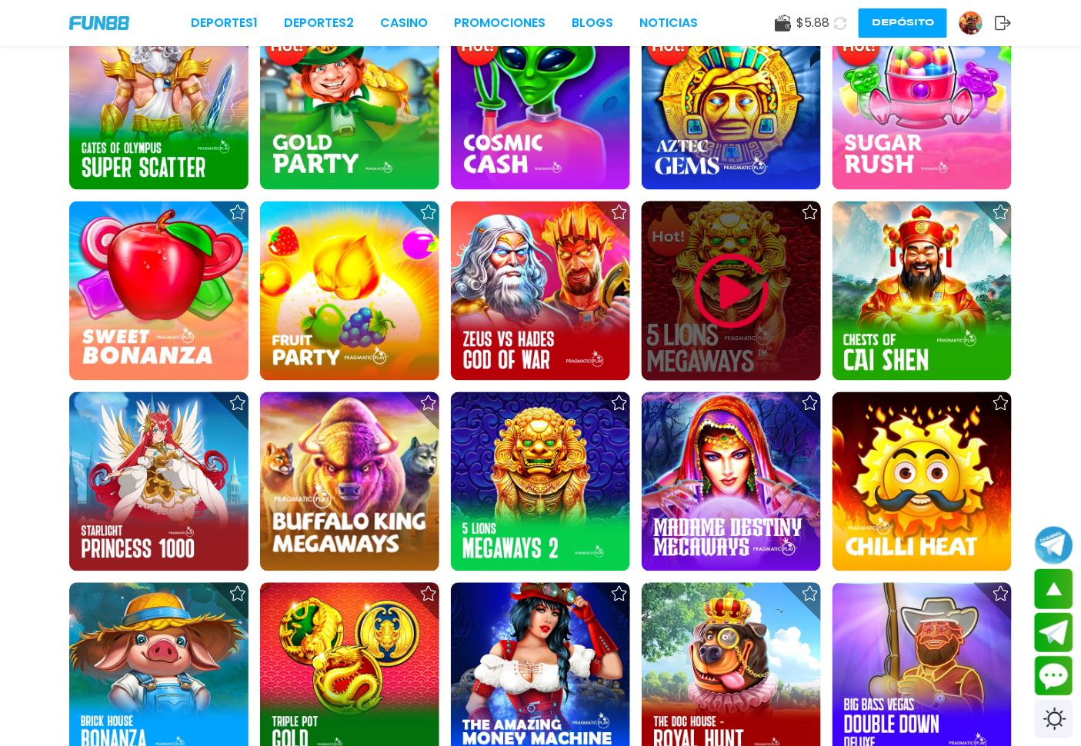
click at [748, 282] on img at bounding box center [731, 291] width 92 height 92
